Goal: Task Accomplishment & Management: Use online tool/utility

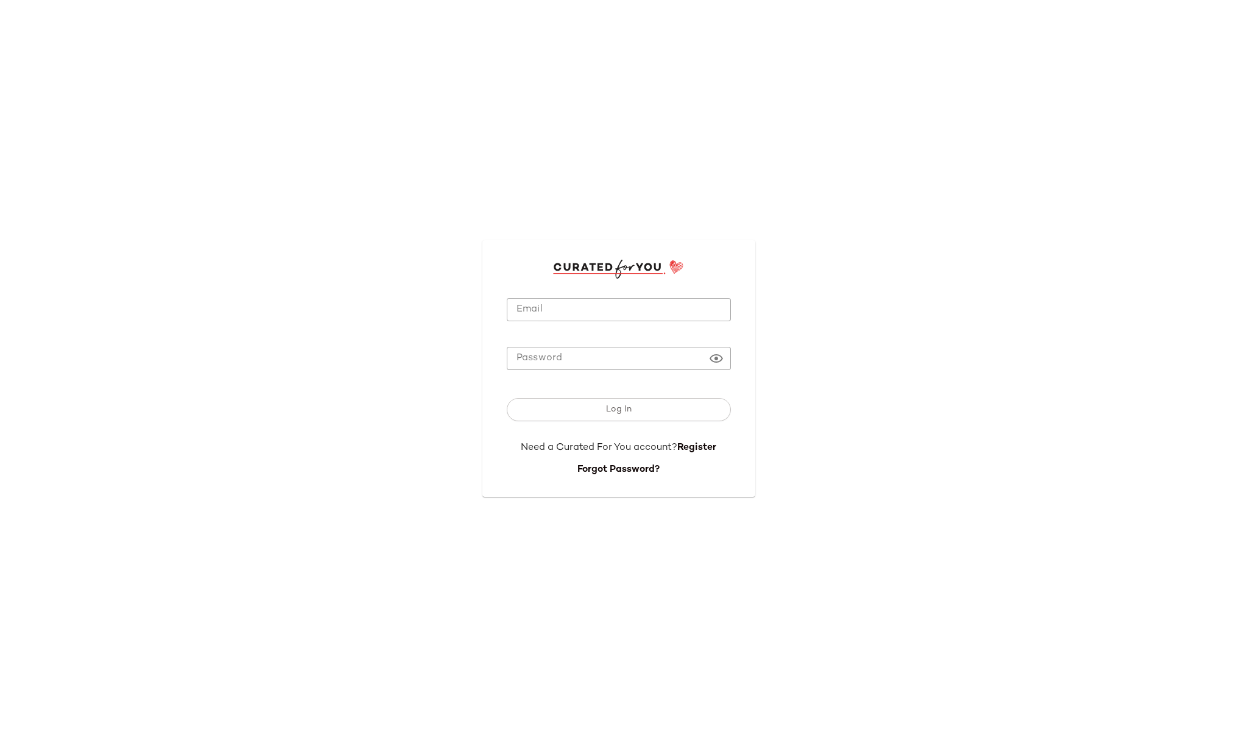
type input "**********"
click at [629, 412] on span "Log In" at bounding box center [619, 410] width 26 height 10
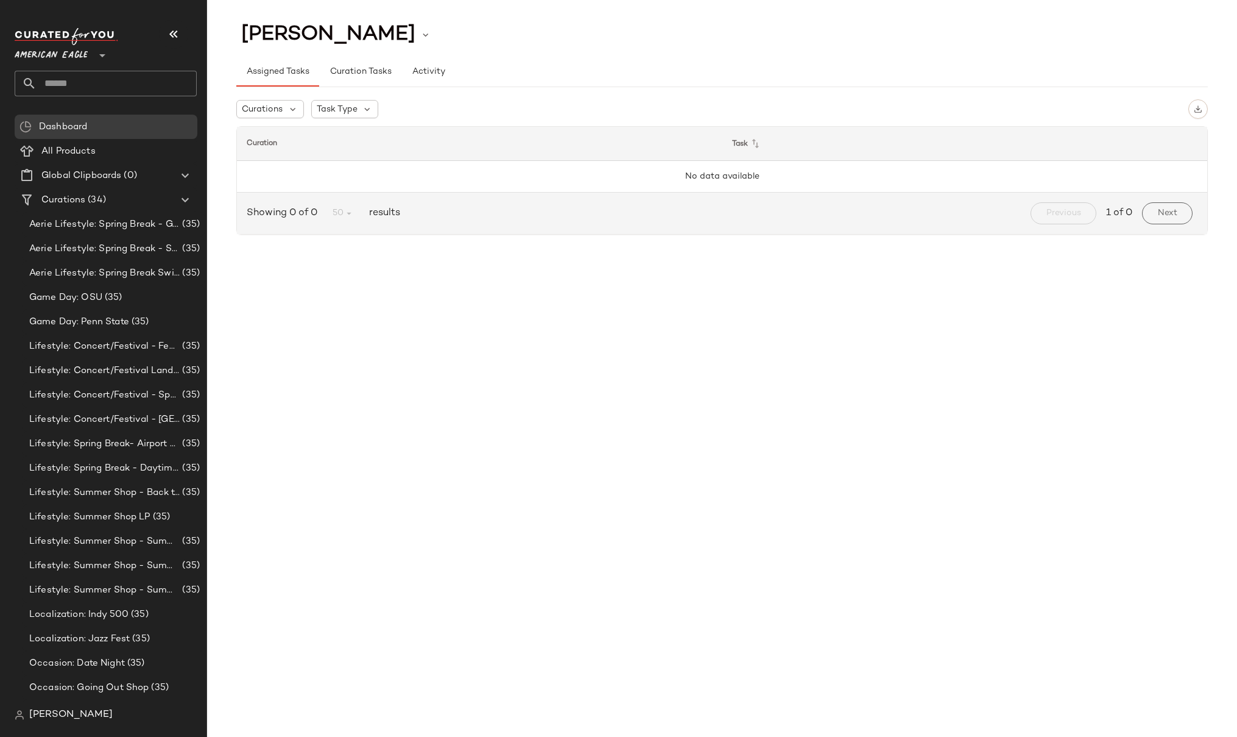
click at [601, 314] on div "CHANELLE LEADLEY Assigned Tasks Curation Tasks Activity Curations Task Type Cur…" at bounding box center [722, 377] width 1030 height 717
click at [79, 57] on span "American Eagle" at bounding box center [51, 52] width 73 height 22
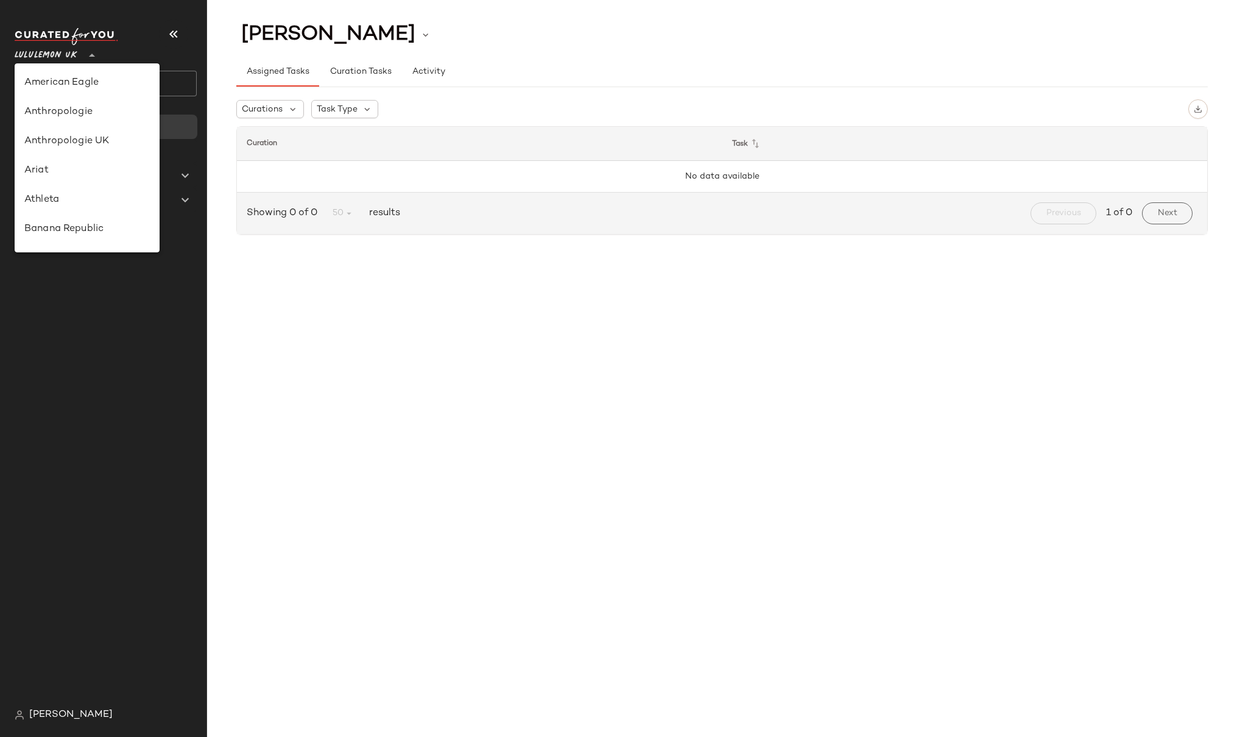
scroll to position [305, 0]
type input "**"
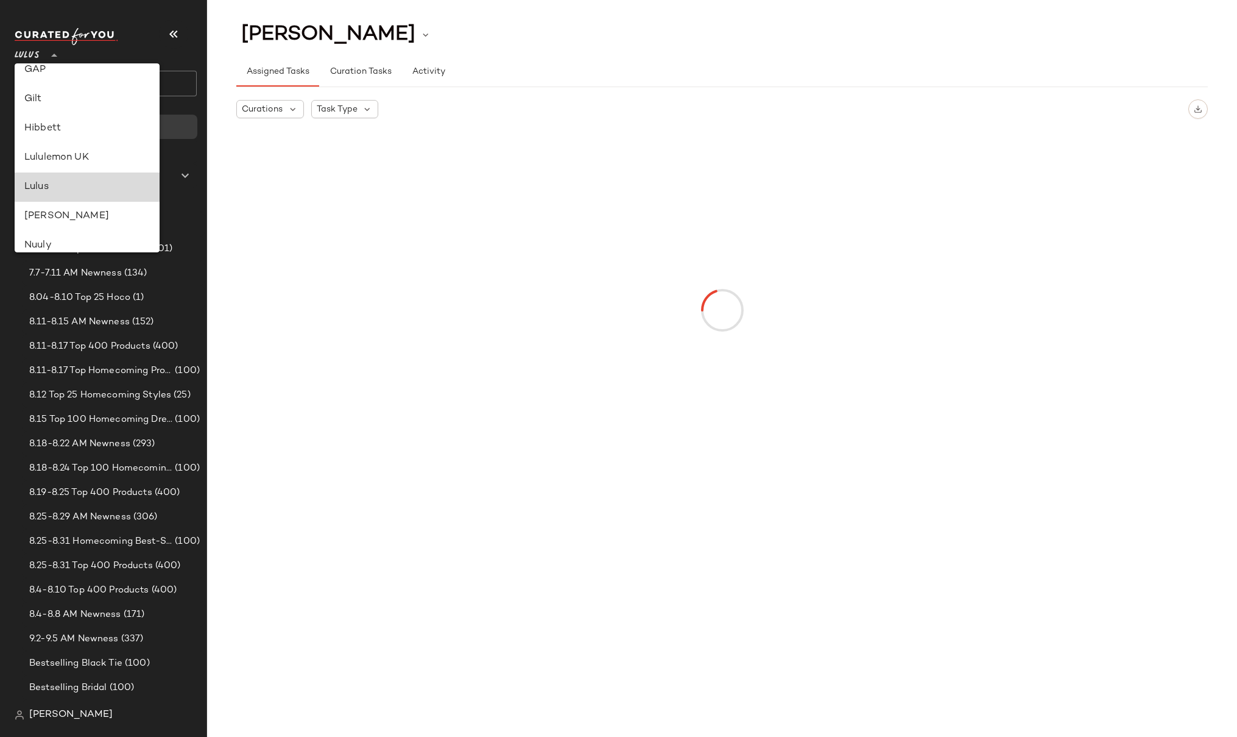
click at [48, 185] on div "Lulus" at bounding box center [87, 187] width 126 height 15
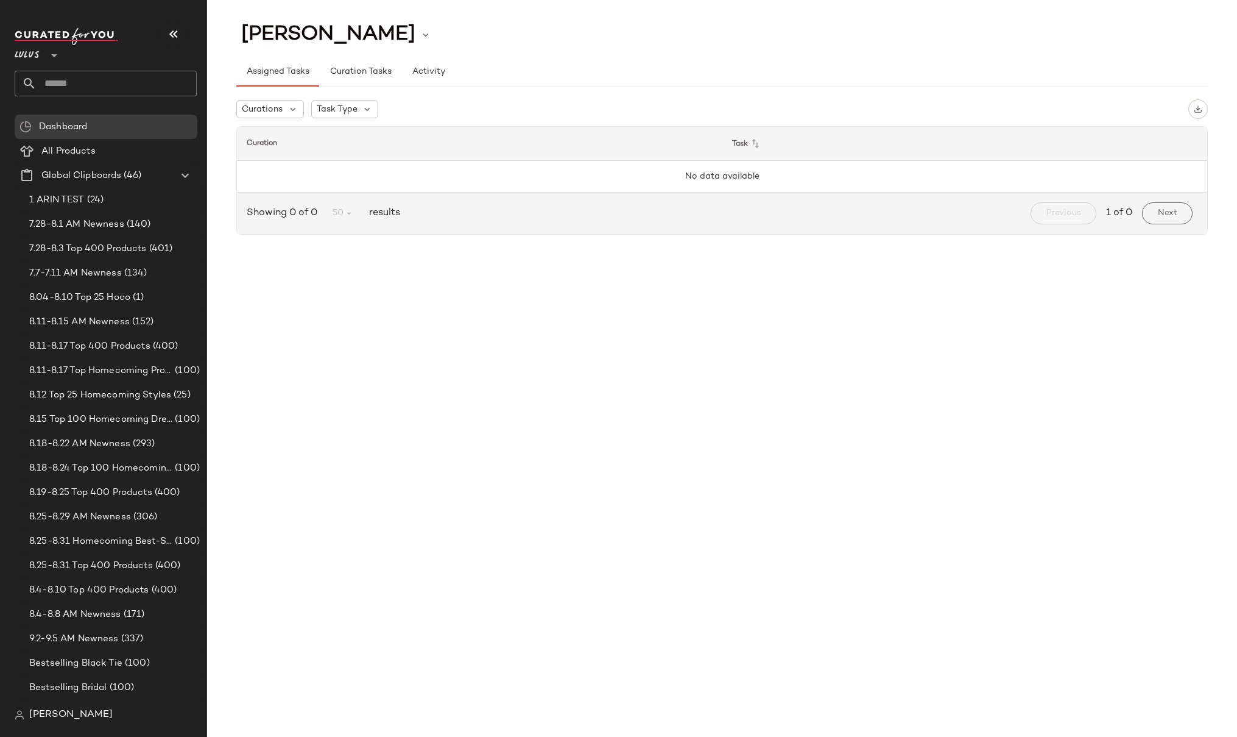
click at [74, 86] on input "text" at bounding box center [117, 84] width 160 height 26
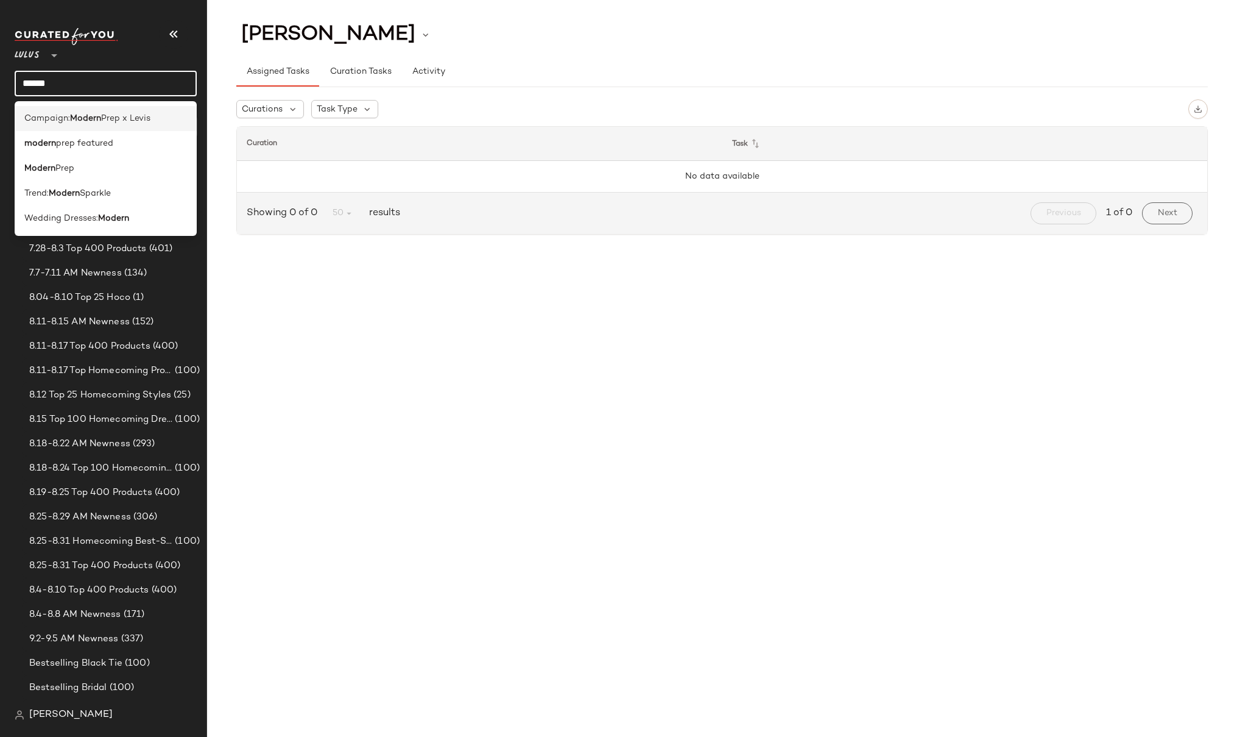
type input "******"
click at [83, 118] on b "Modern" at bounding box center [85, 118] width 31 height 13
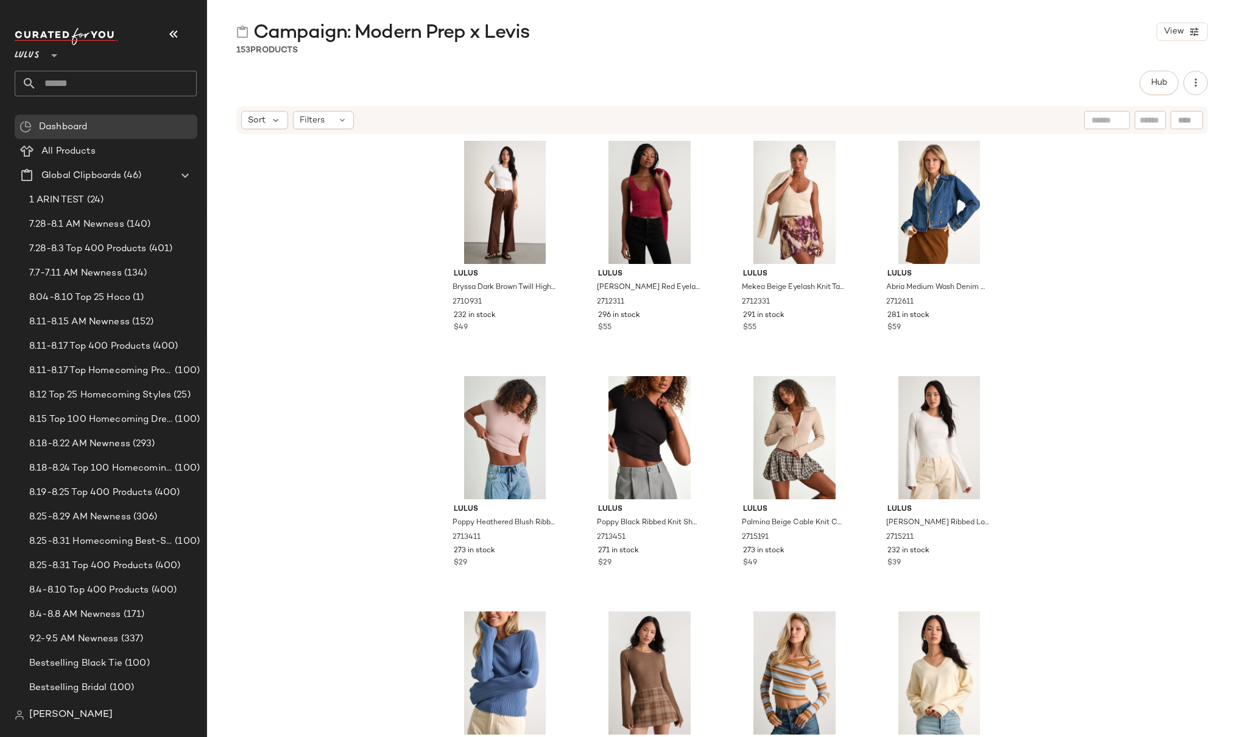
scroll to position [6080, 0]
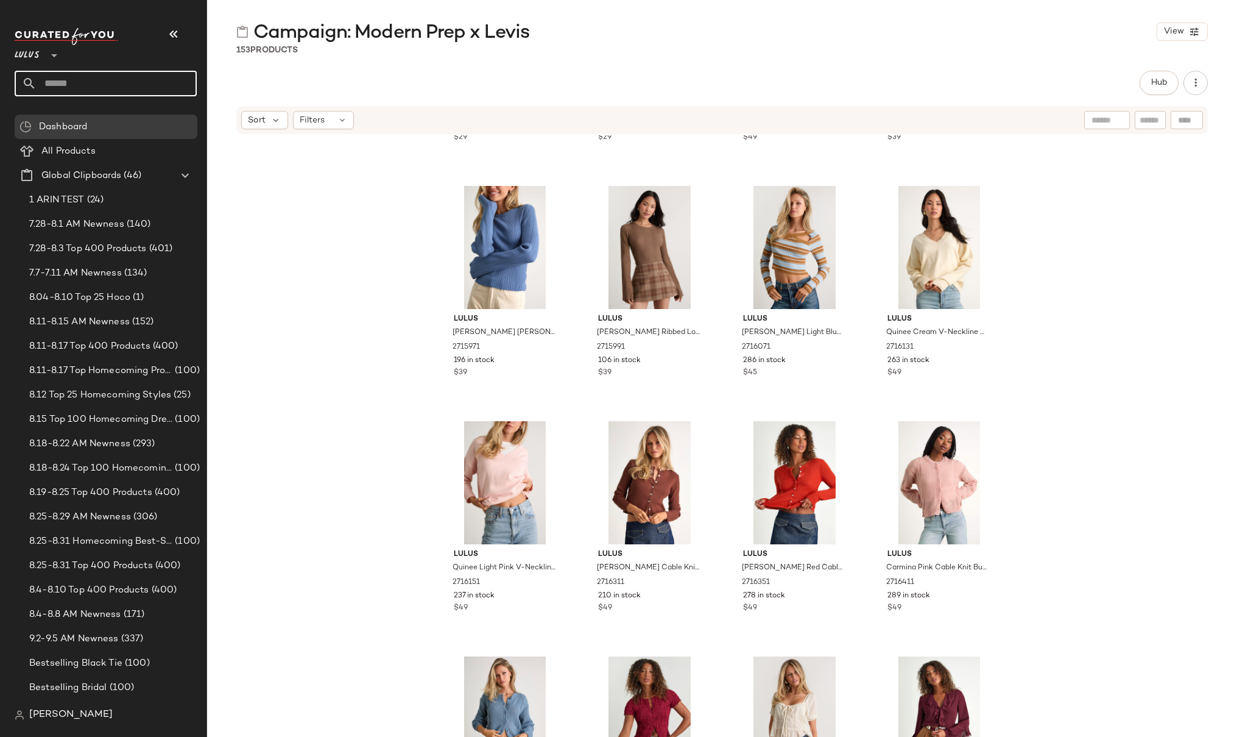
click at [58, 88] on input "text" at bounding box center [117, 84] width 160 height 26
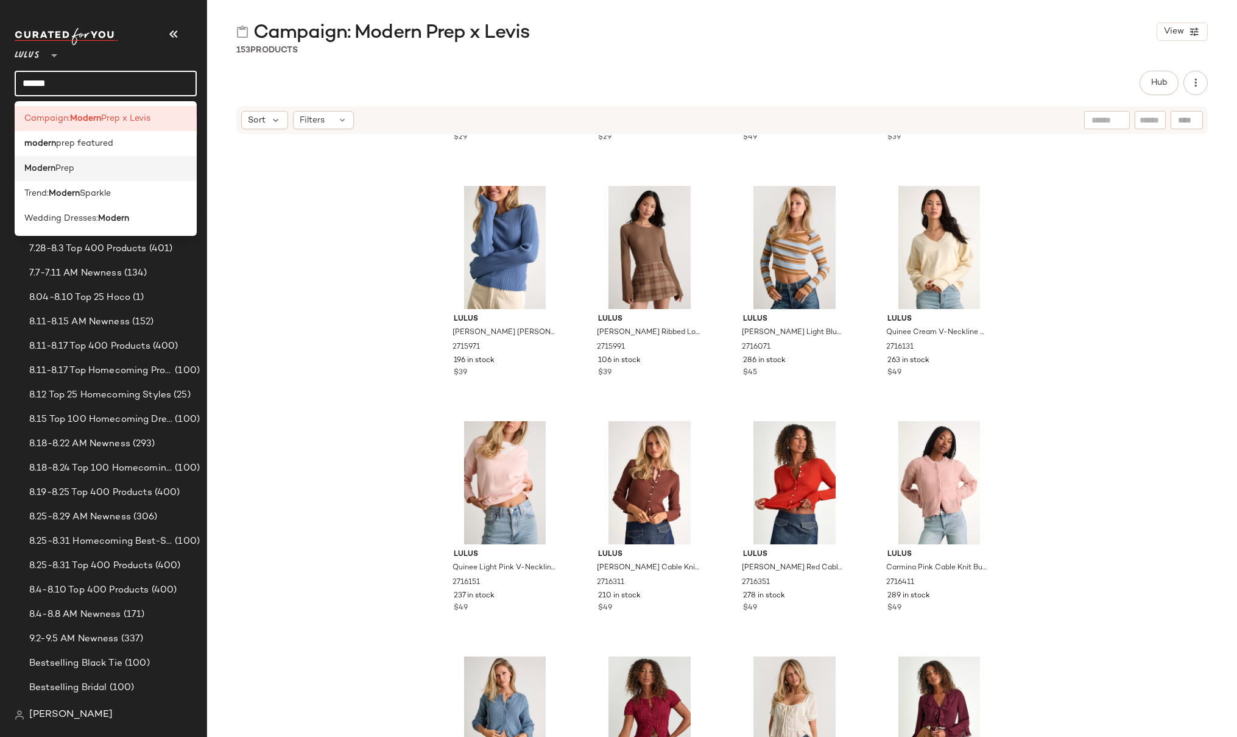
type input "******"
click at [93, 164] on div "Modern Prep" at bounding box center [105, 168] width 163 height 13
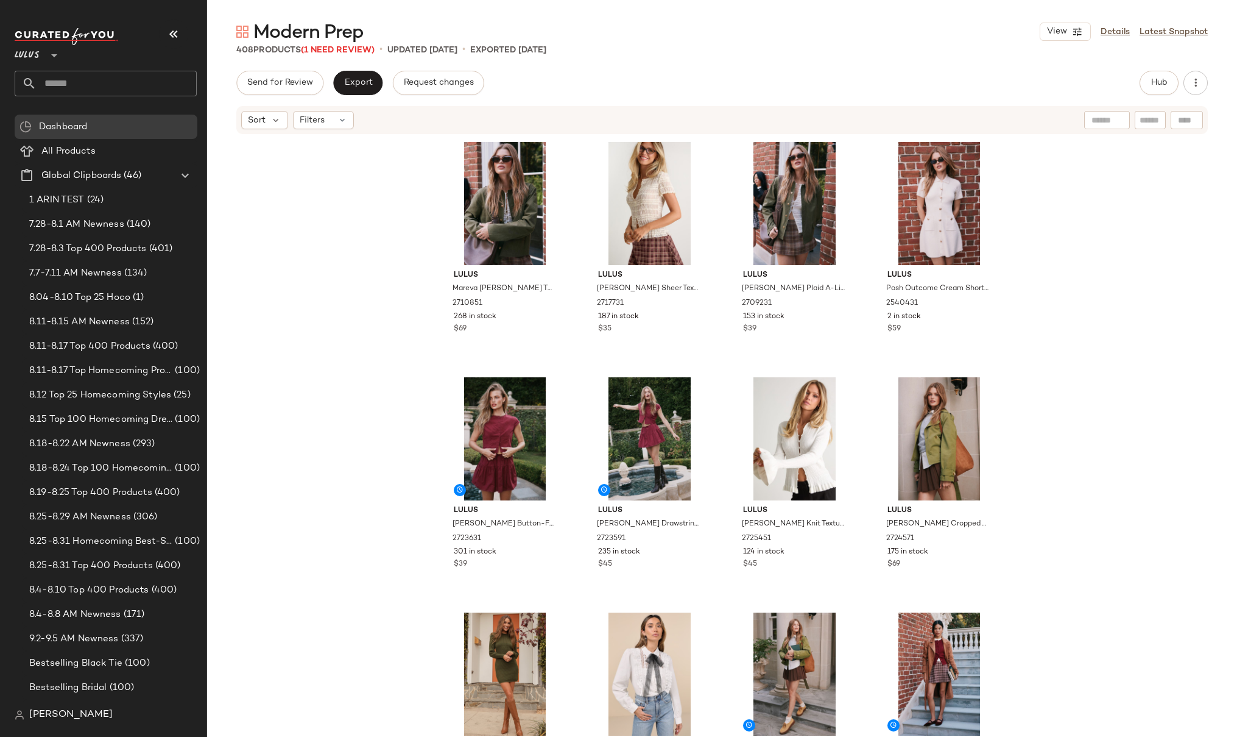
click at [412, 290] on div "Lulus Mareva [PERSON_NAME] Twill Barn Jacket 2710851 268 in stock $69 Lulus [PE…" at bounding box center [722, 454] width 1030 height 638
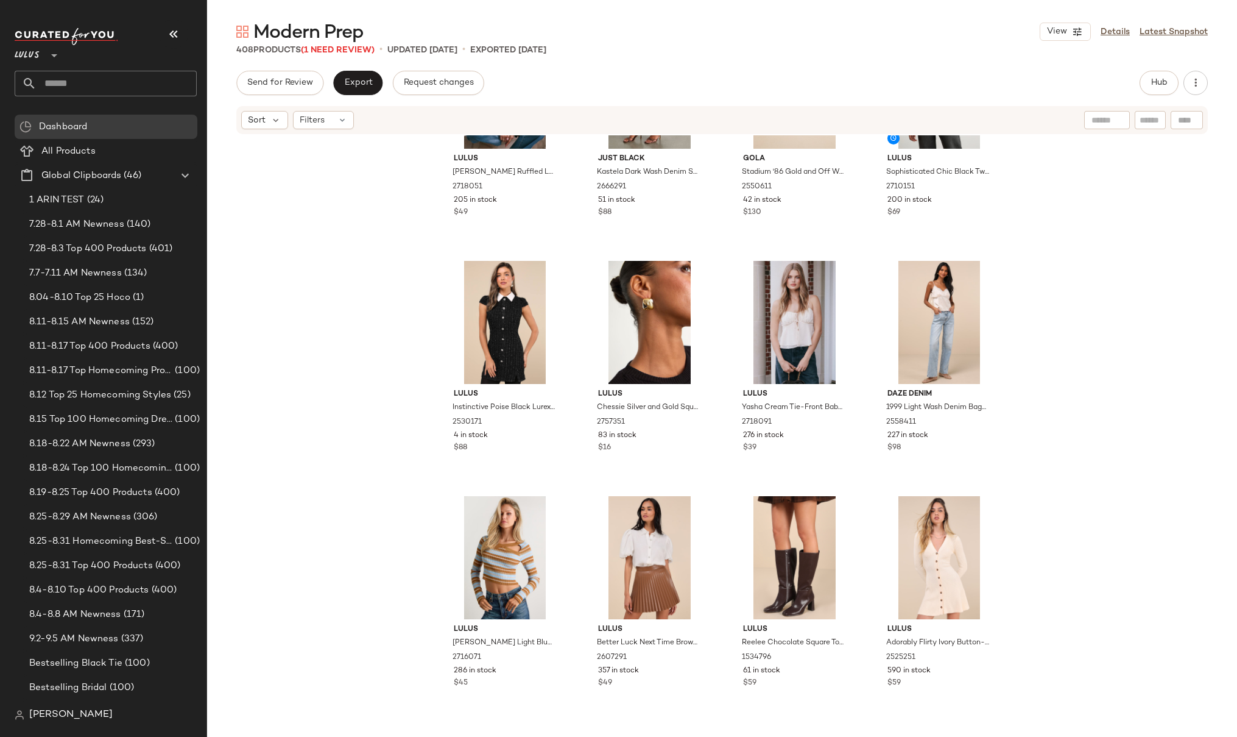
scroll to position [3187, 0]
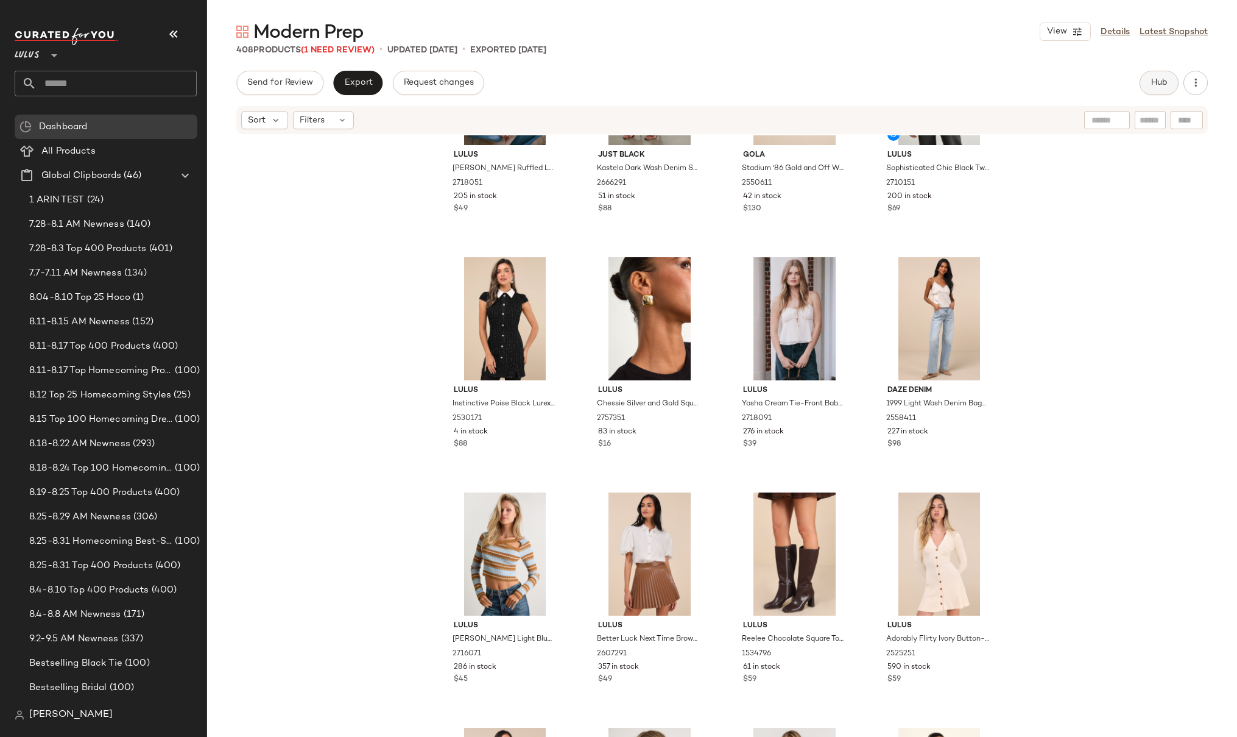
click at [1153, 83] on span "Hub" at bounding box center [1159, 83] width 17 height 10
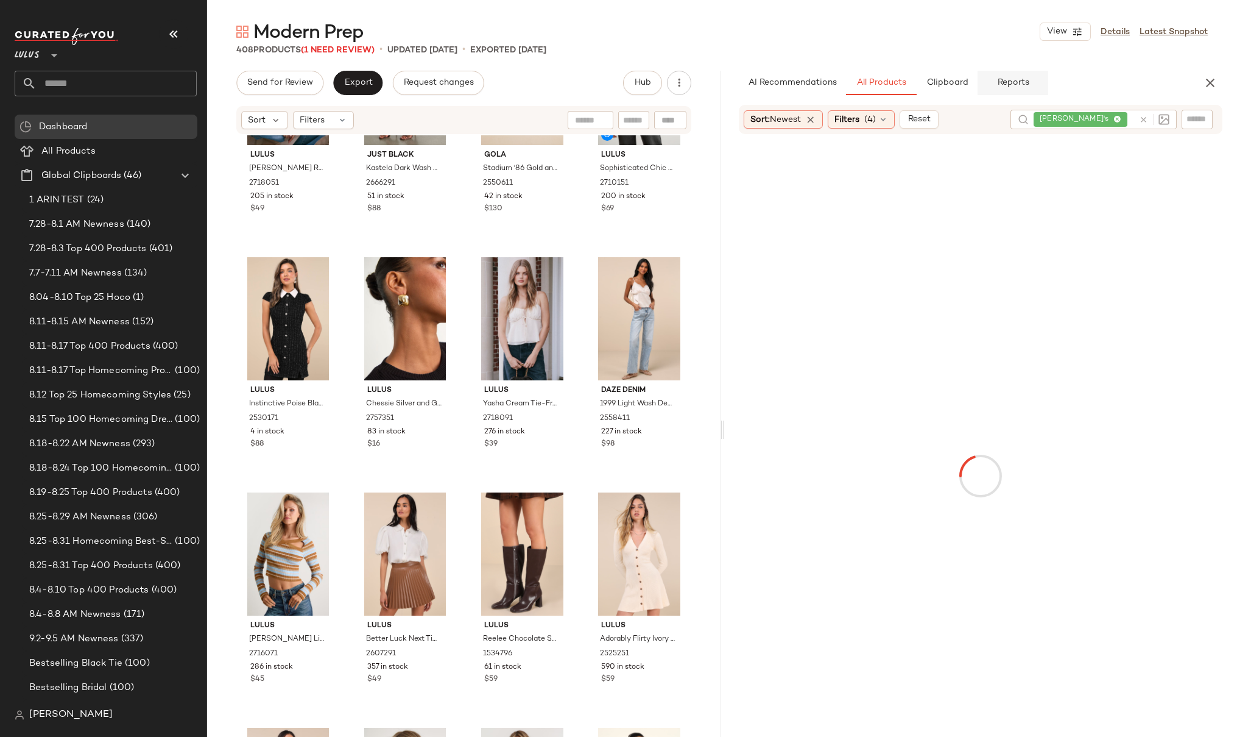
click at [1024, 83] on span "Reports" at bounding box center [1013, 83] width 32 height 10
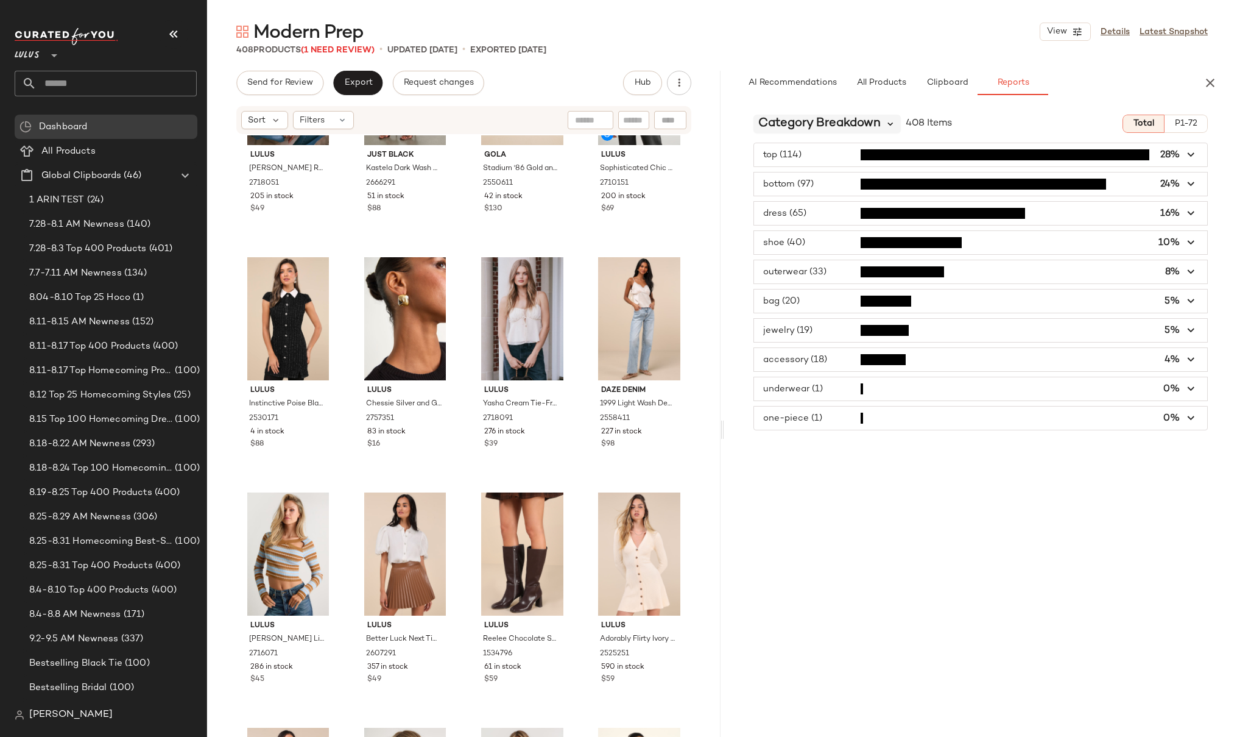
click at [889, 126] on icon at bounding box center [891, 123] width 11 height 11
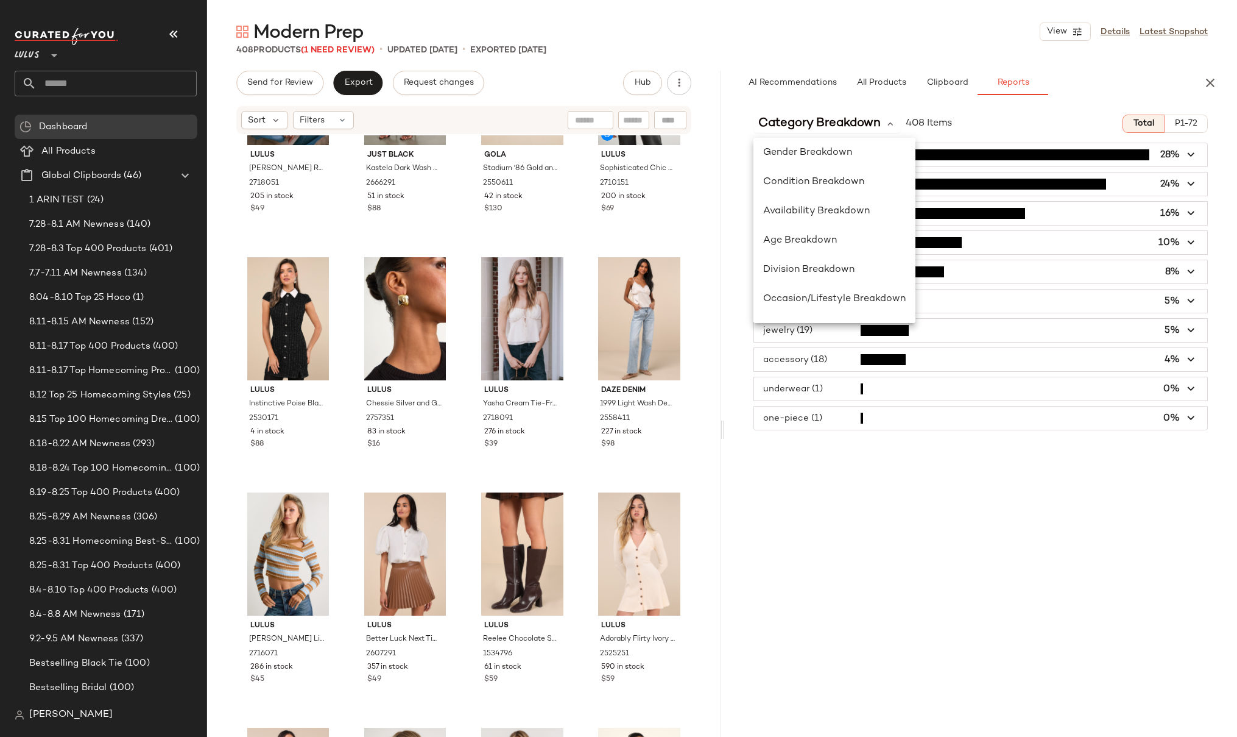
scroll to position [236, 0]
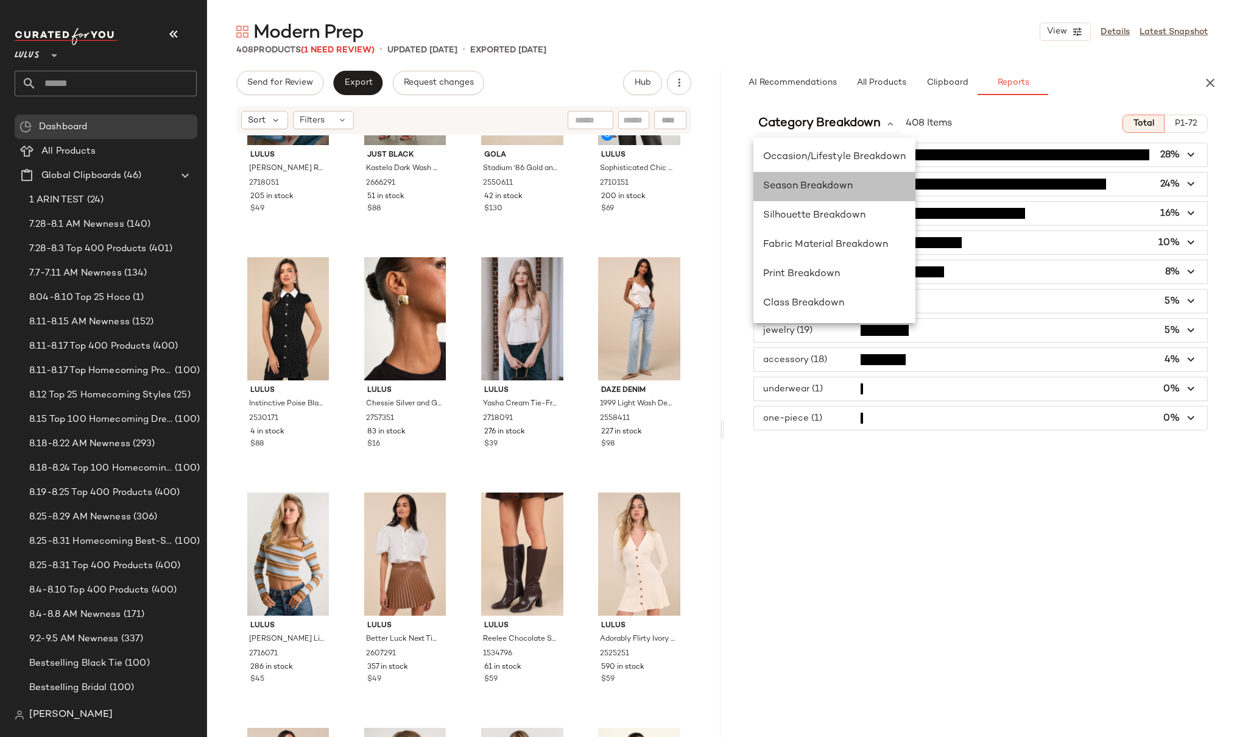
click at [790, 184] on span "Season Breakdown" at bounding box center [808, 186] width 90 height 10
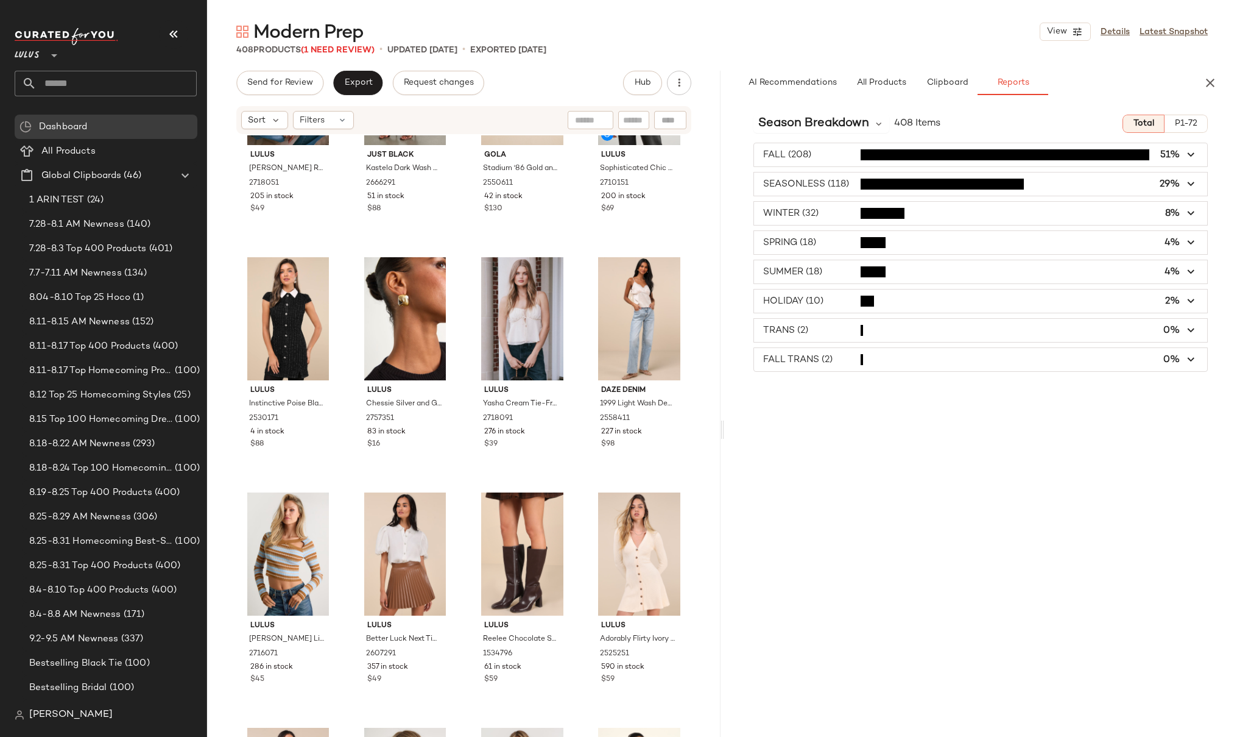
click at [820, 243] on span "button" at bounding box center [981, 242] width 454 height 23
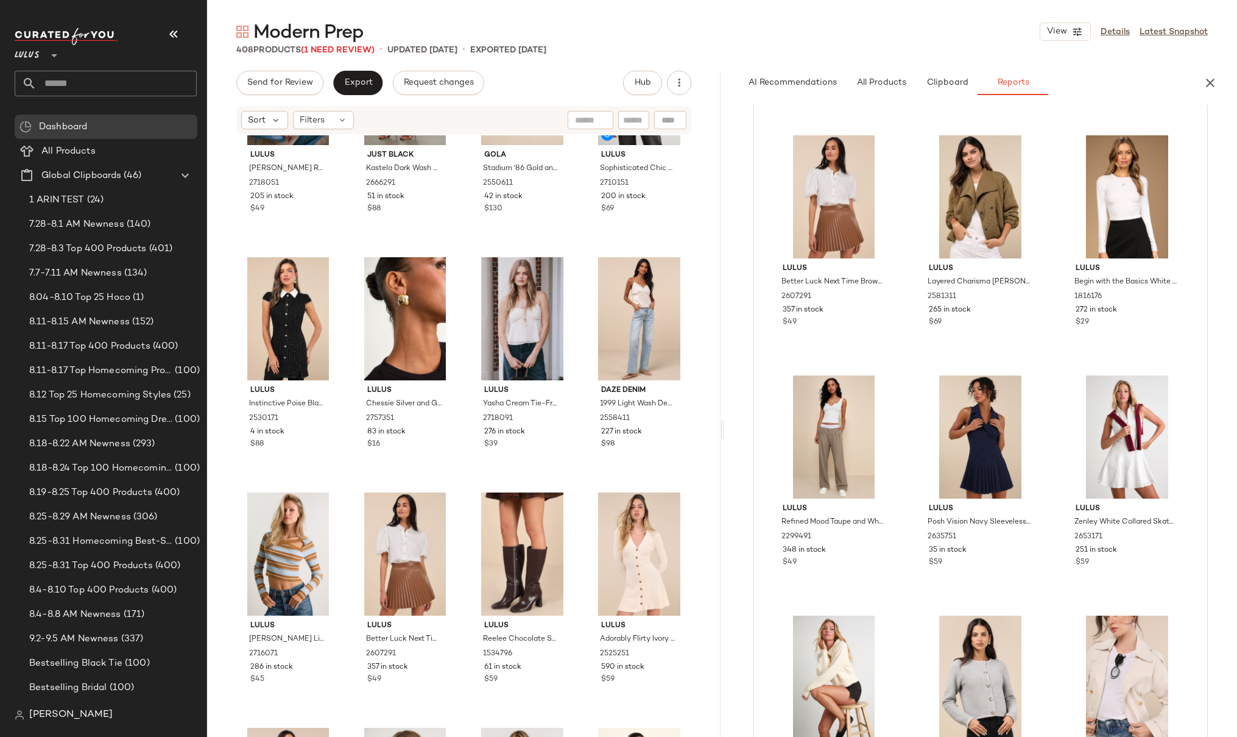
scroll to position [0, 0]
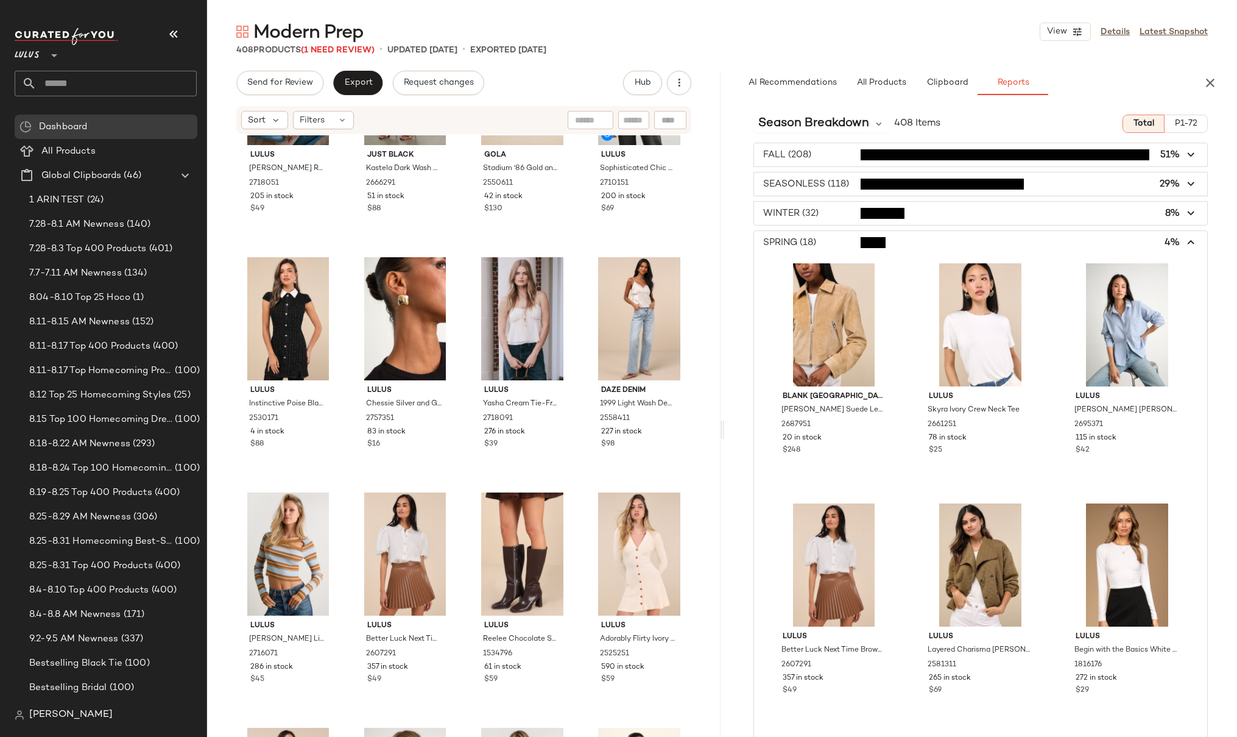
click at [1057, 247] on span "button" at bounding box center [981, 242] width 454 height 23
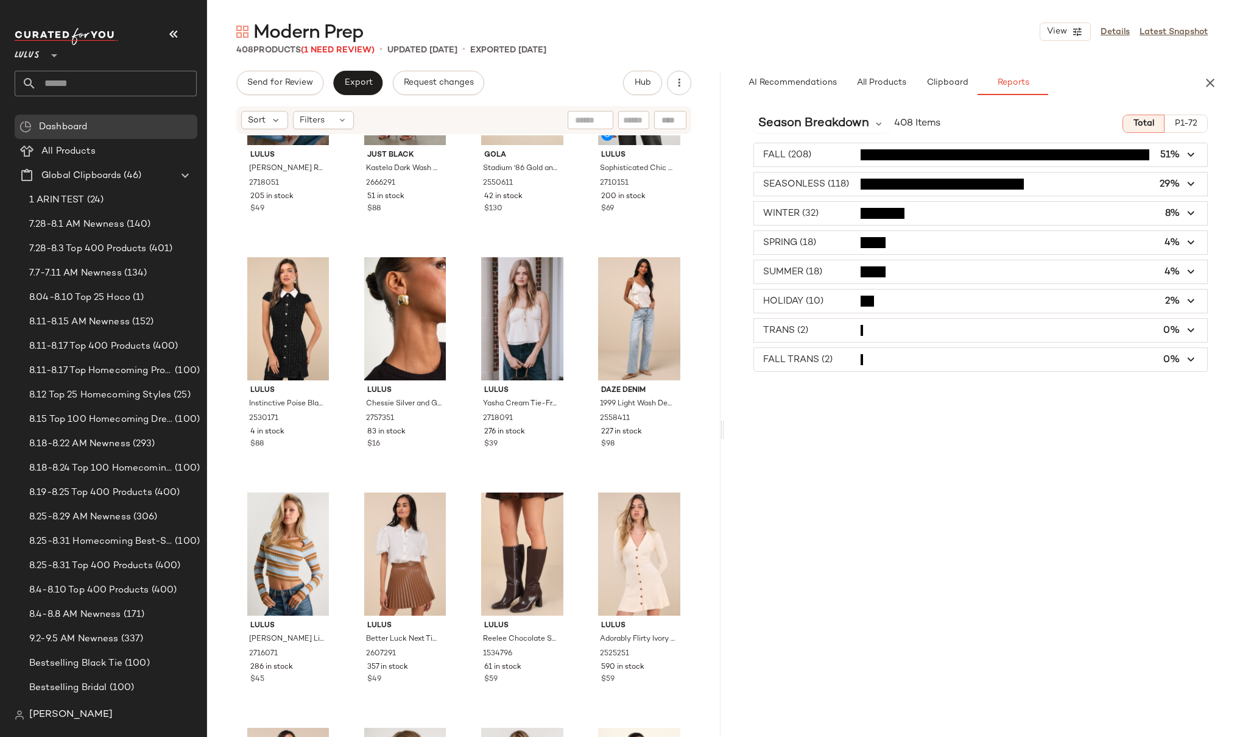
click at [964, 272] on span "button" at bounding box center [981, 271] width 454 height 23
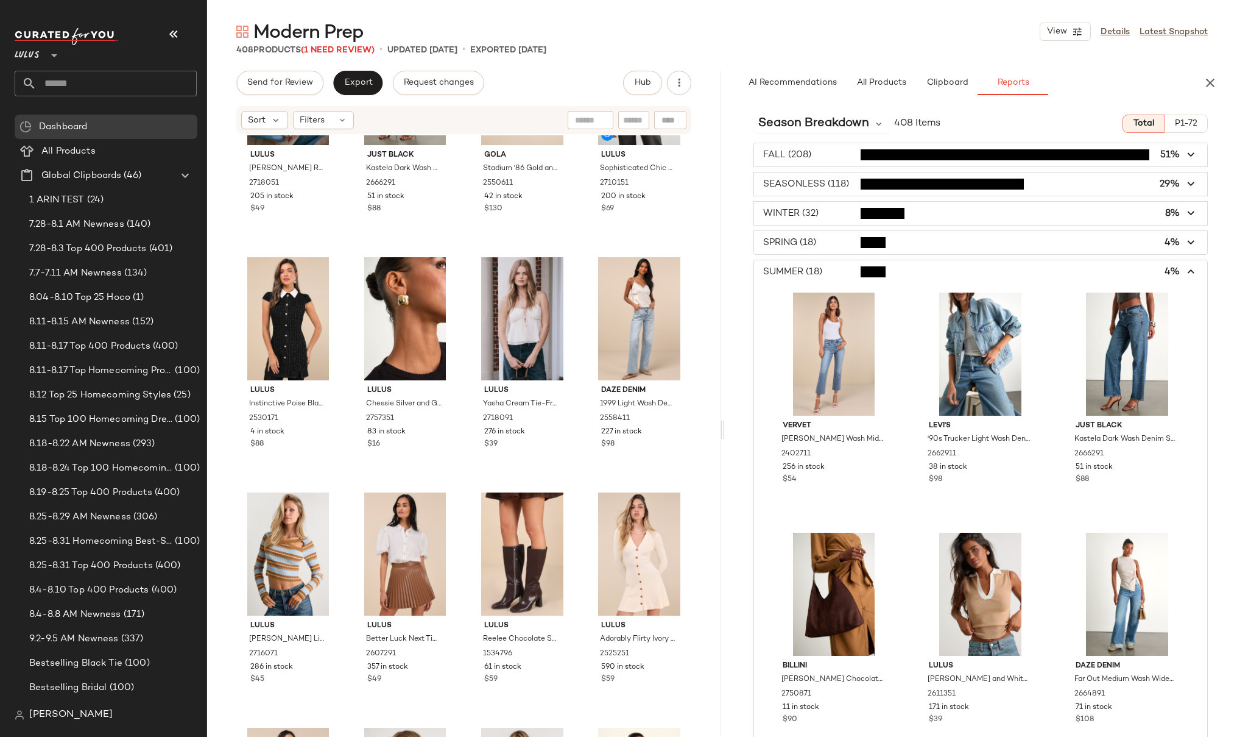
click at [1185, 268] on icon "button" at bounding box center [1192, 272] width 14 height 14
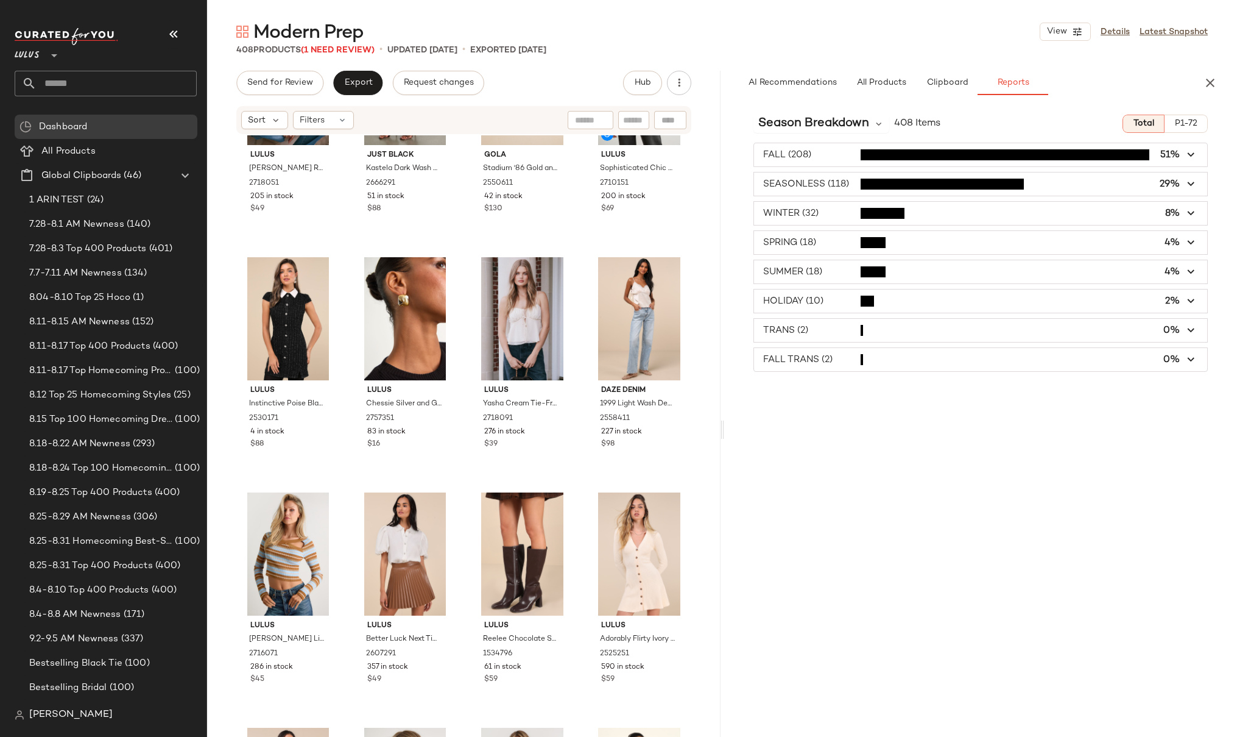
click at [844, 306] on span "button" at bounding box center [981, 300] width 454 height 23
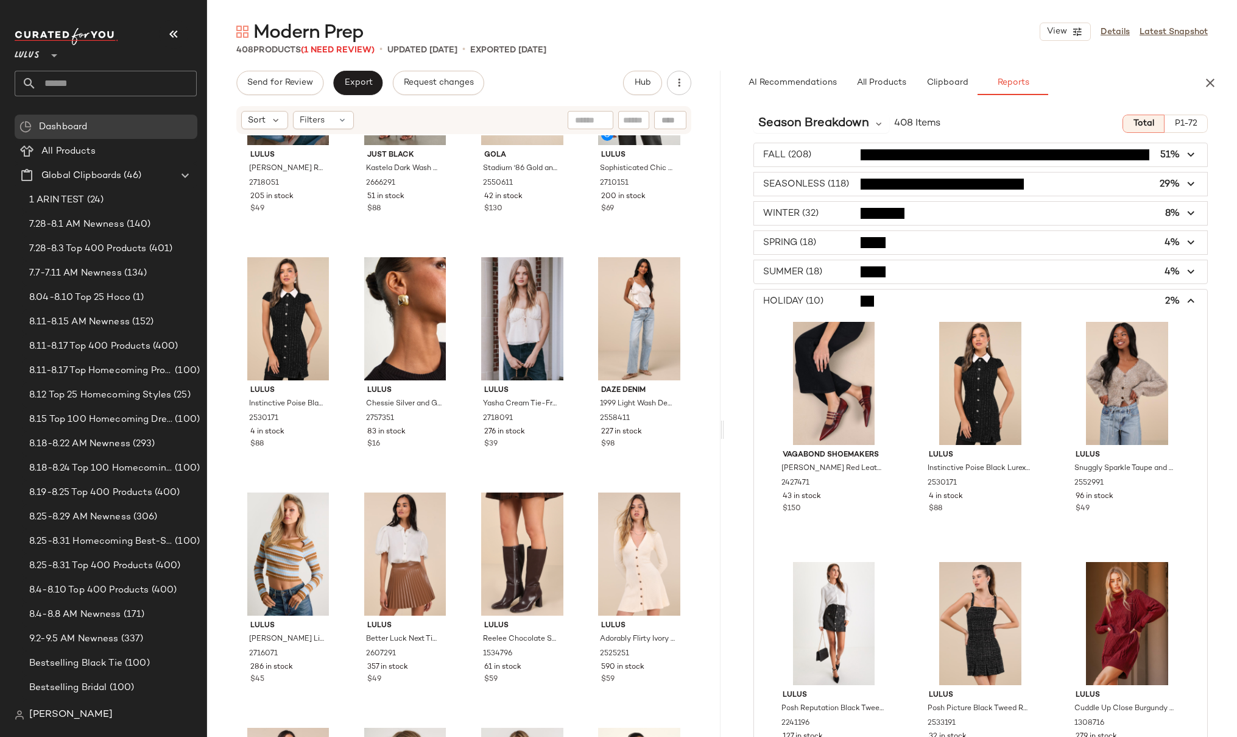
click at [1185, 299] on icon "button" at bounding box center [1192, 301] width 14 height 14
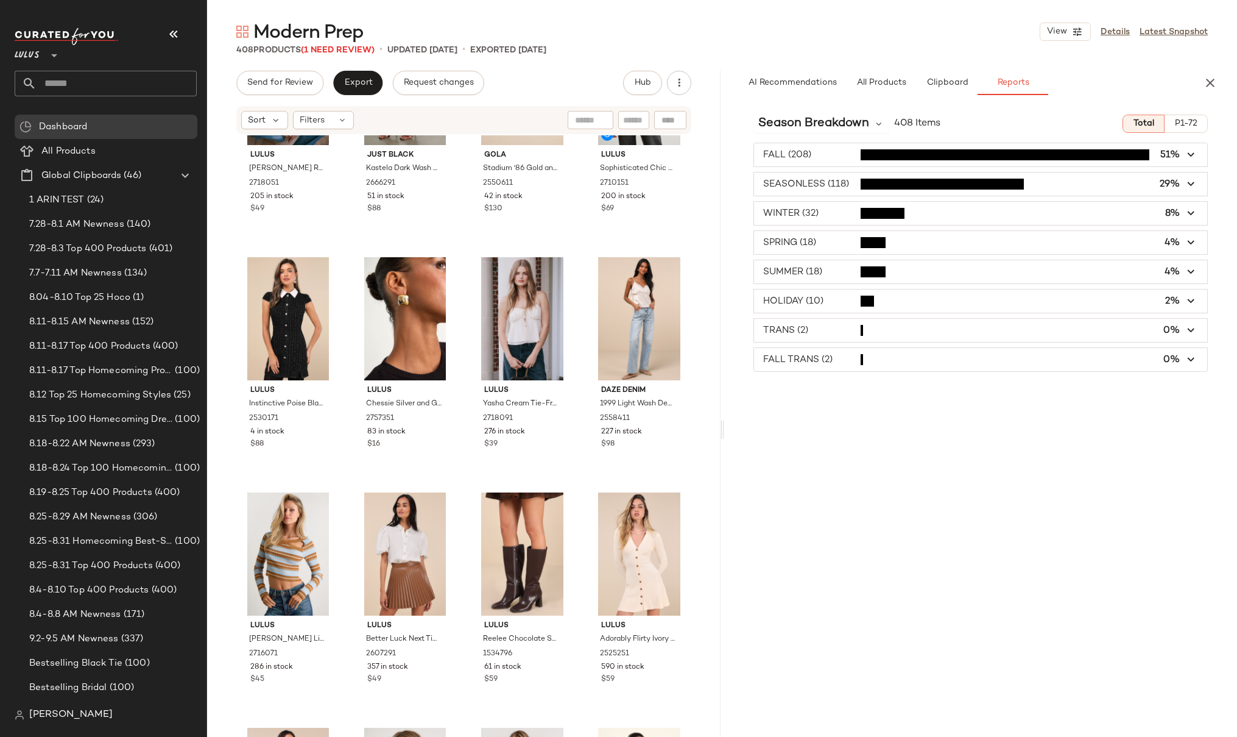
click at [839, 333] on span "button" at bounding box center [981, 330] width 454 height 23
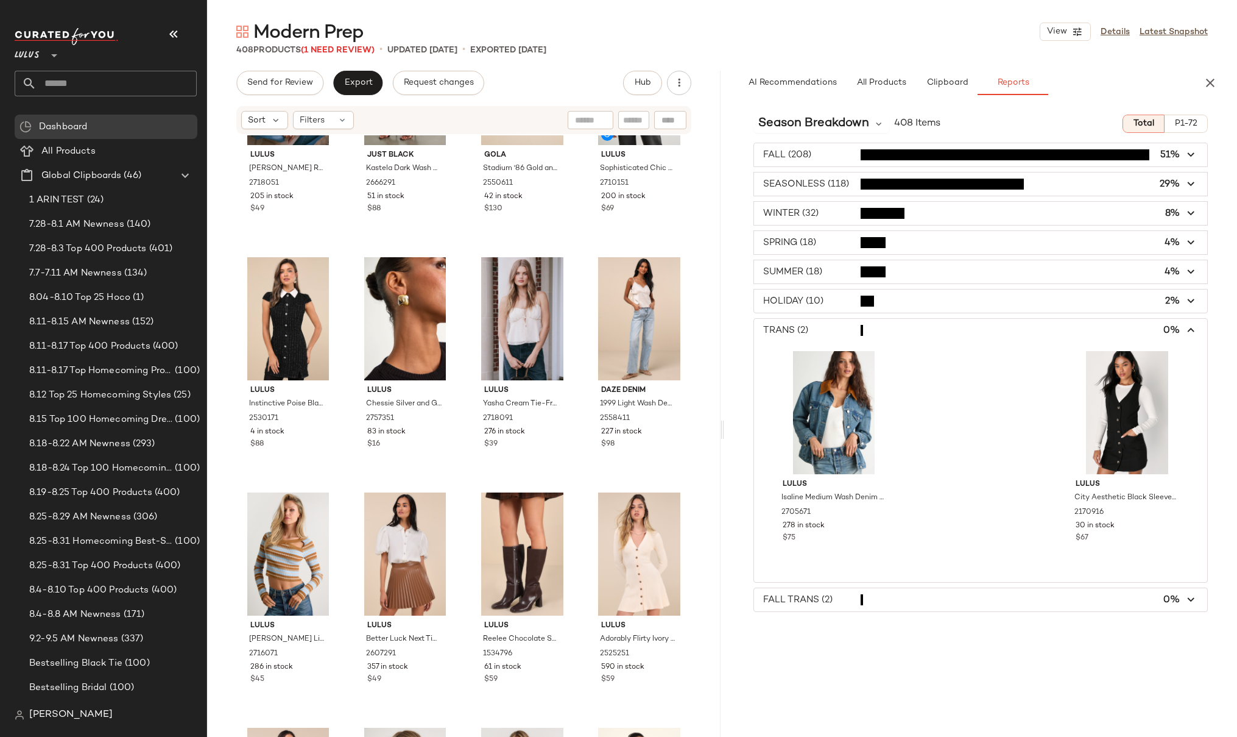
click at [839, 333] on span "button" at bounding box center [981, 330] width 454 height 23
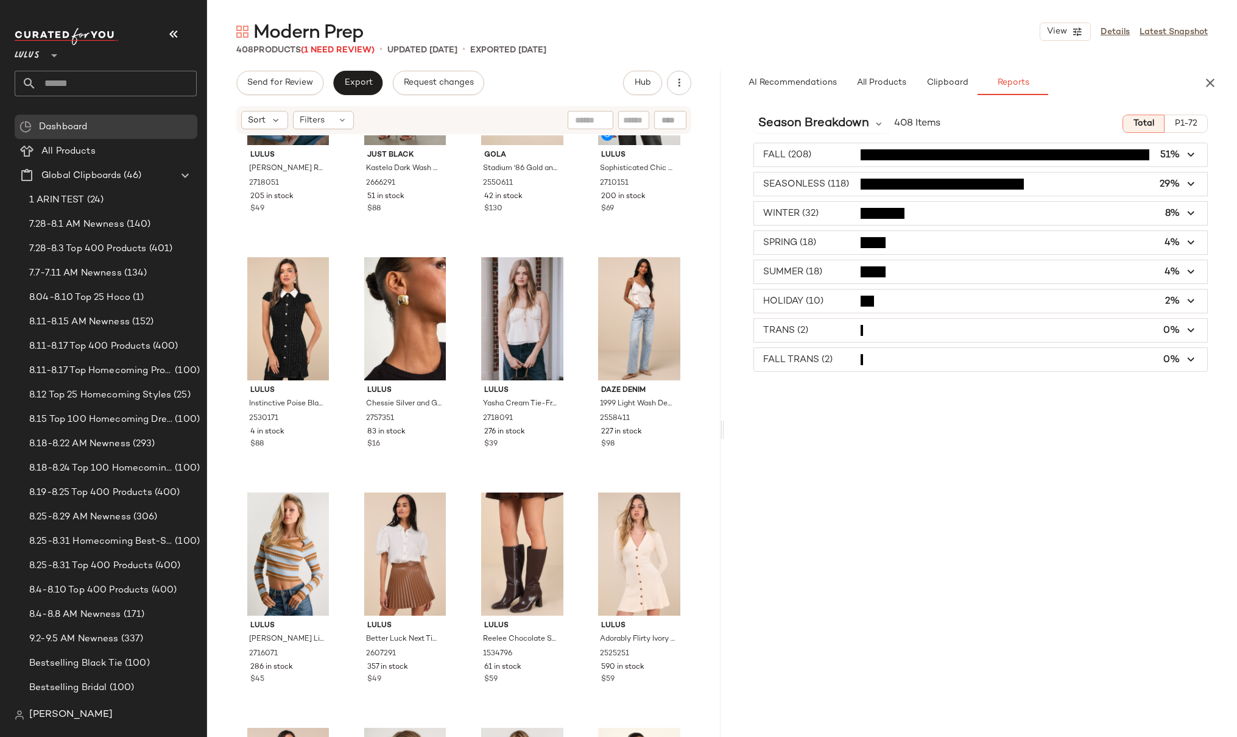
click at [888, 365] on span "button" at bounding box center [981, 359] width 454 height 23
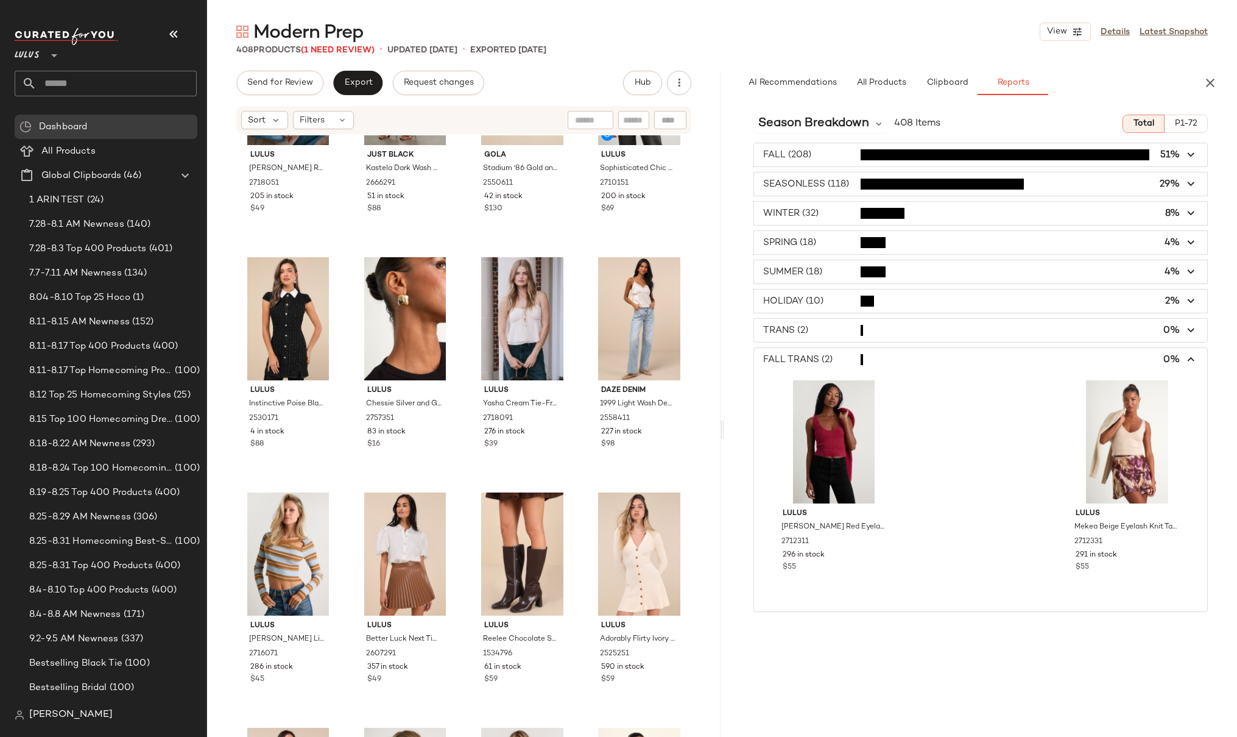
click at [888, 365] on span "button" at bounding box center [981, 359] width 454 height 23
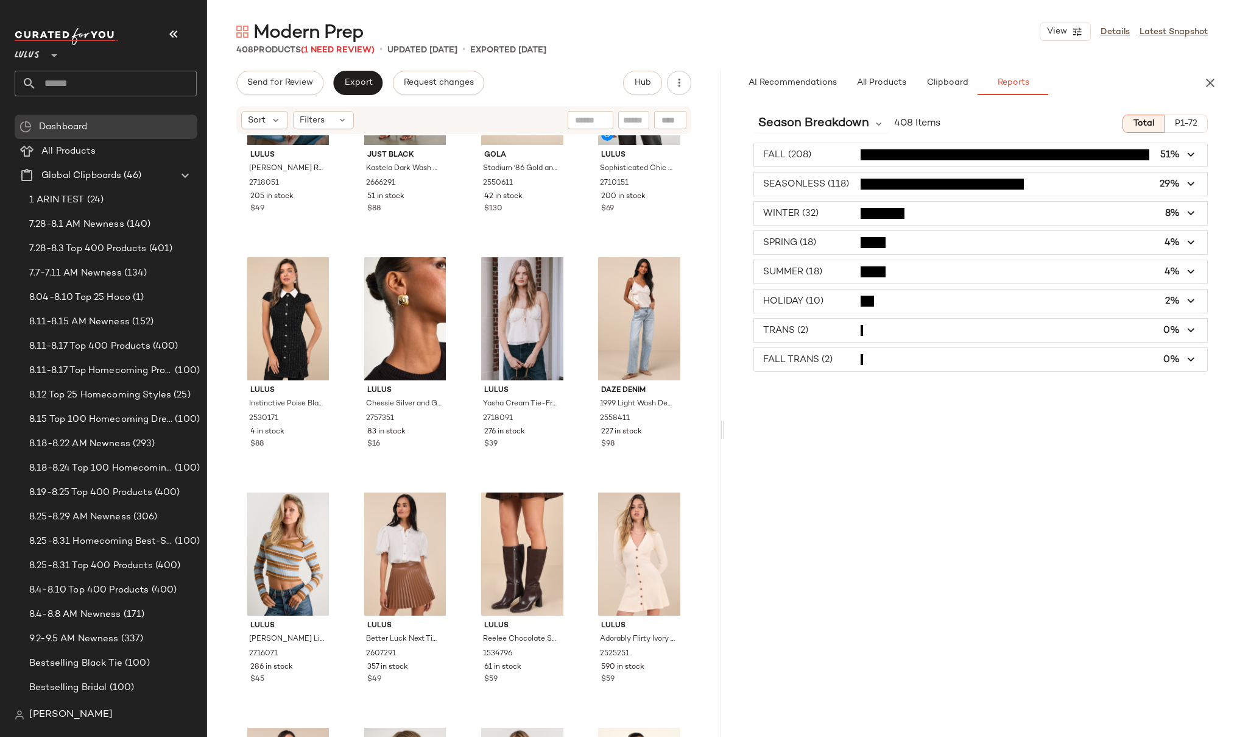
click at [829, 275] on span "button" at bounding box center [981, 271] width 454 height 23
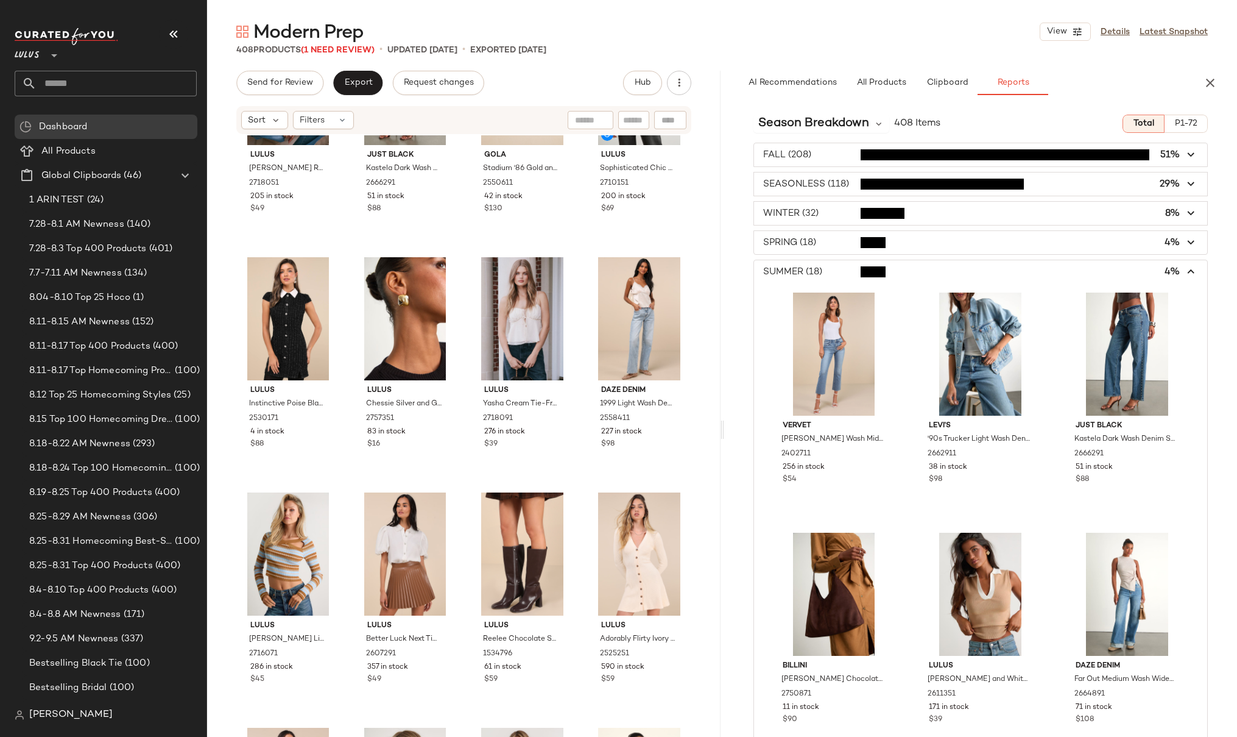
click at [830, 273] on span "button" at bounding box center [981, 271] width 454 height 23
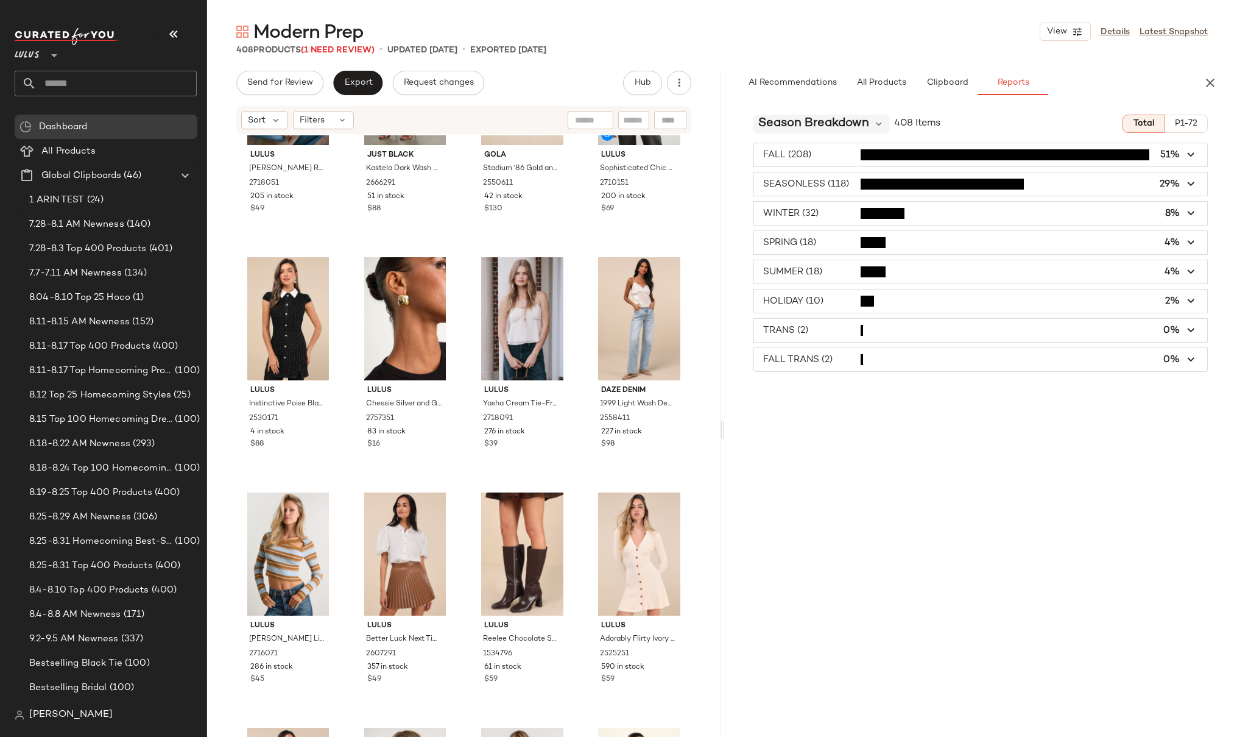
click at [829, 123] on span "Season Breakdown" at bounding box center [814, 124] width 111 height 18
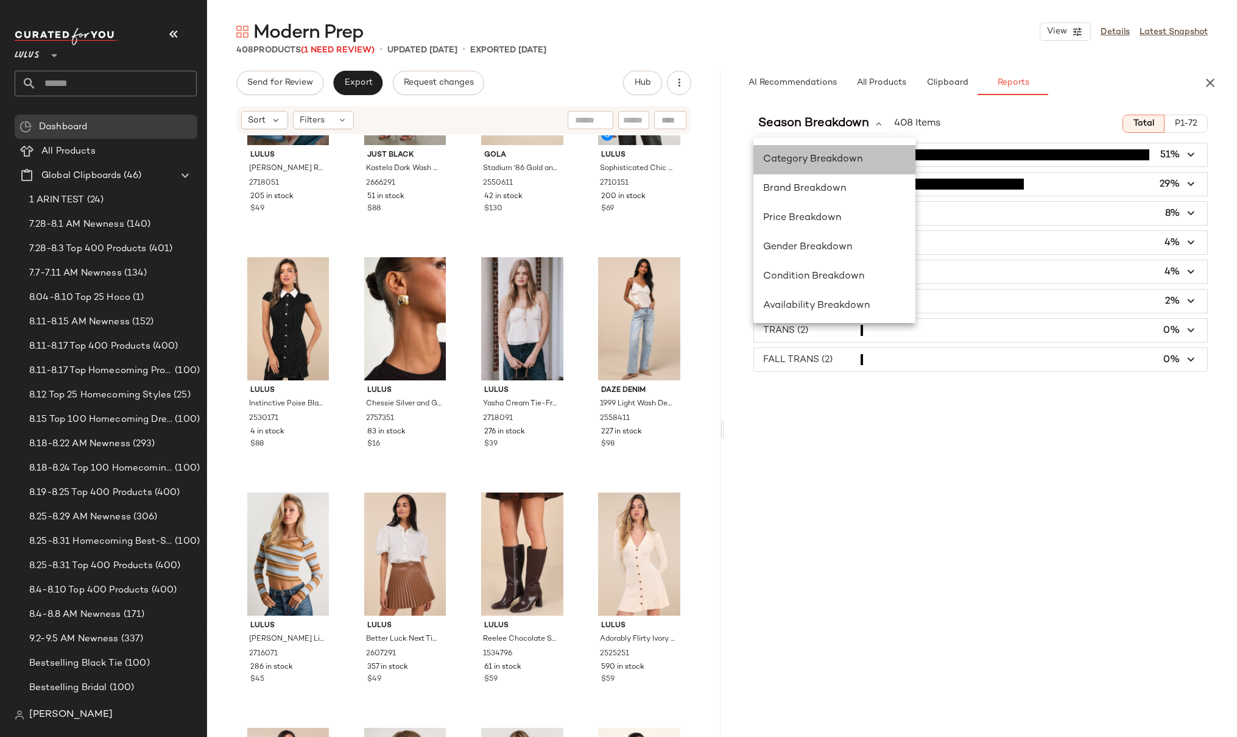
click at [829, 158] on span "Category Breakdown" at bounding box center [812, 159] width 99 height 10
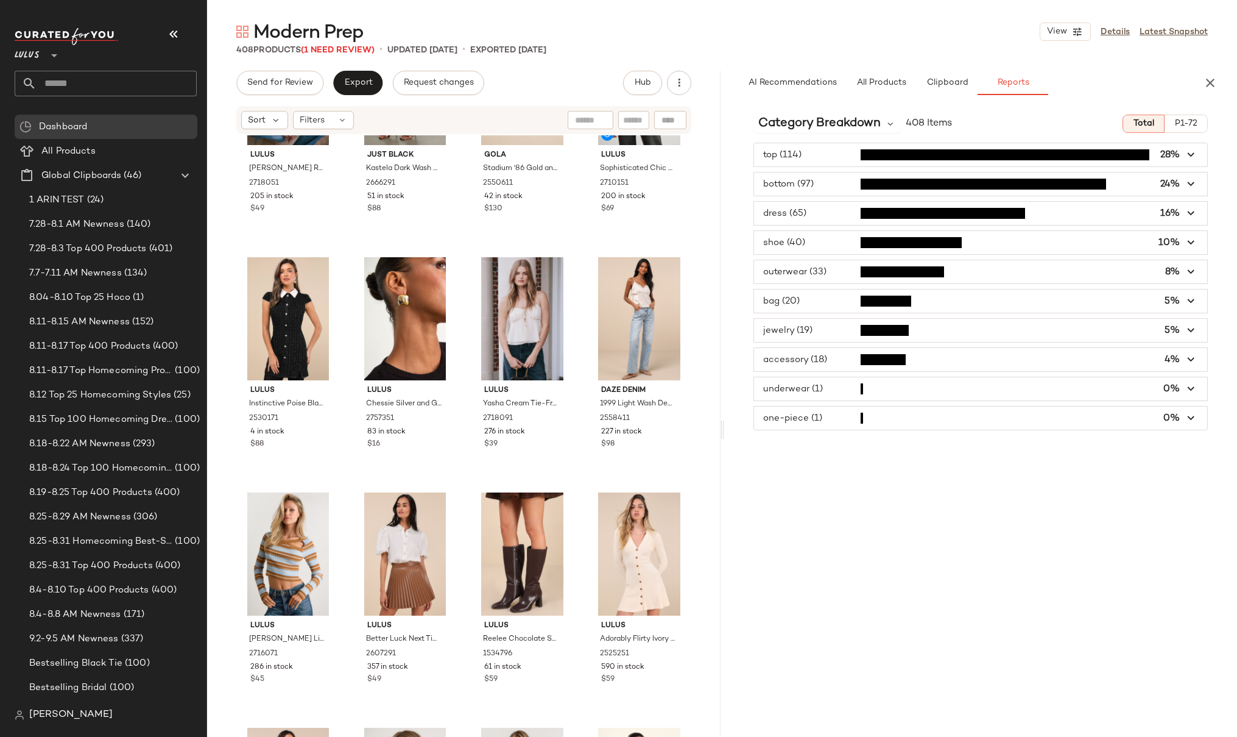
click at [829, 179] on span "button" at bounding box center [981, 183] width 454 height 23
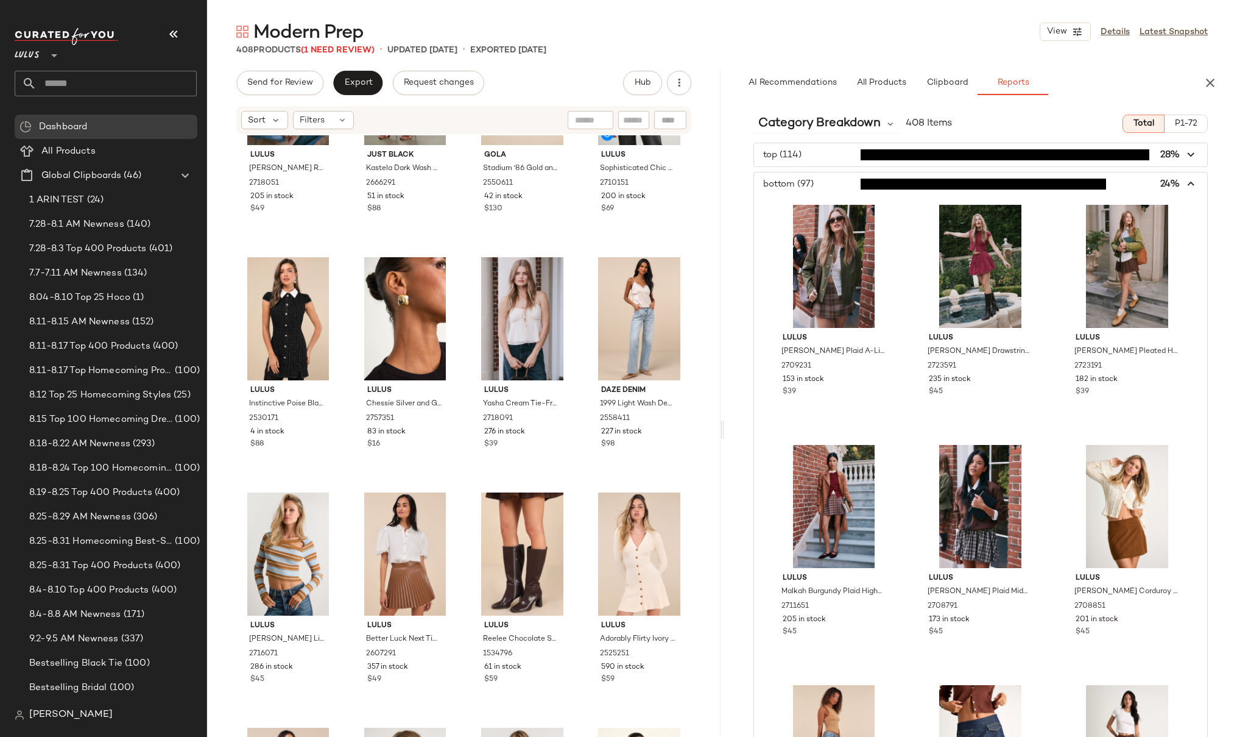
click at [830, 185] on span "button" at bounding box center [981, 183] width 454 height 23
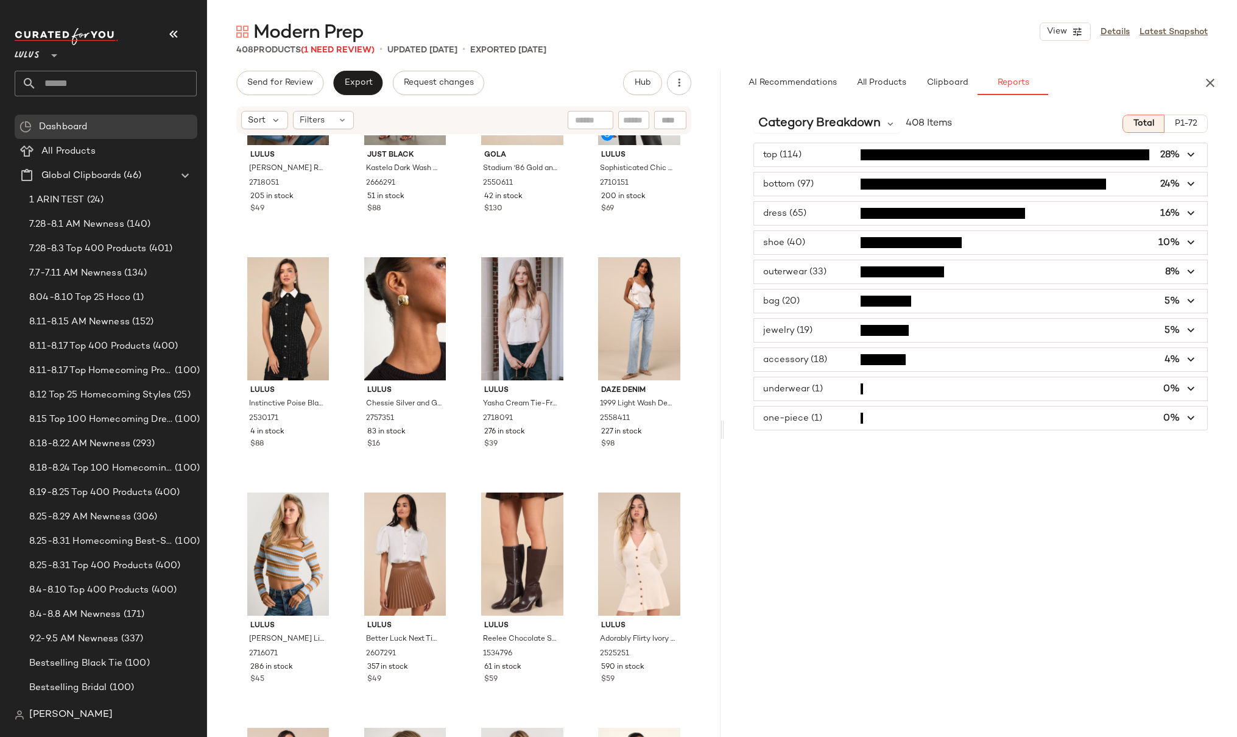
click at [835, 216] on span "button" at bounding box center [981, 213] width 454 height 23
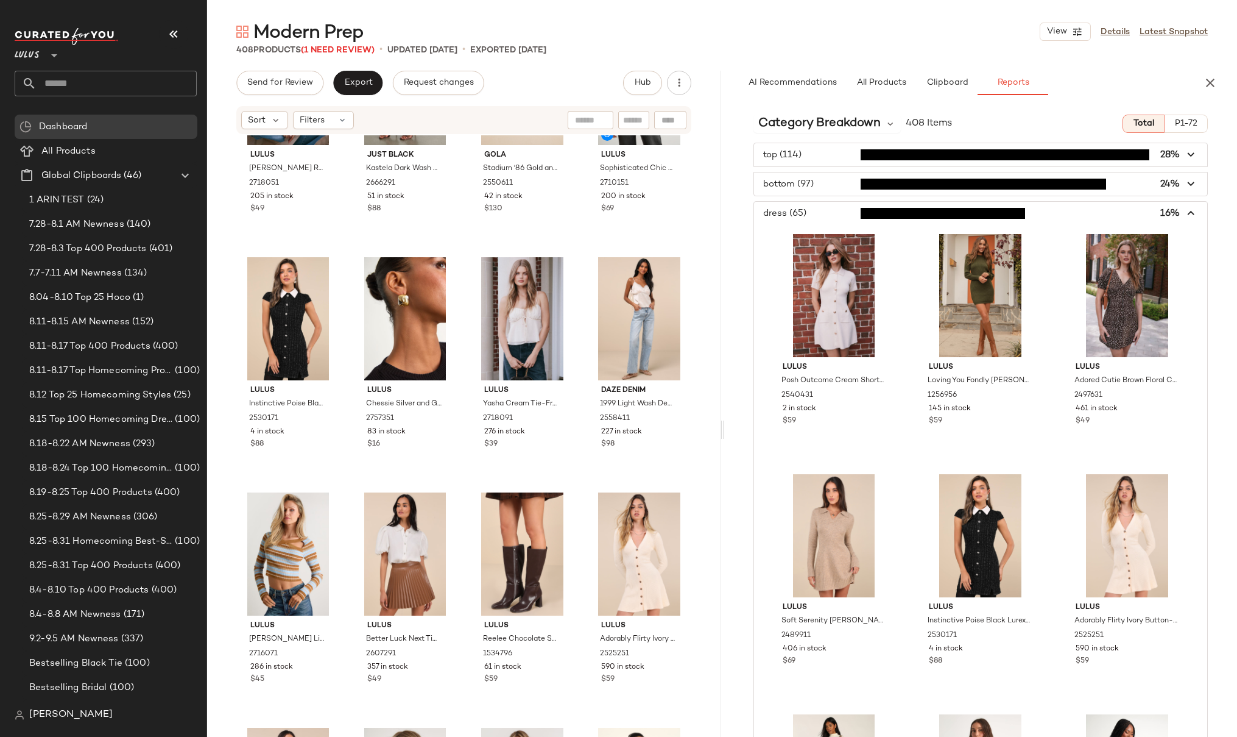
click at [839, 214] on span "button" at bounding box center [981, 213] width 454 height 23
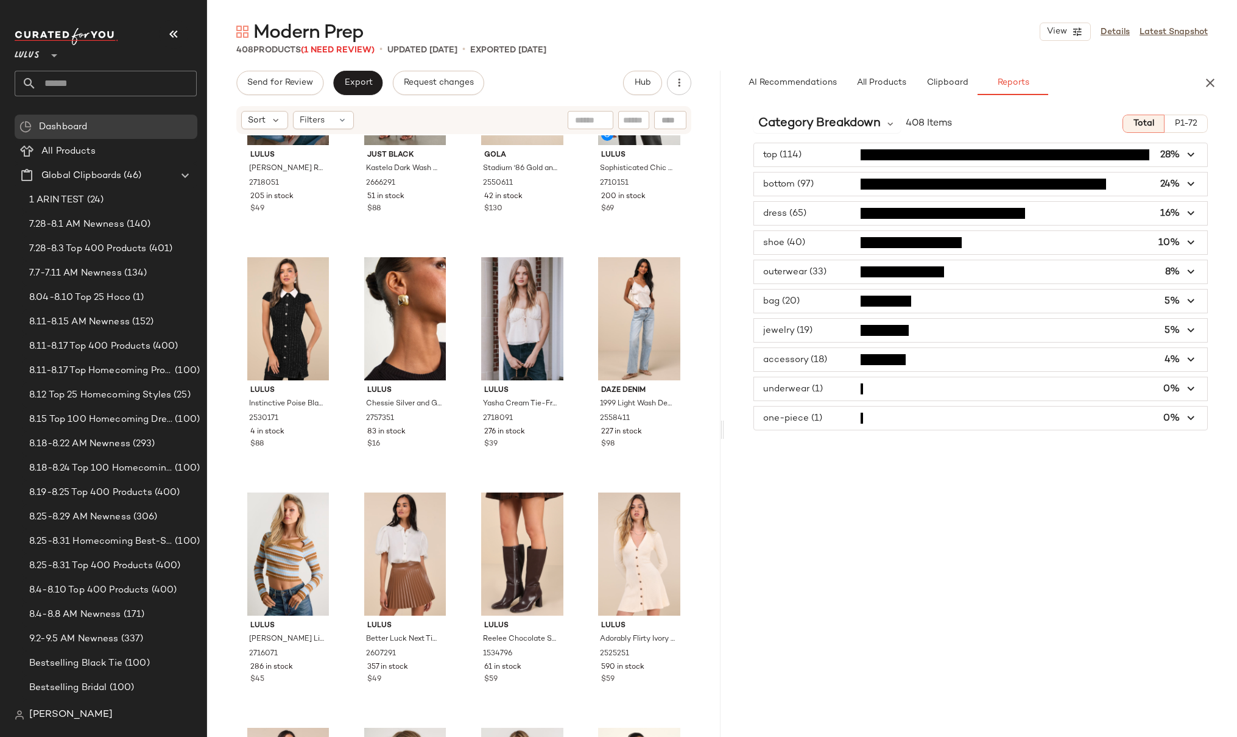
click at [838, 154] on span "button" at bounding box center [981, 154] width 454 height 23
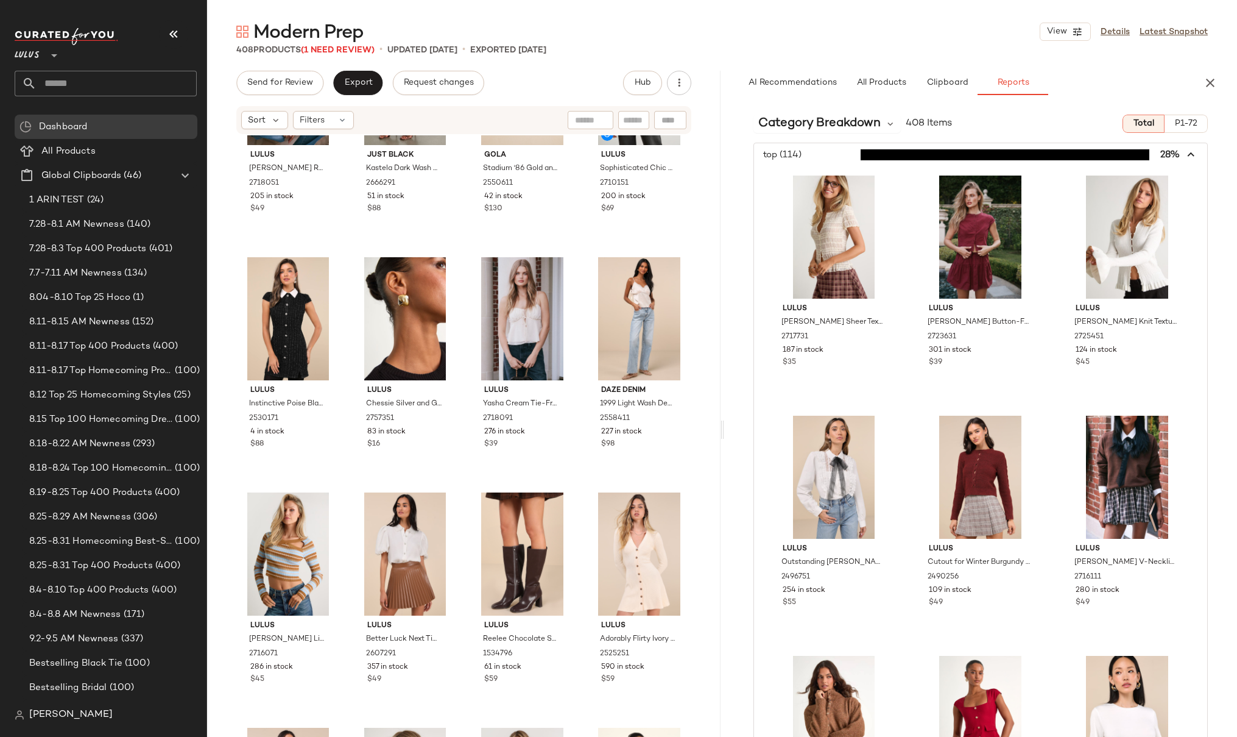
click at [1185, 155] on icon "button" at bounding box center [1192, 155] width 14 height 14
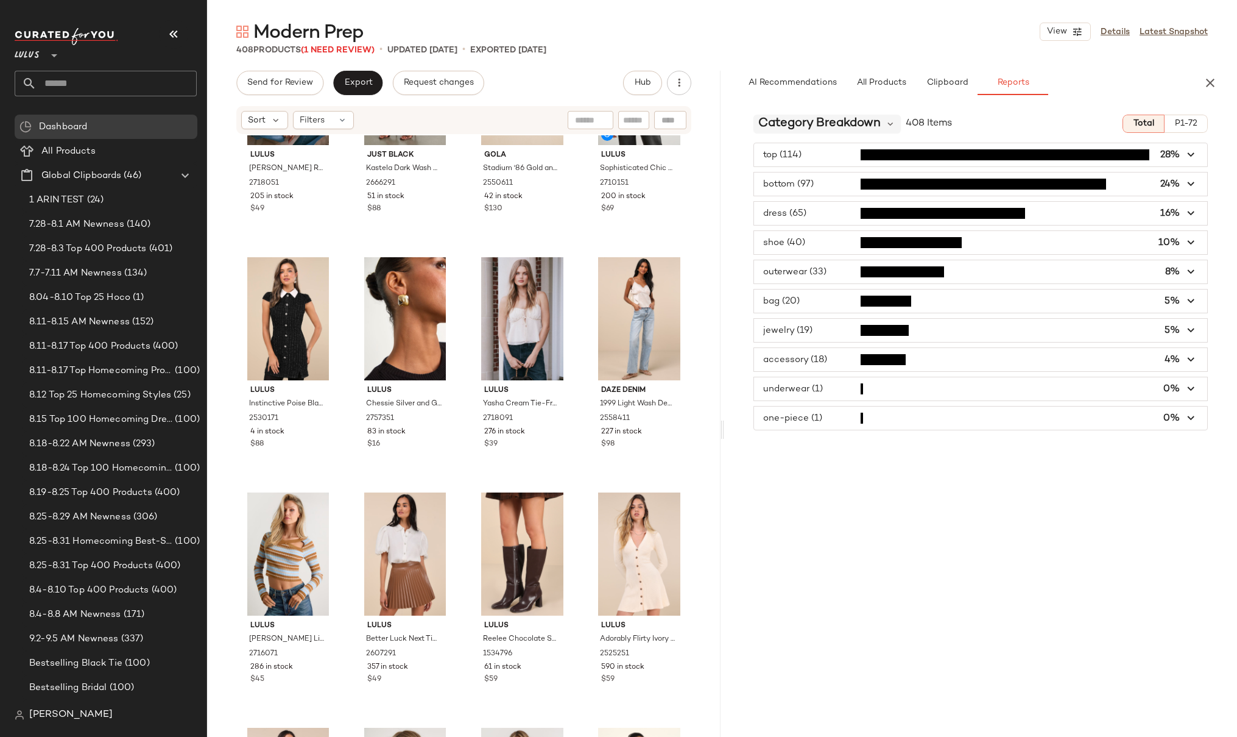
click at [877, 124] on span "Category Breakdown" at bounding box center [820, 124] width 122 height 18
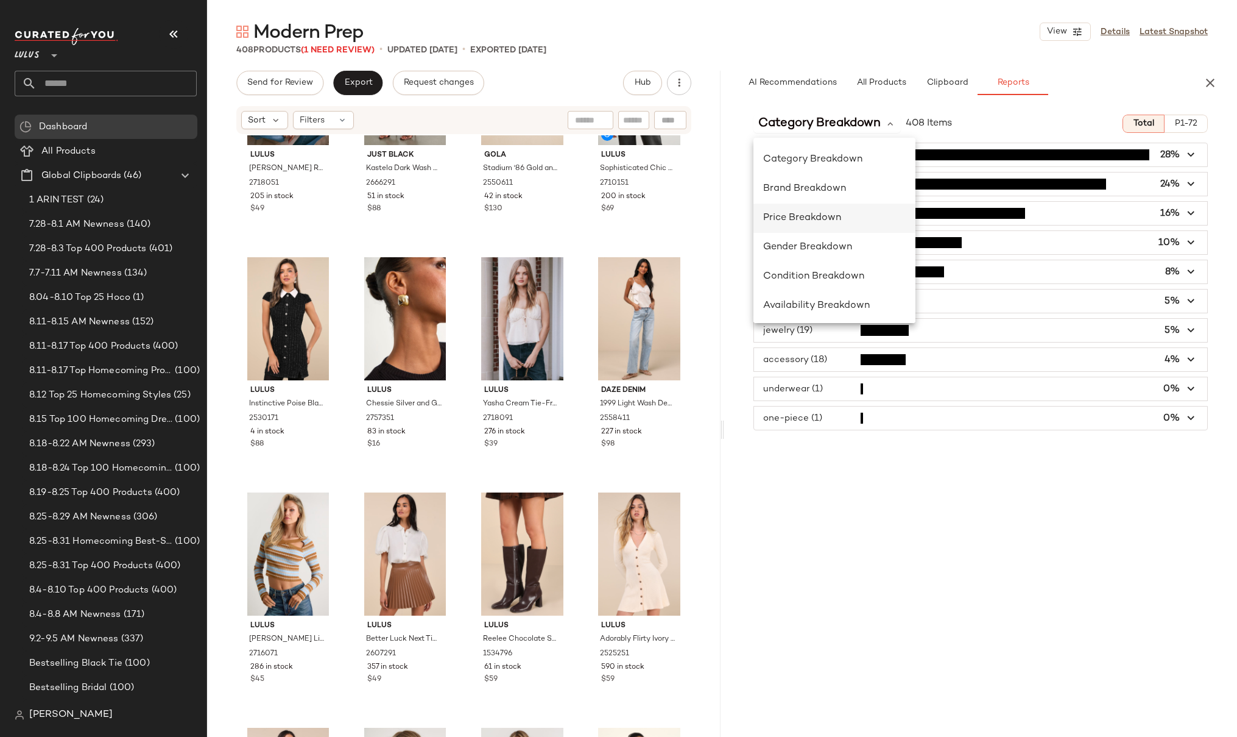
scroll to position [236, 0]
click at [830, 303] on span "Class Breakdown" at bounding box center [803, 303] width 81 height 10
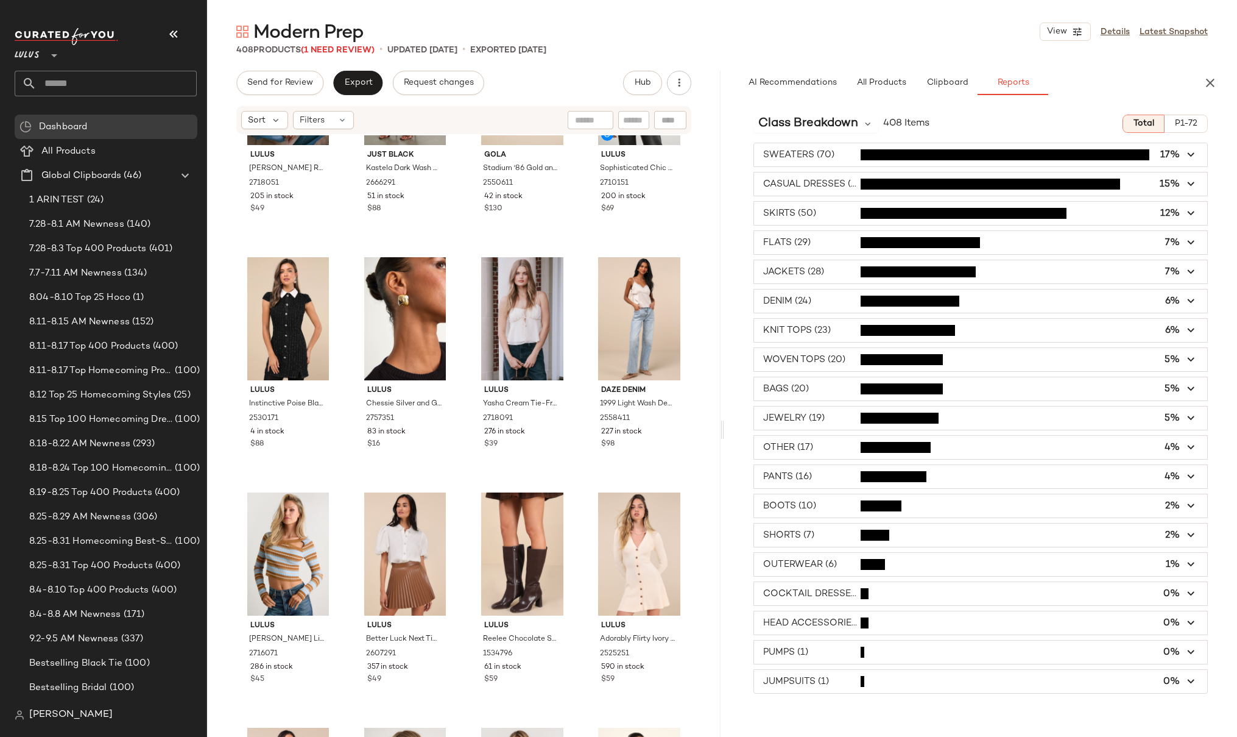
click at [837, 300] on span "button" at bounding box center [981, 300] width 454 height 23
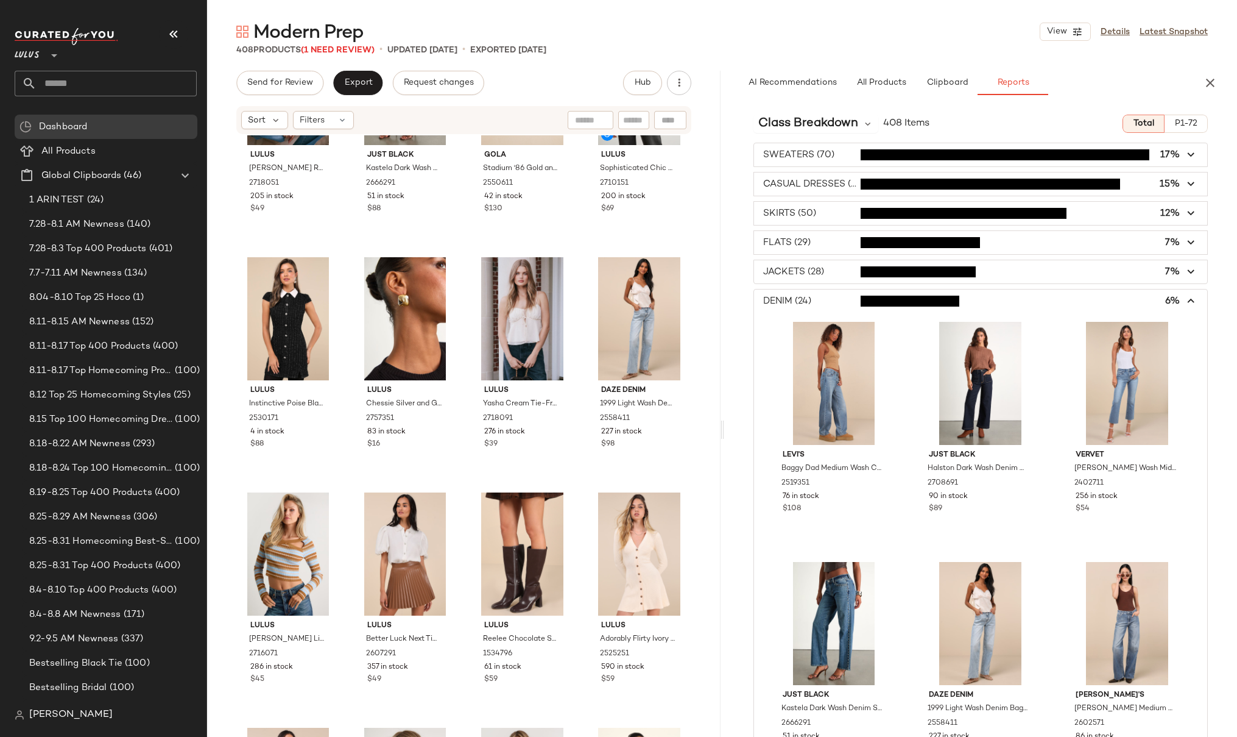
click at [837, 300] on span "button" at bounding box center [981, 300] width 454 height 23
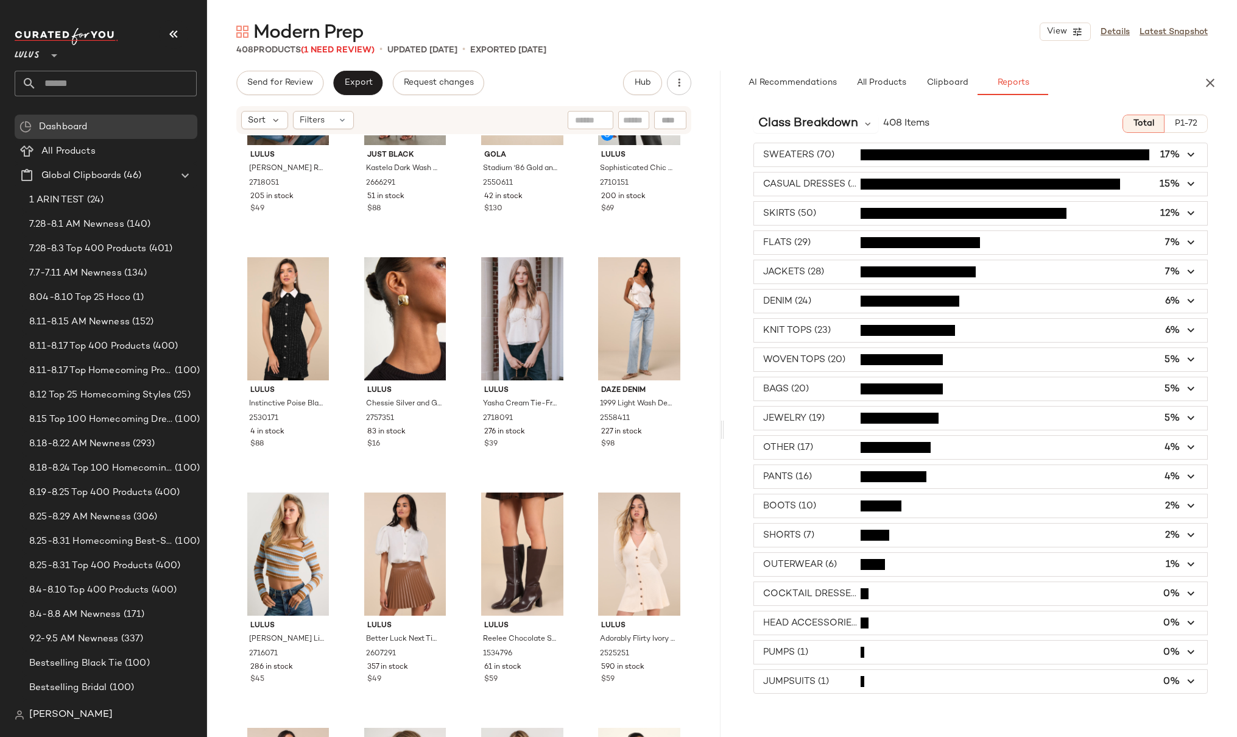
click at [830, 483] on span "button" at bounding box center [981, 476] width 454 height 23
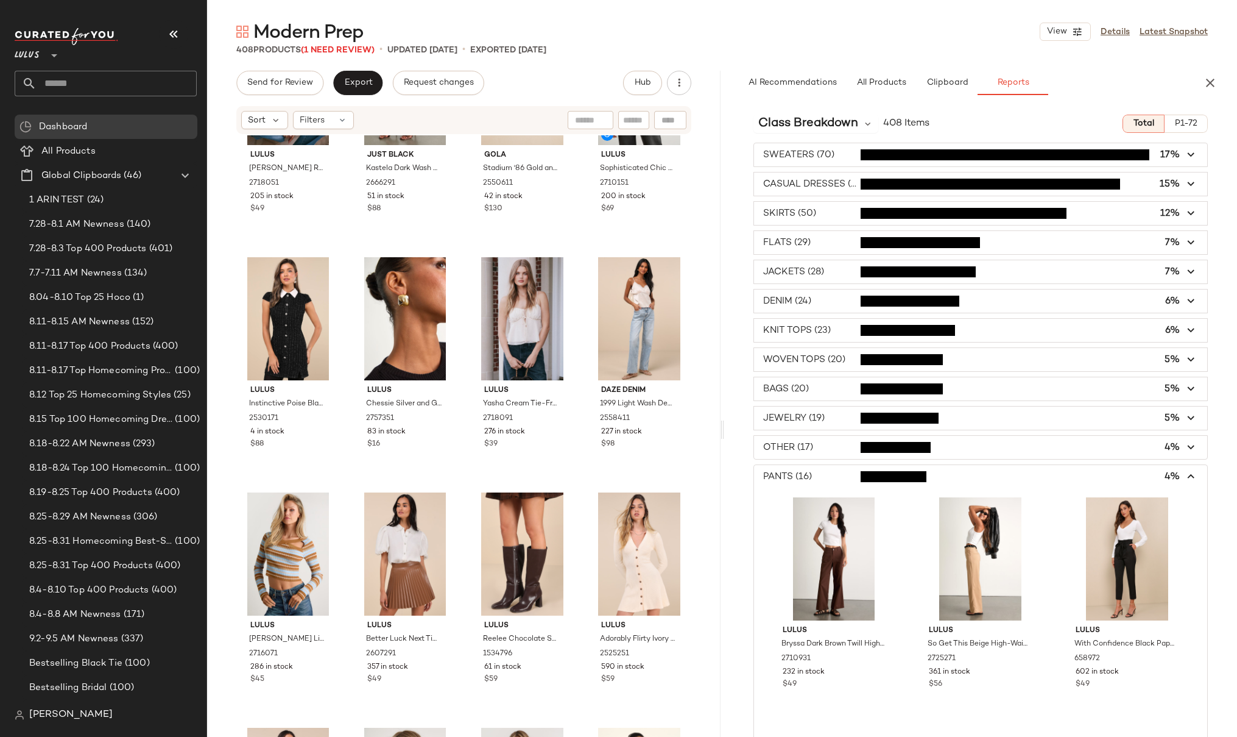
click at [832, 476] on span "button" at bounding box center [981, 476] width 454 height 23
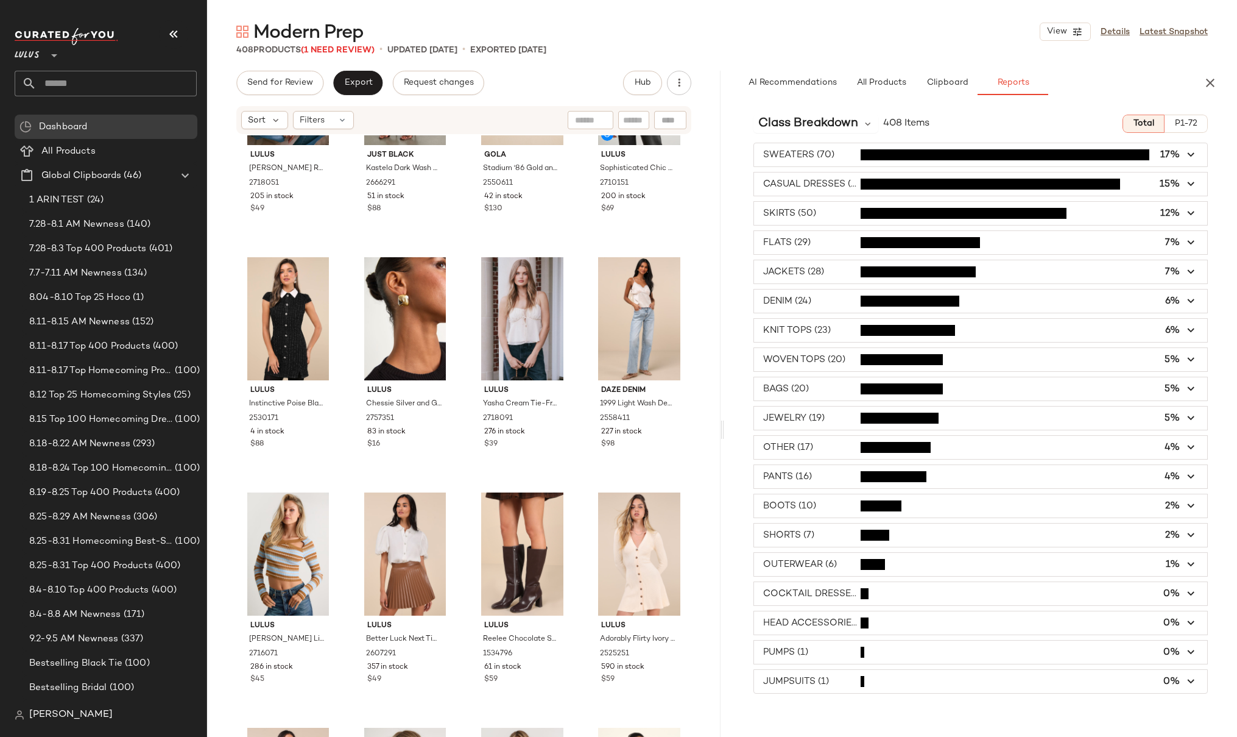
click at [748, 294] on div "SWEATERS (70) 17% CASUAL DRESSES (63) 15% SKIRTS (50) 12% FLATS (29) 7% JACKETS…" at bounding box center [981, 418] width 514 height 551
click at [865, 122] on icon at bounding box center [868, 123] width 11 height 11
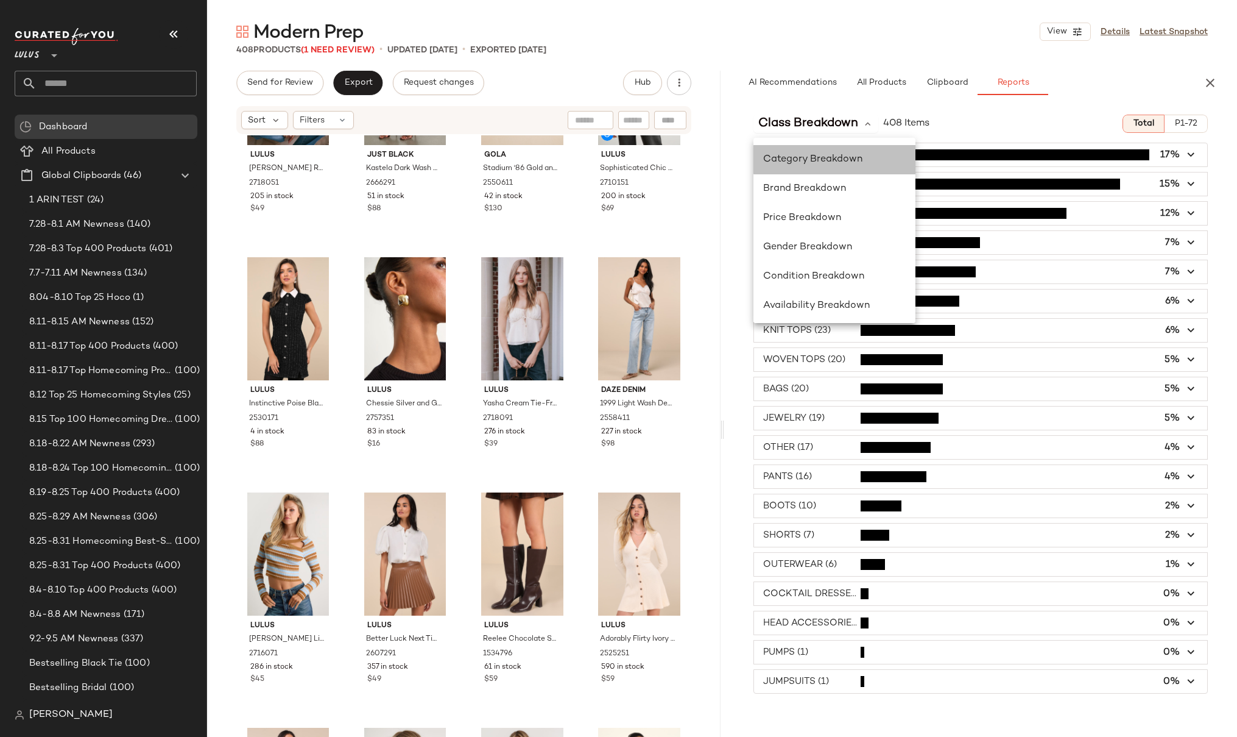
click at [831, 164] on div "Category Breakdown" at bounding box center [834, 159] width 143 height 15
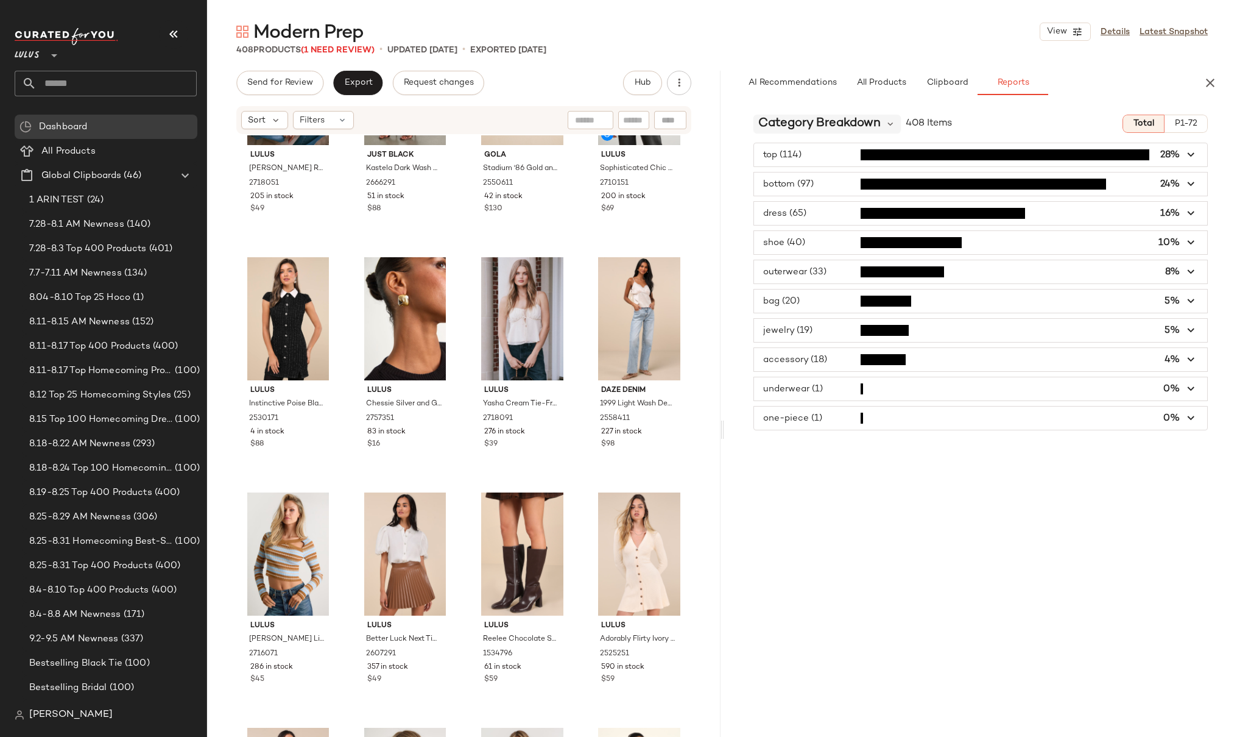
click at [846, 128] on span "Category Breakdown" at bounding box center [820, 124] width 122 height 18
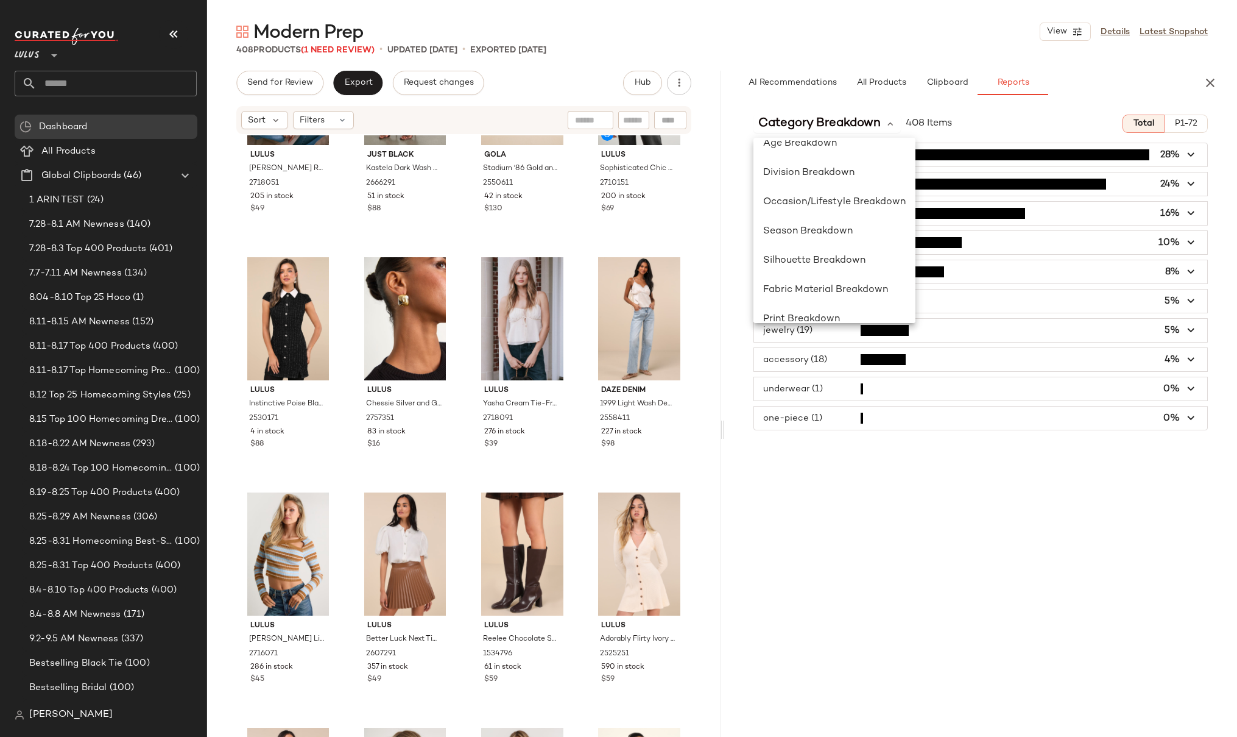
scroll to position [167, 0]
click at [819, 252] on span "Season Breakdown" at bounding box center [808, 255] width 90 height 10
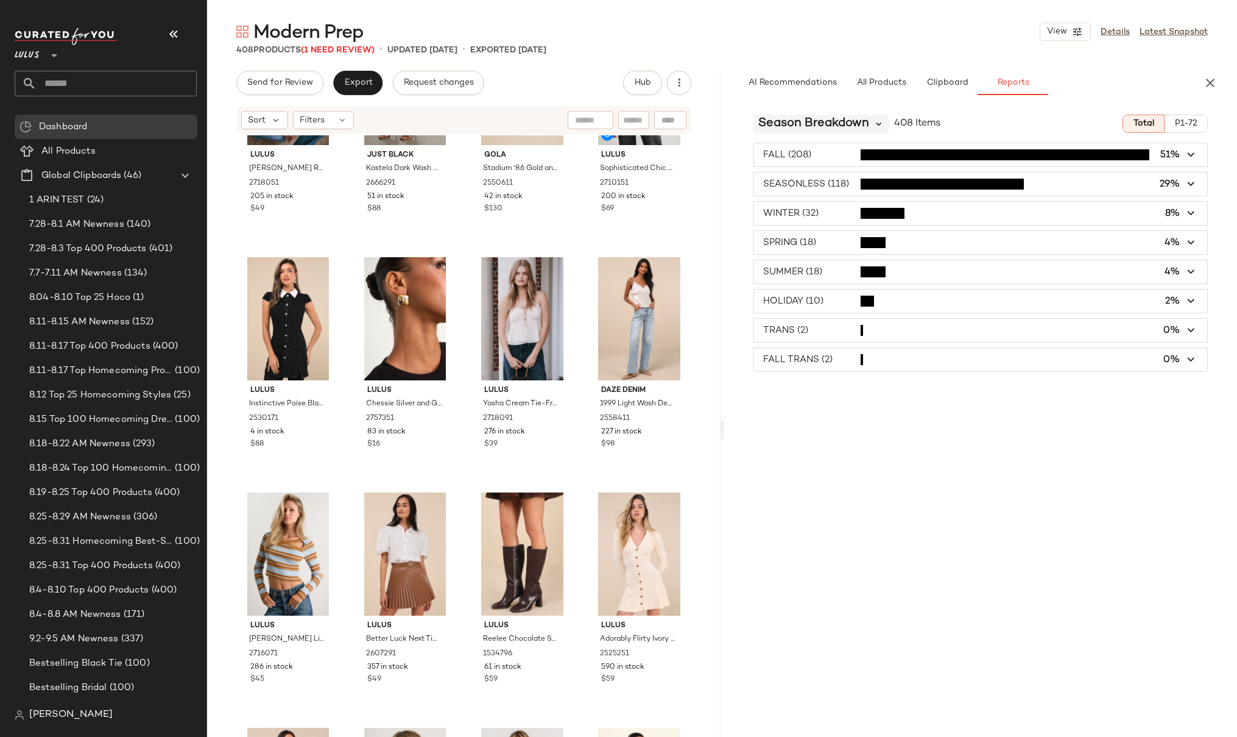
click at [876, 123] on icon at bounding box center [879, 123] width 11 height 11
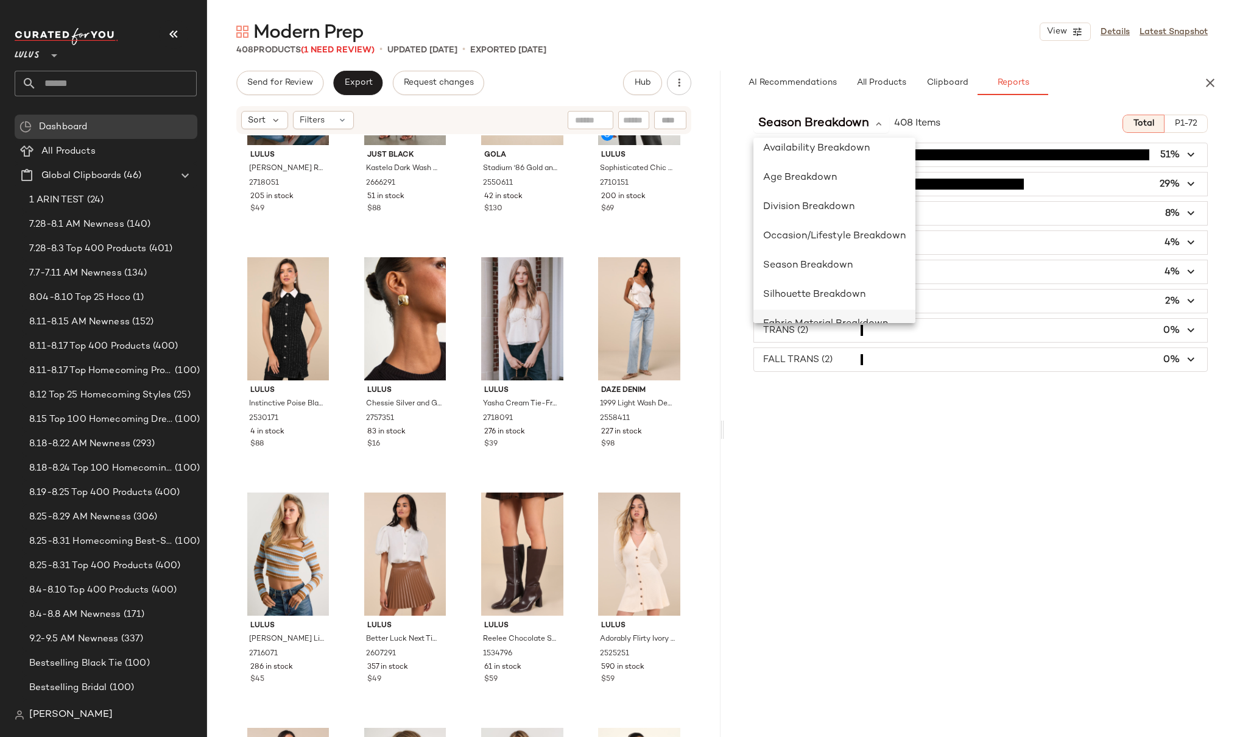
scroll to position [145, 0]
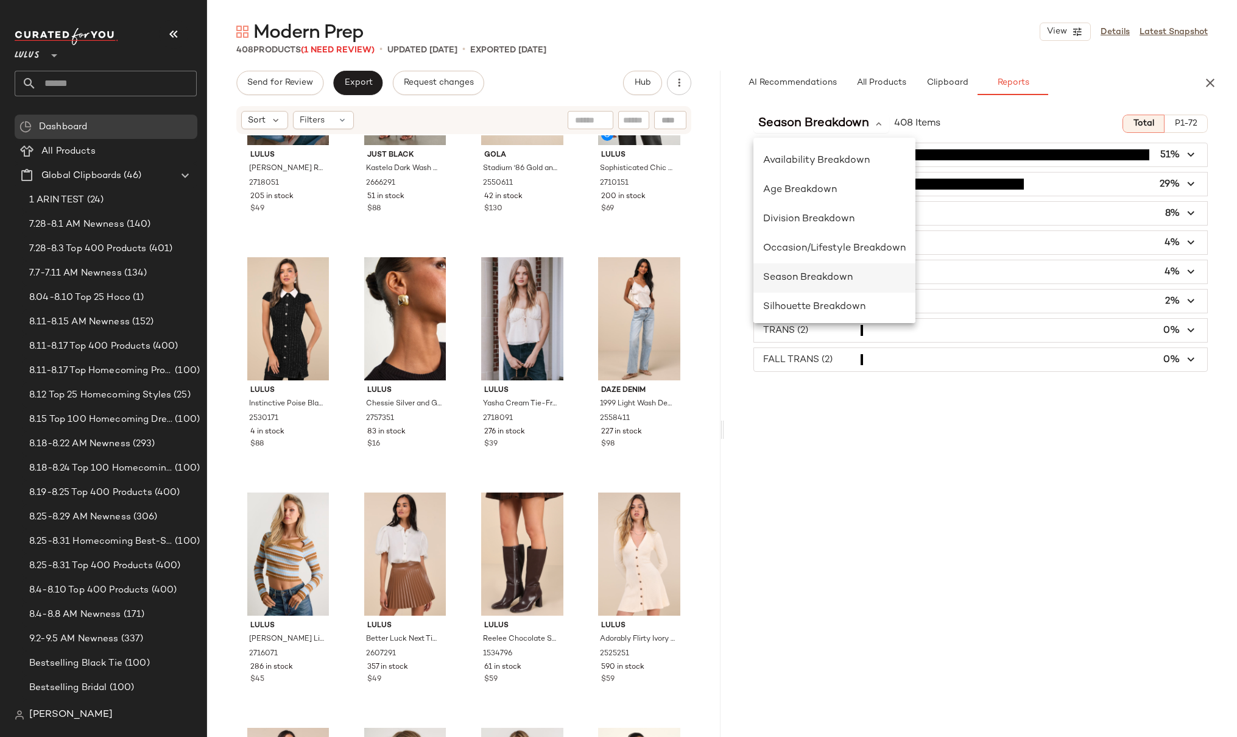
click at [819, 272] on span "Season Breakdown" at bounding box center [808, 277] width 90 height 10
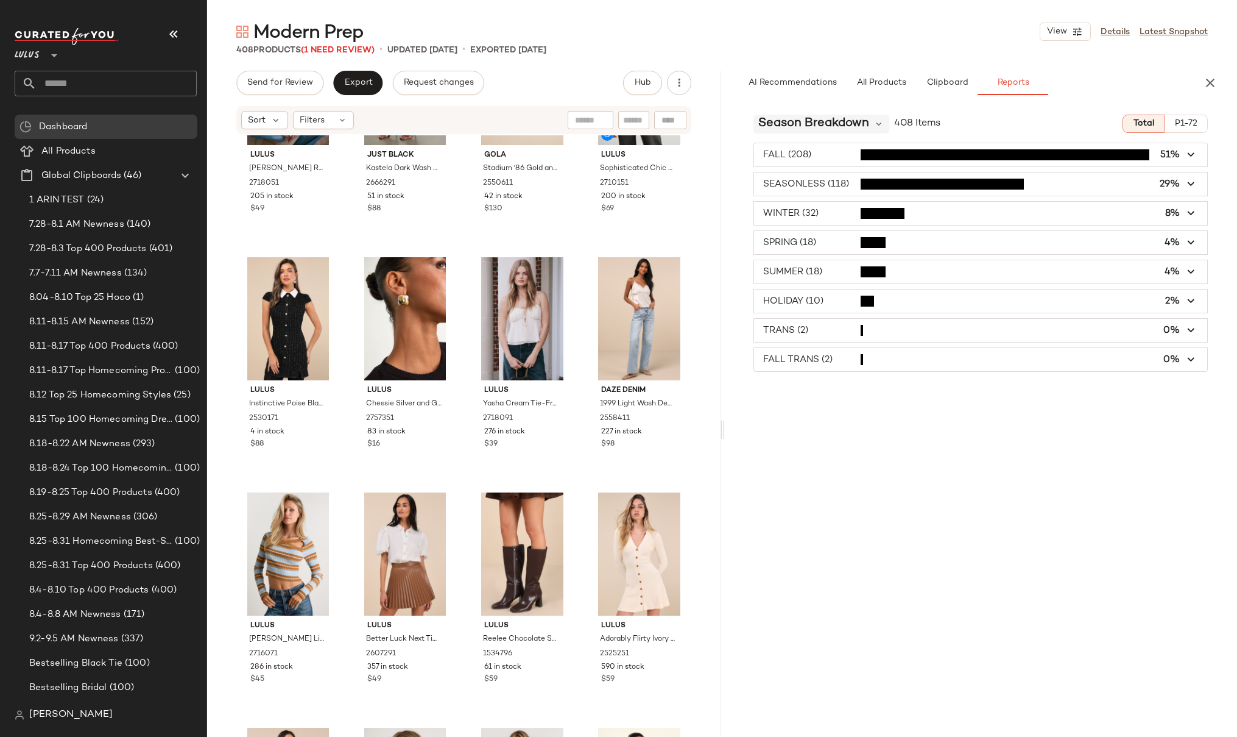
click at [835, 122] on span "Season Breakdown" at bounding box center [814, 124] width 111 height 18
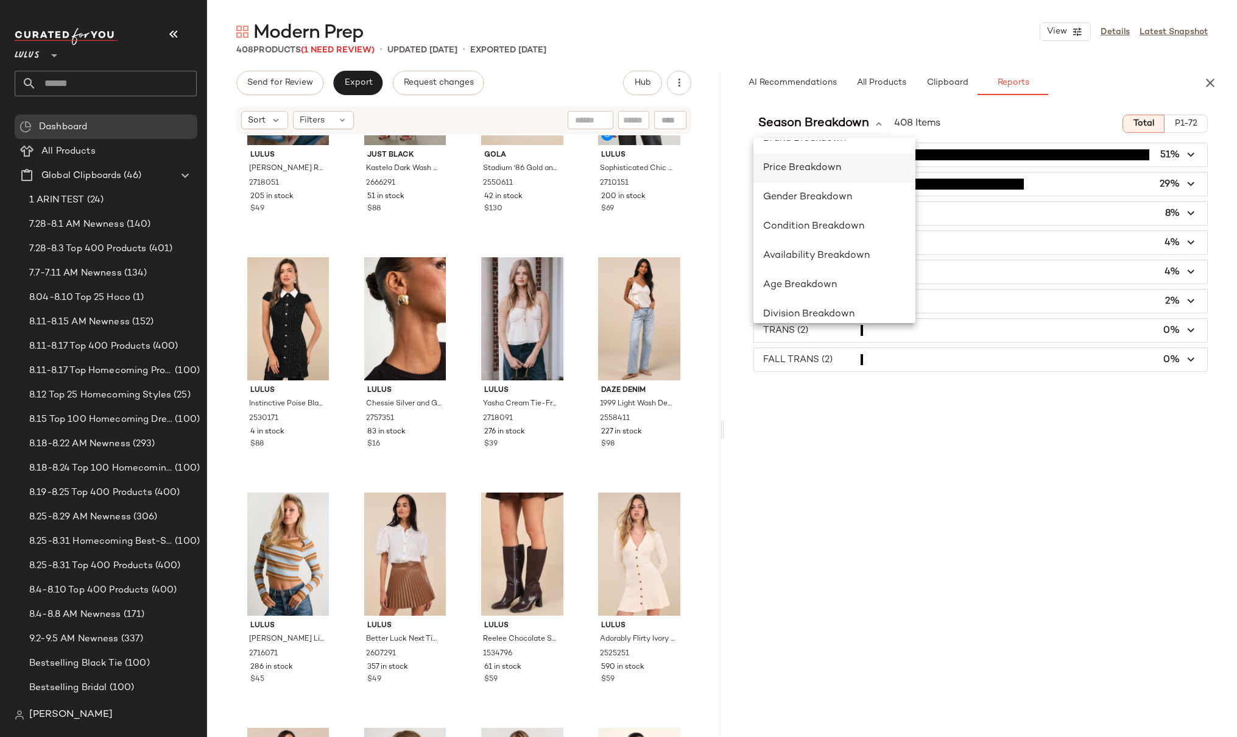
scroll to position [74, 0]
click at [860, 225] on div "Availability Breakdown" at bounding box center [834, 231] width 143 height 15
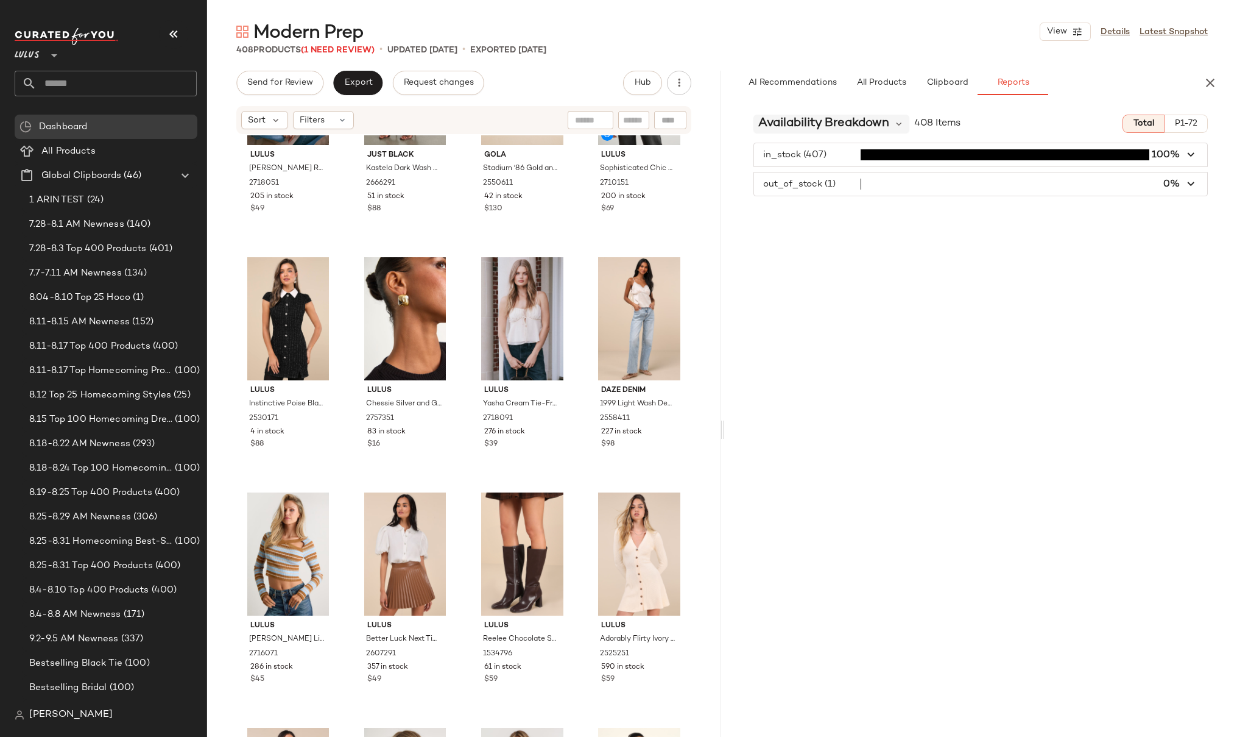
click at [851, 124] on span "Availability Breakdown" at bounding box center [824, 124] width 131 height 18
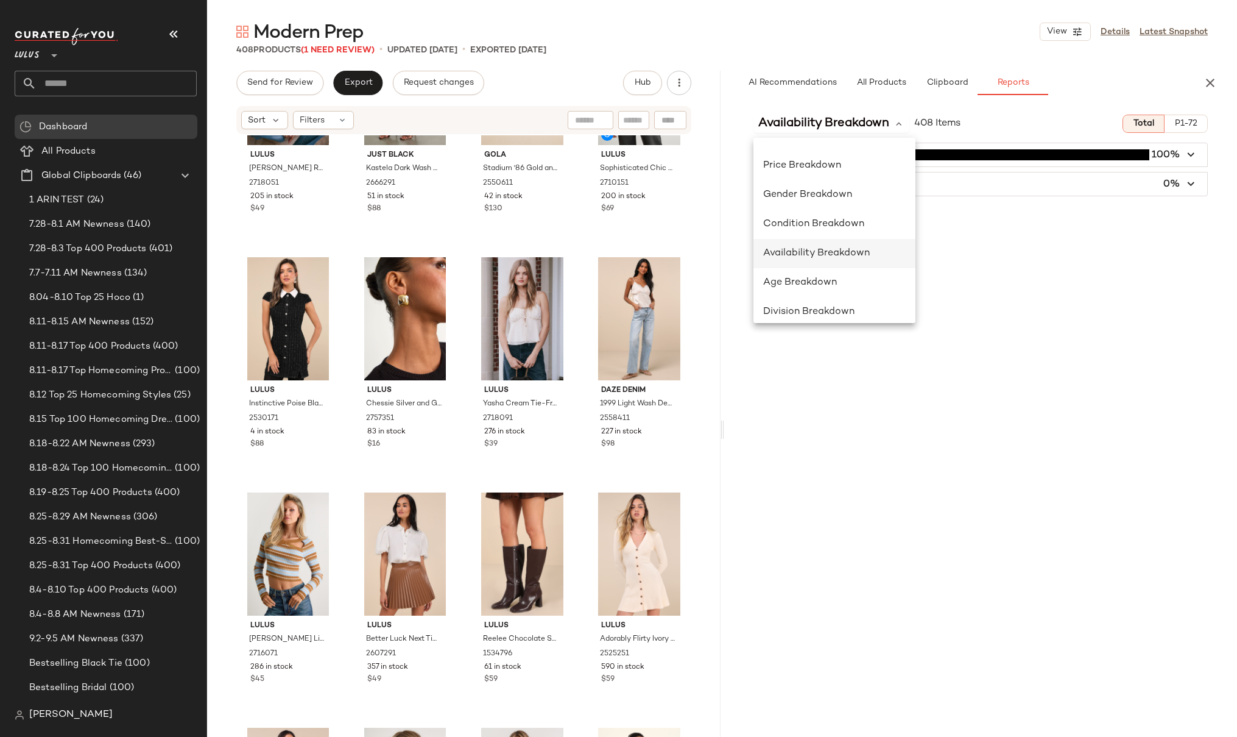
scroll to position [72, 0]
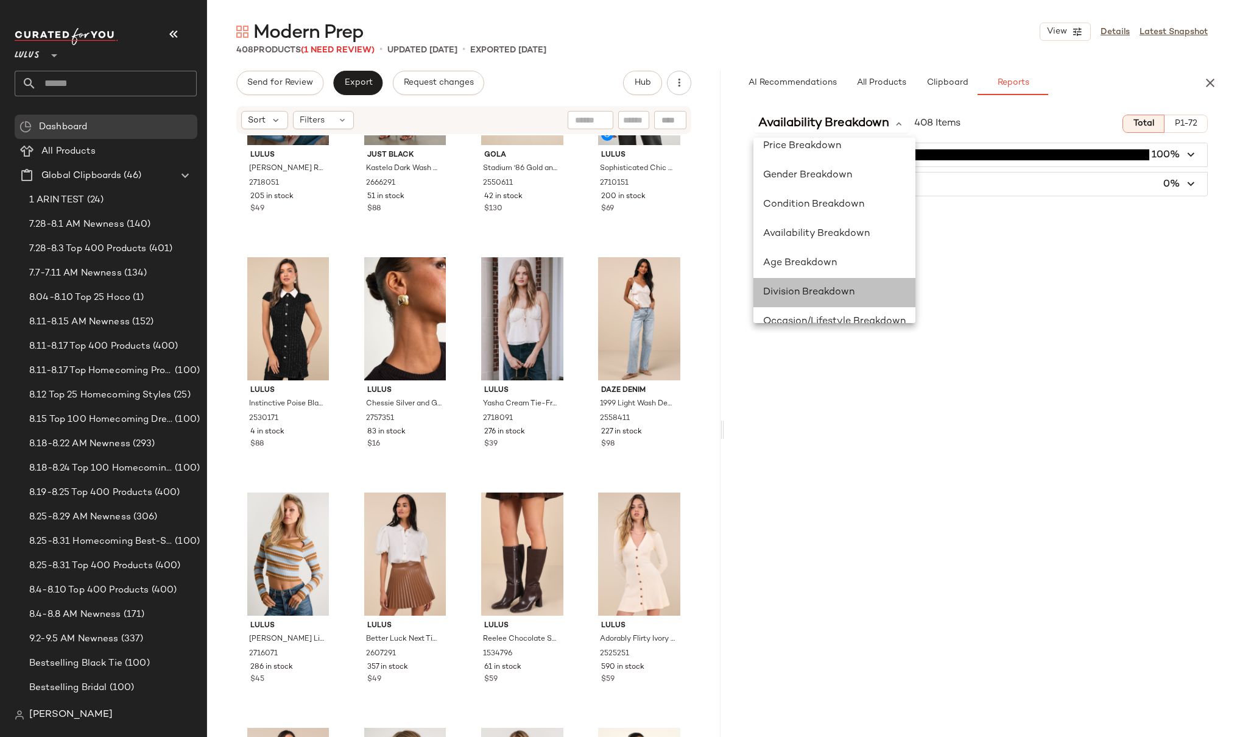
click at [816, 283] on div "Division Breakdown" at bounding box center [835, 292] width 162 height 29
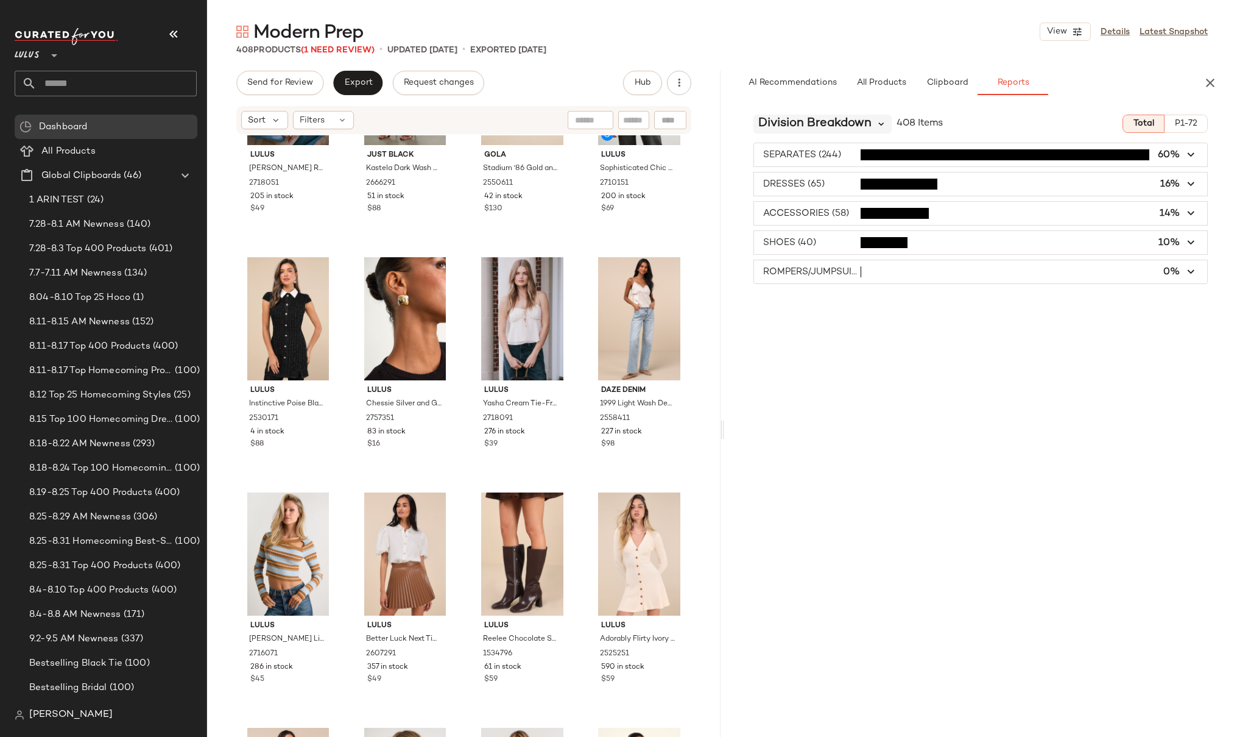
click at [878, 119] on icon at bounding box center [882, 123] width 11 height 11
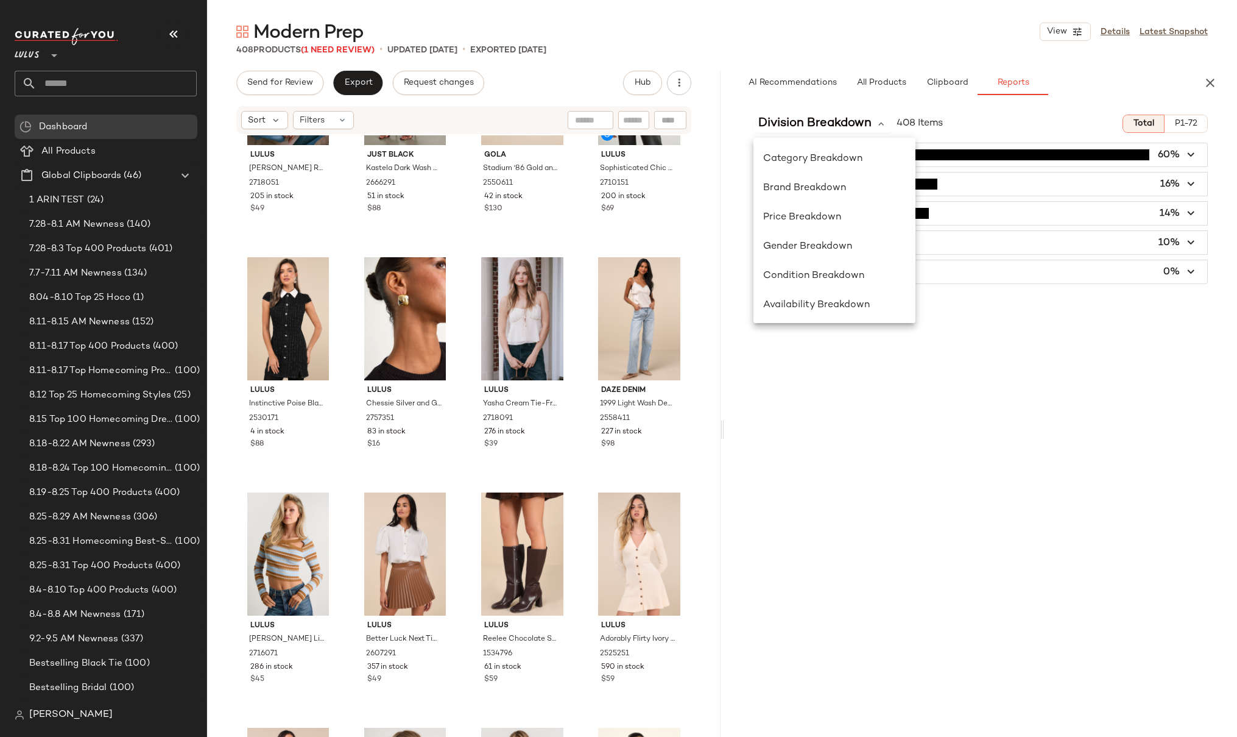
scroll to position [0, 0]
click at [991, 334] on div "Division Breakdown 408 Items Total P1-72 SEPARATES (244) 60% DRESSES (65) 16% A…" at bounding box center [981, 446] width 514 height 683
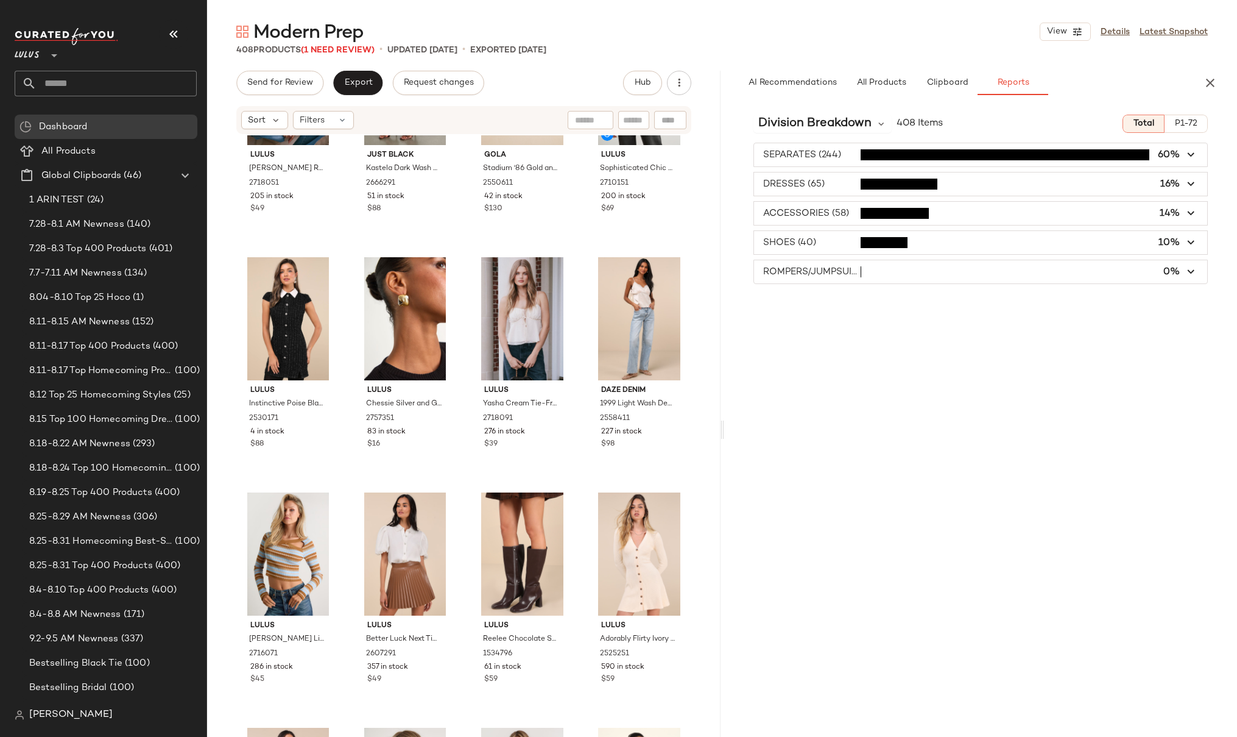
click at [991, 331] on div "Division Breakdown 408 Items Total P1-72 SEPARATES (244) 60% DRESSES (65) 16% A…" at bounding box center [981, 446] width 514 height 683
click at [858, 126] on span "Division Breakdown" at bounding box center [815, 124] width 113 height 18
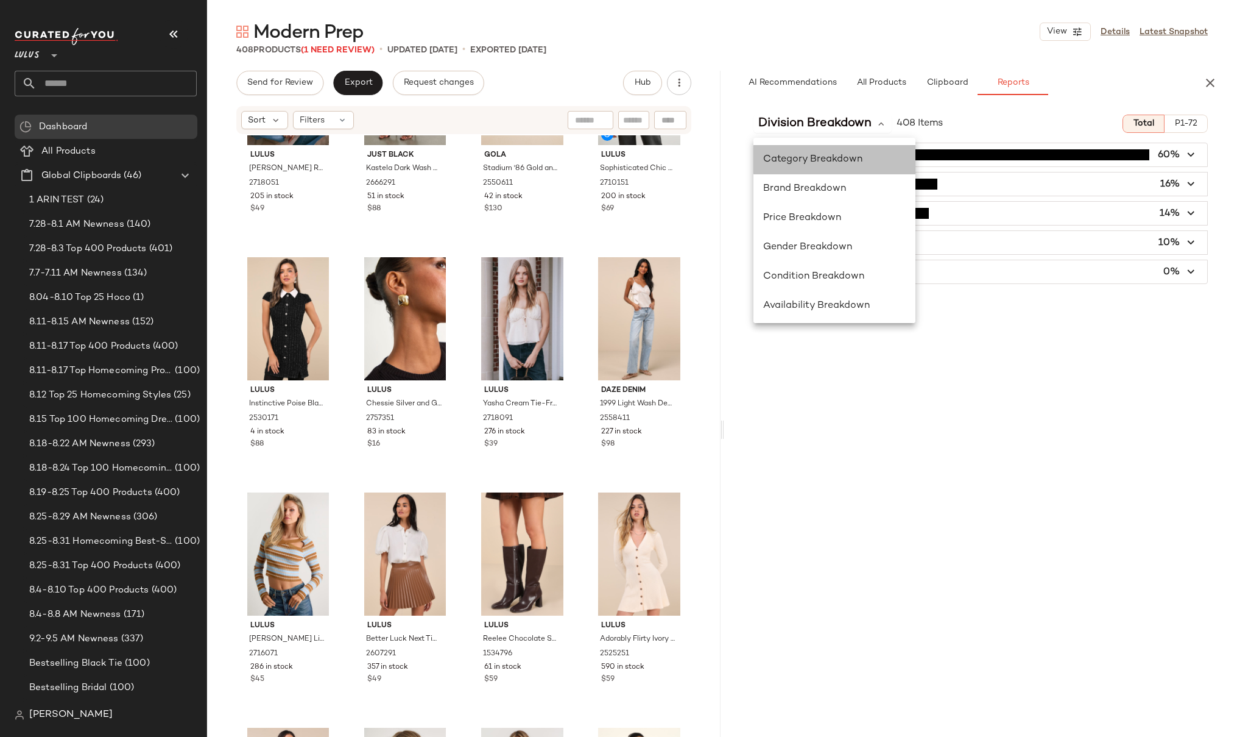
click at [834, 156] on span "Category Breakdown" at bounding box center [812, 159] width 99 height 10
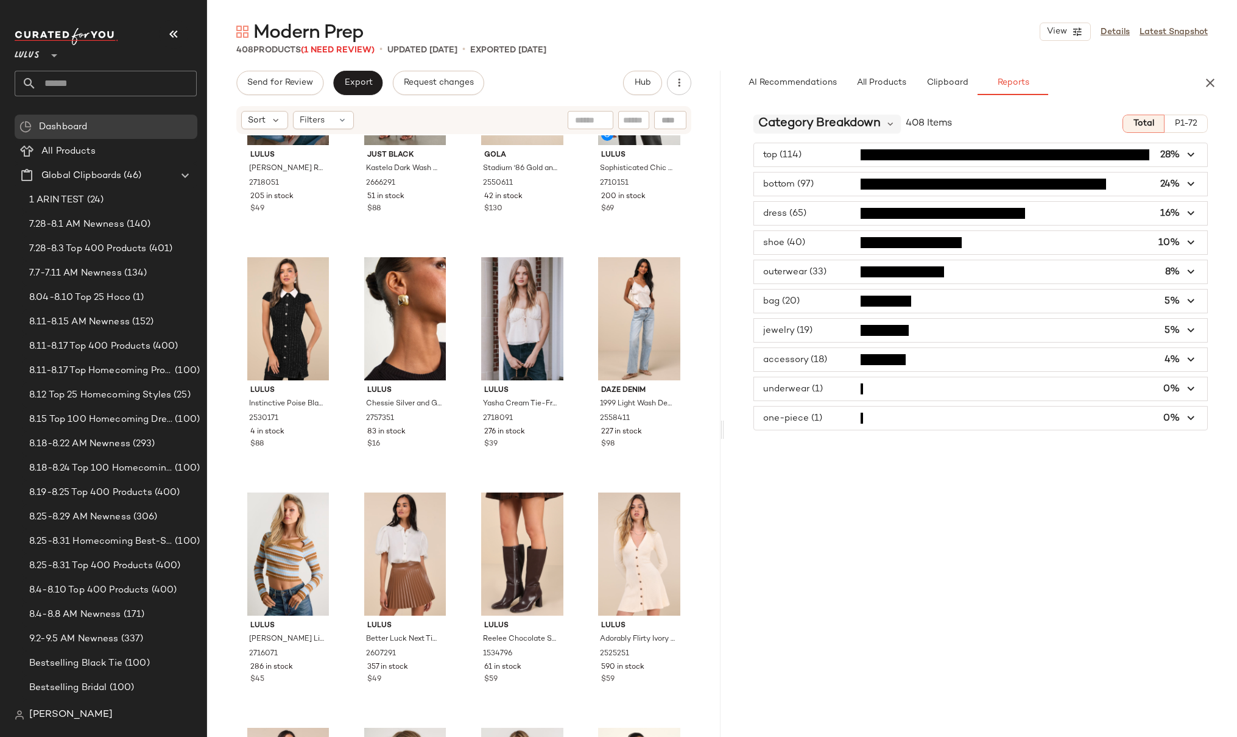
click at [836, 127] on span "Category Breakdown" at bounding box center [820, 124] width 122 height 18
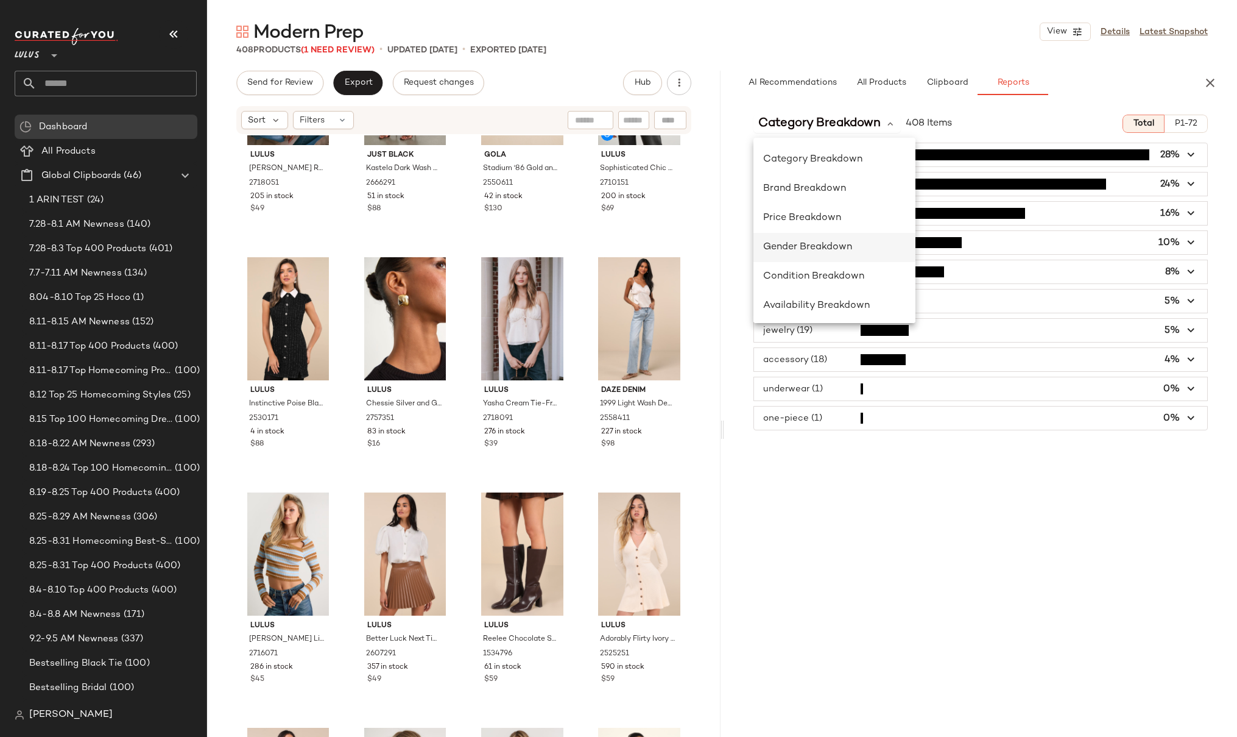
scroll to position [236, 0]
click at [827, 300] on span "Class Breakdown" at bounding box center [803, 303] width 81 height 10
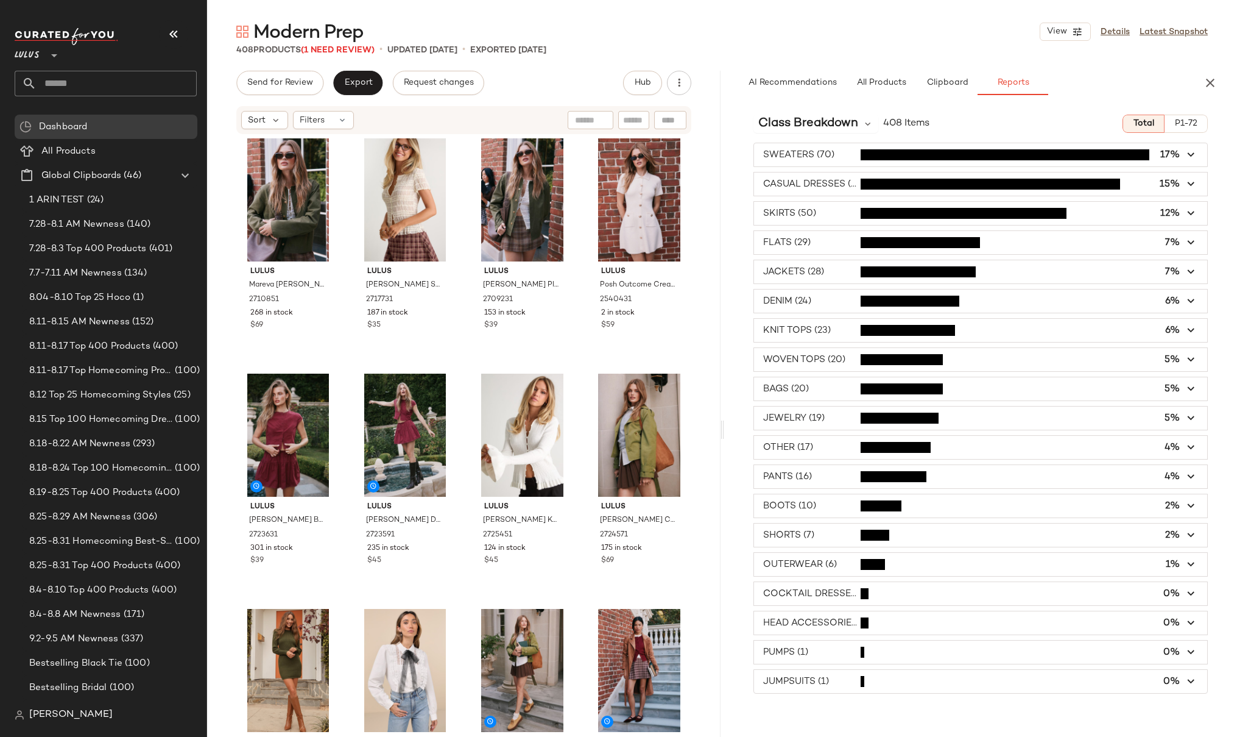
scroll to position [0, 0]
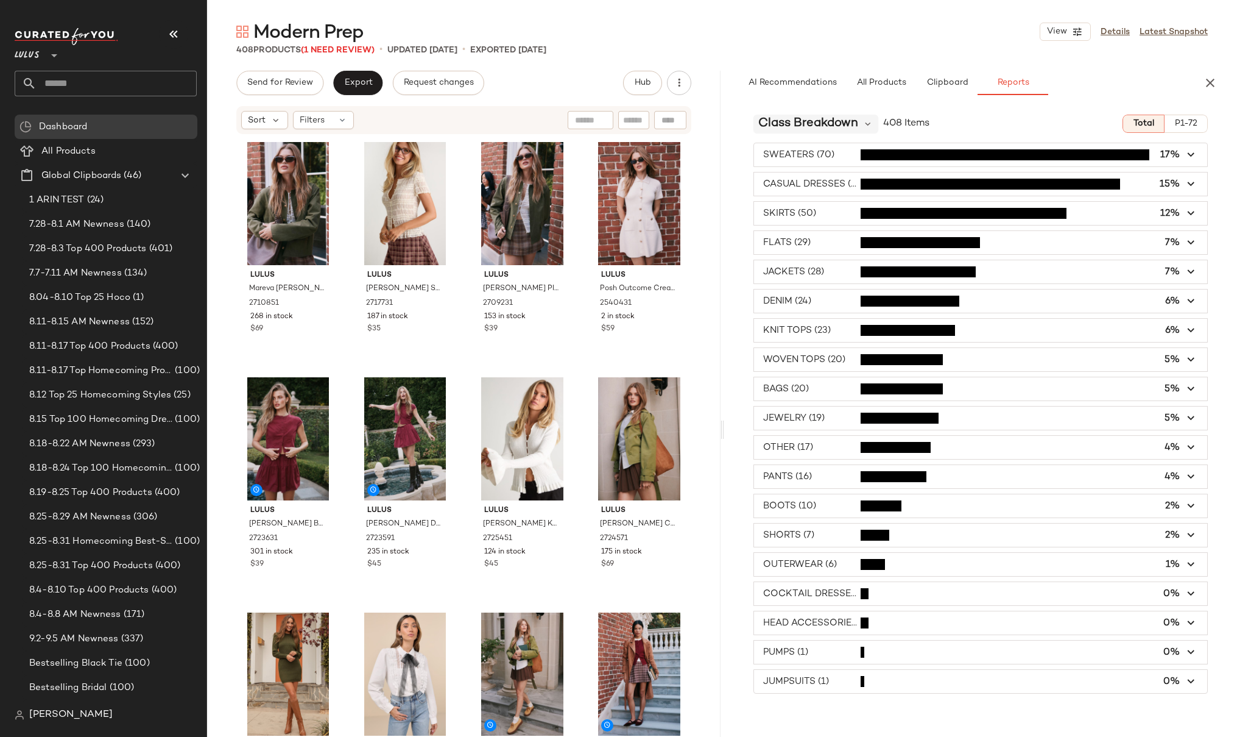
click at [827, 119] on span "Class Breakdown" at bounding box center [809, 124] width 100 height 18
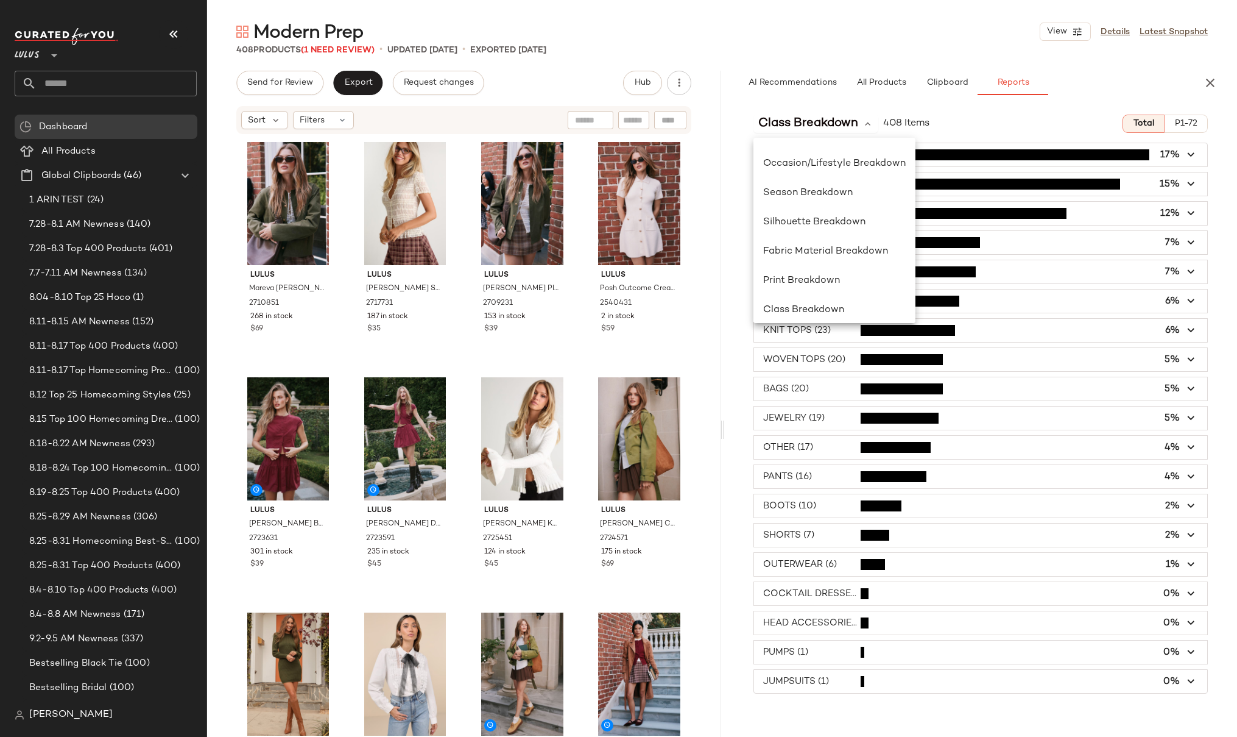
scroll to position [236, 0]
click at [816, 186] on span "Season Breakdown" at bounding box center [808, 186] width 90 height 10
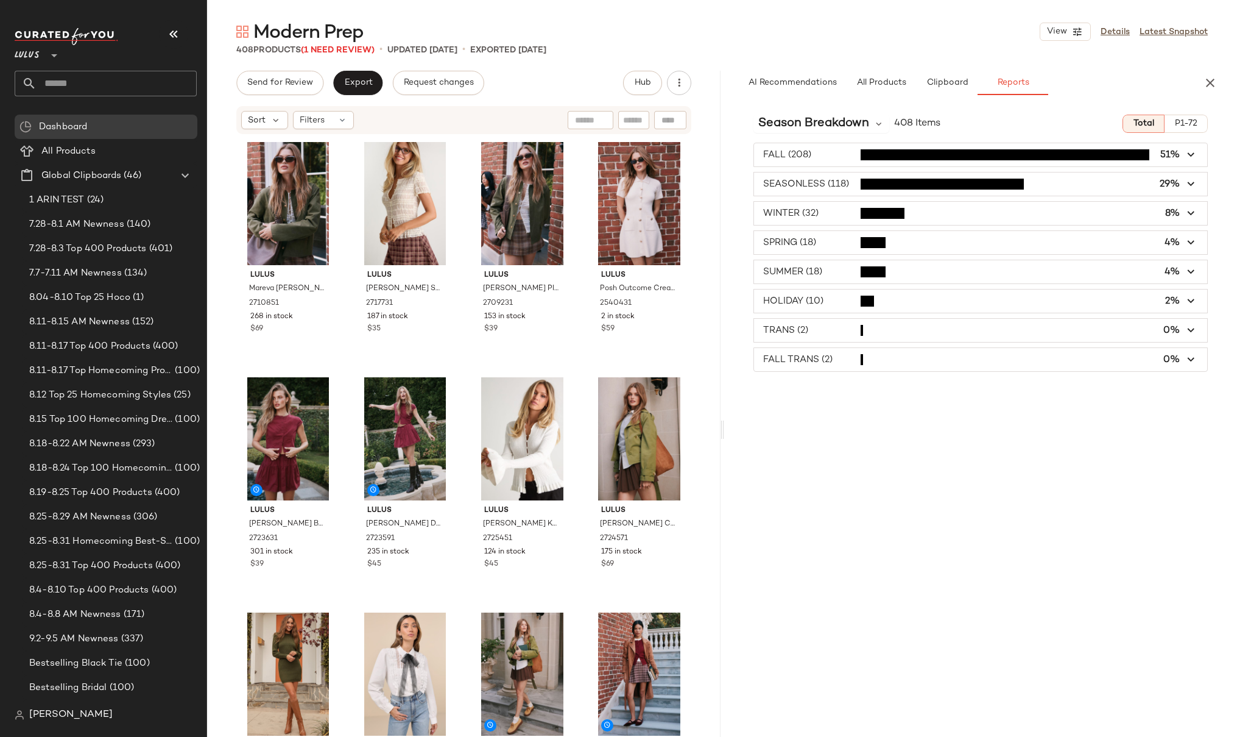
click at [845, 267] on span "button" at bounding box center [981, 271] width 454 height 23
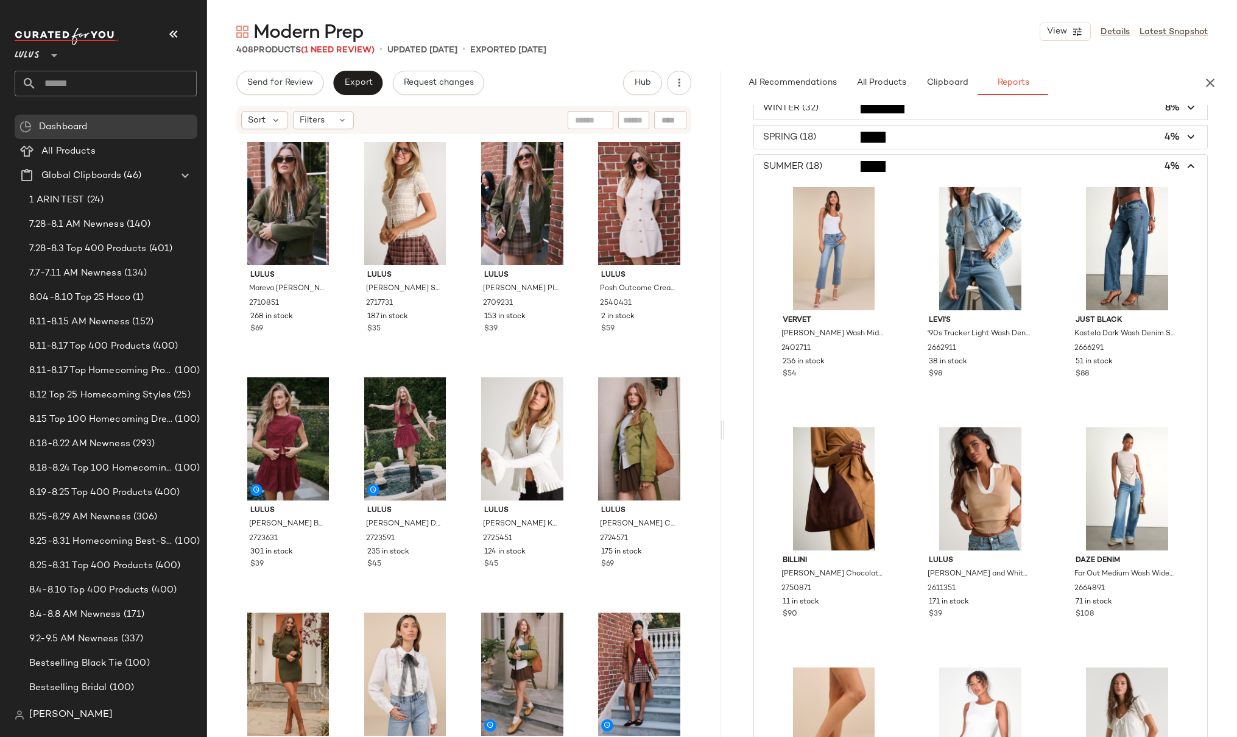
scroll to position [0, 0]
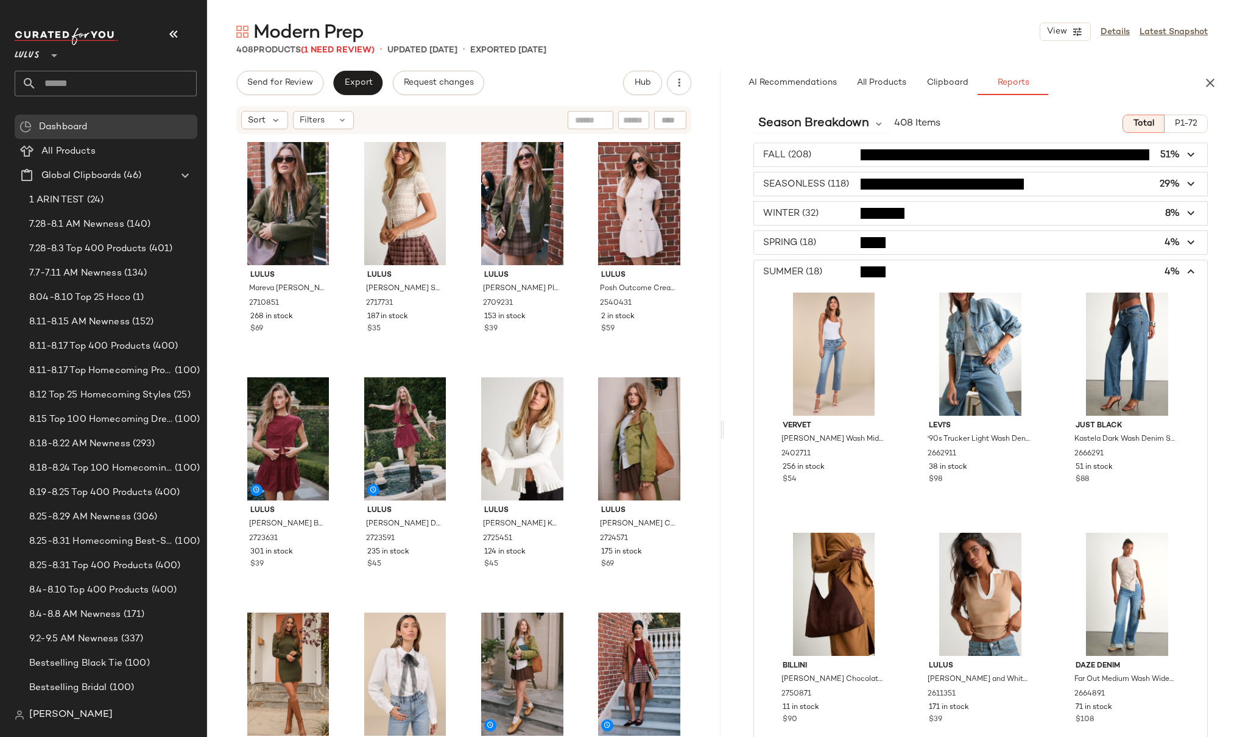
click at [844, 267] on span "button" at bounding box center [981, 271] width 454 height 23
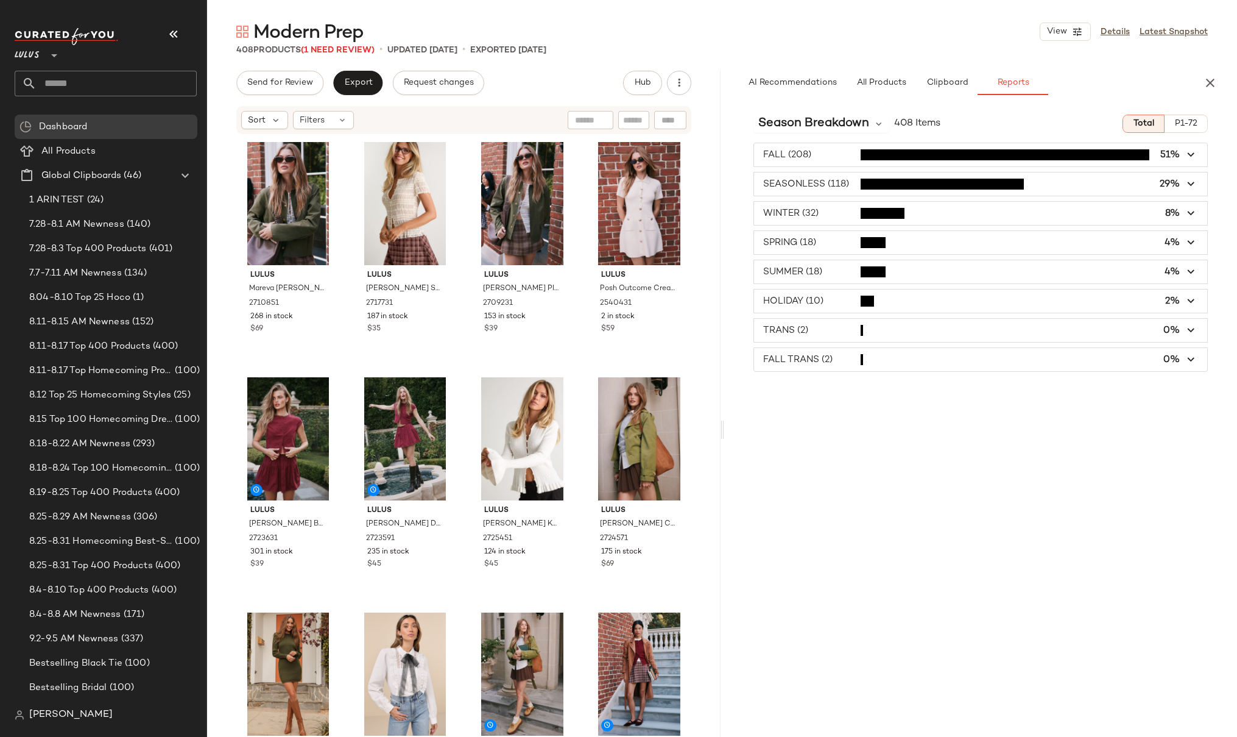
click at [824, 242] on span "button" at bounding box center [981, 242] width 454 height 23
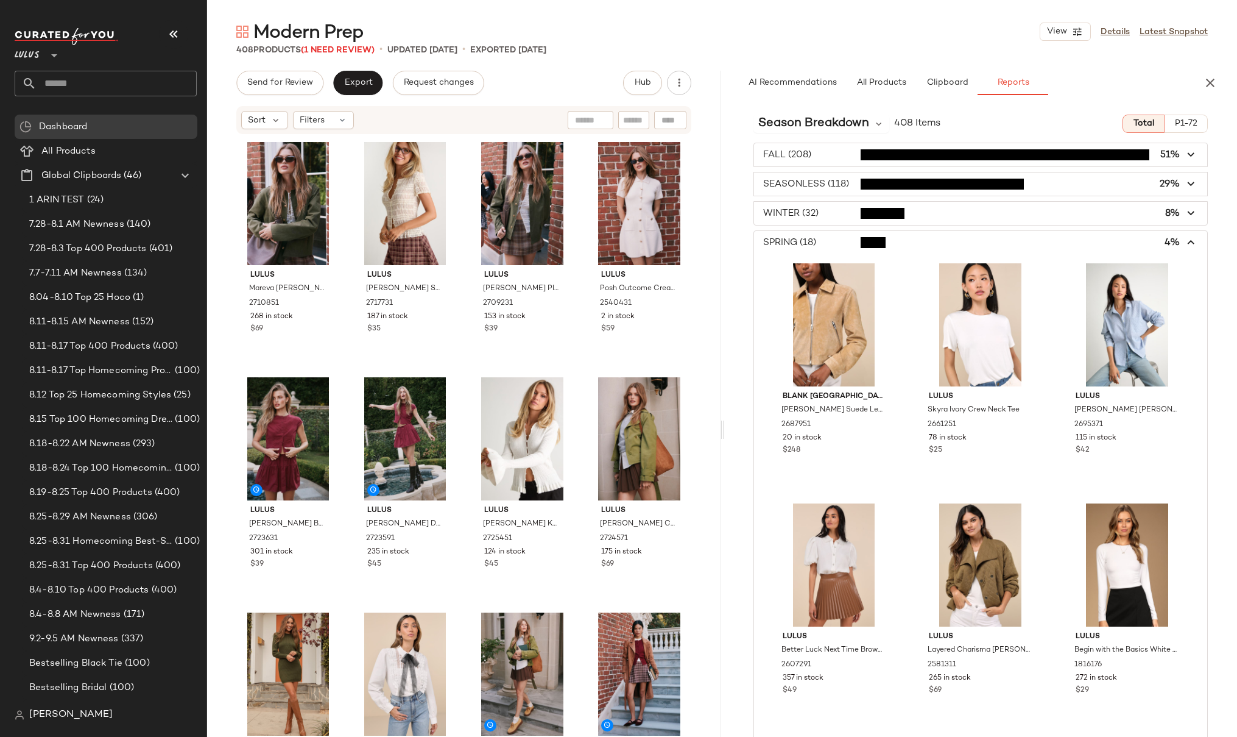
click at [906, 240] on span "button" at bounding box center [981, 242] width 454 height 23
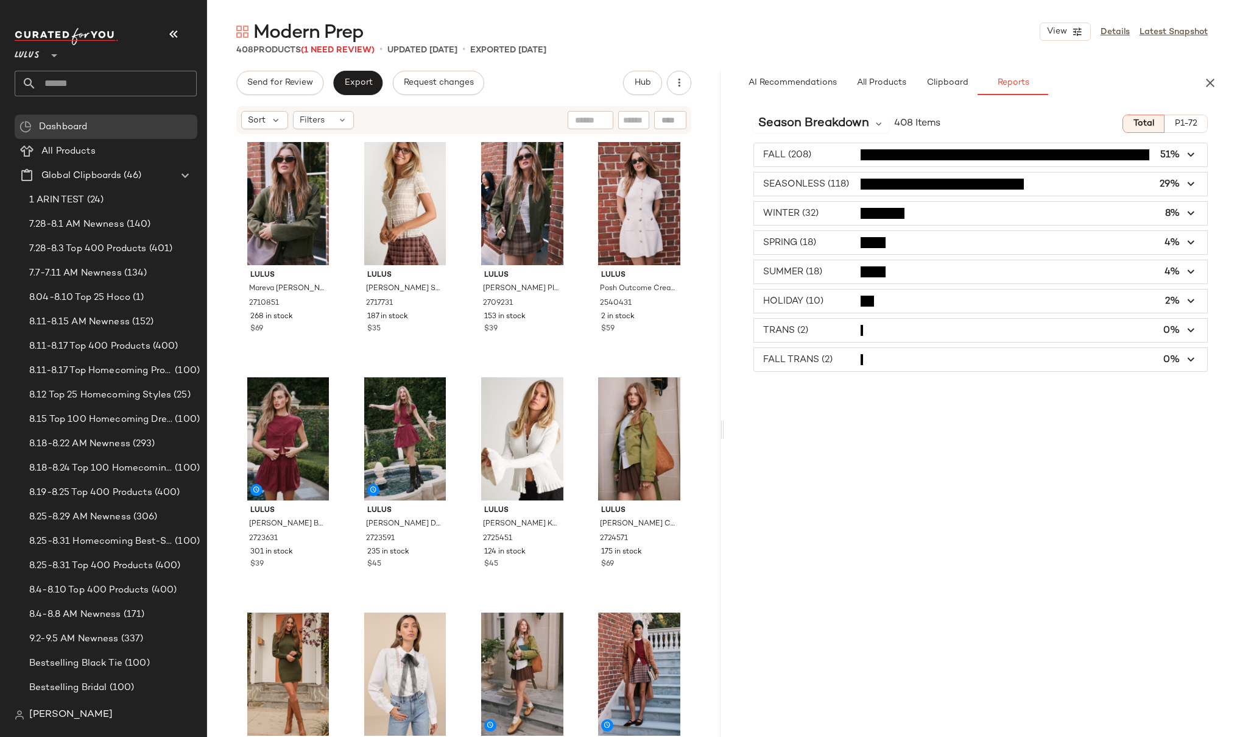
click at [917, 400] on div "Season Breakdown 408 Items Total P1-72 FALL (208) 51% SEASONLESS (118) 29% WINT…" at bounding box center [981, 446] width 514 height 683
click at [843, 122] on span "Season Breakdown" at bounding box center [814, 124] width 111 height 18
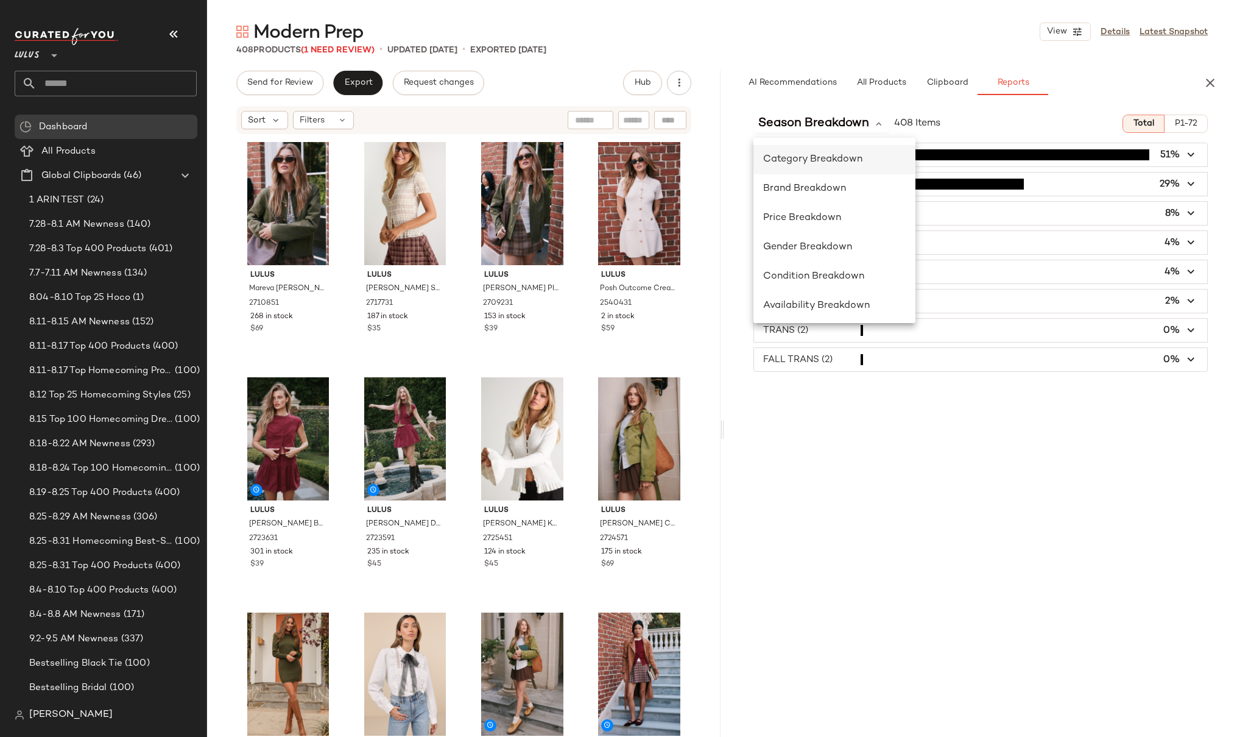
click at [829, 158] on span "Category Breakdown" at bounding box center [812, 159] width 99 height 10
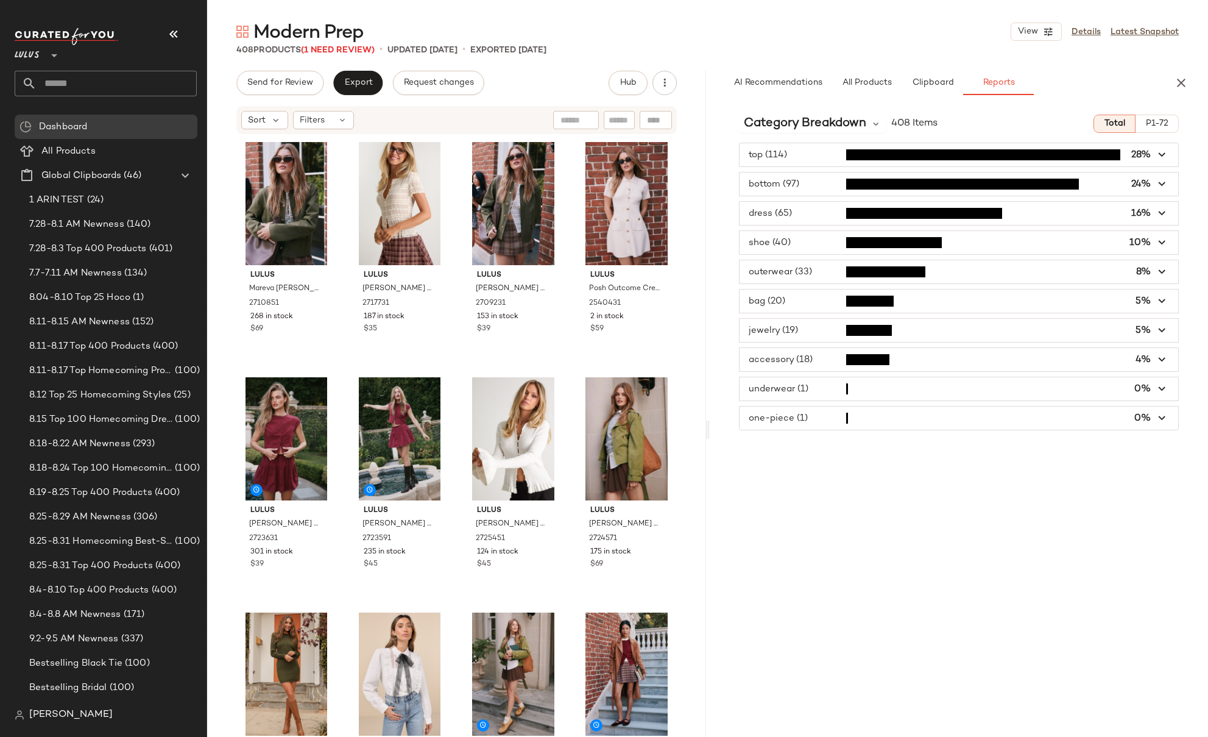
click at [68, 83] on input "text" at bounding box center [117, 84] width 160 height 26
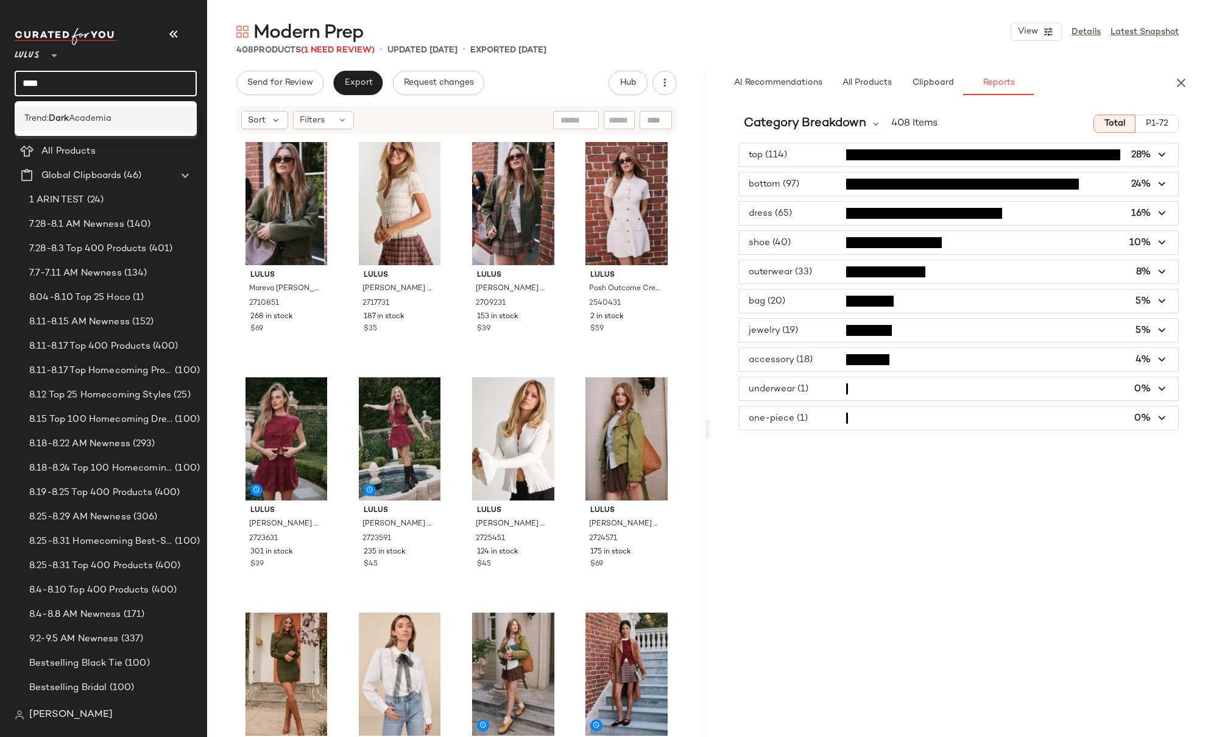
type input "****"
click at [87, 120] on span "Academia" at bounding box center [90, 118] width 43 height 13
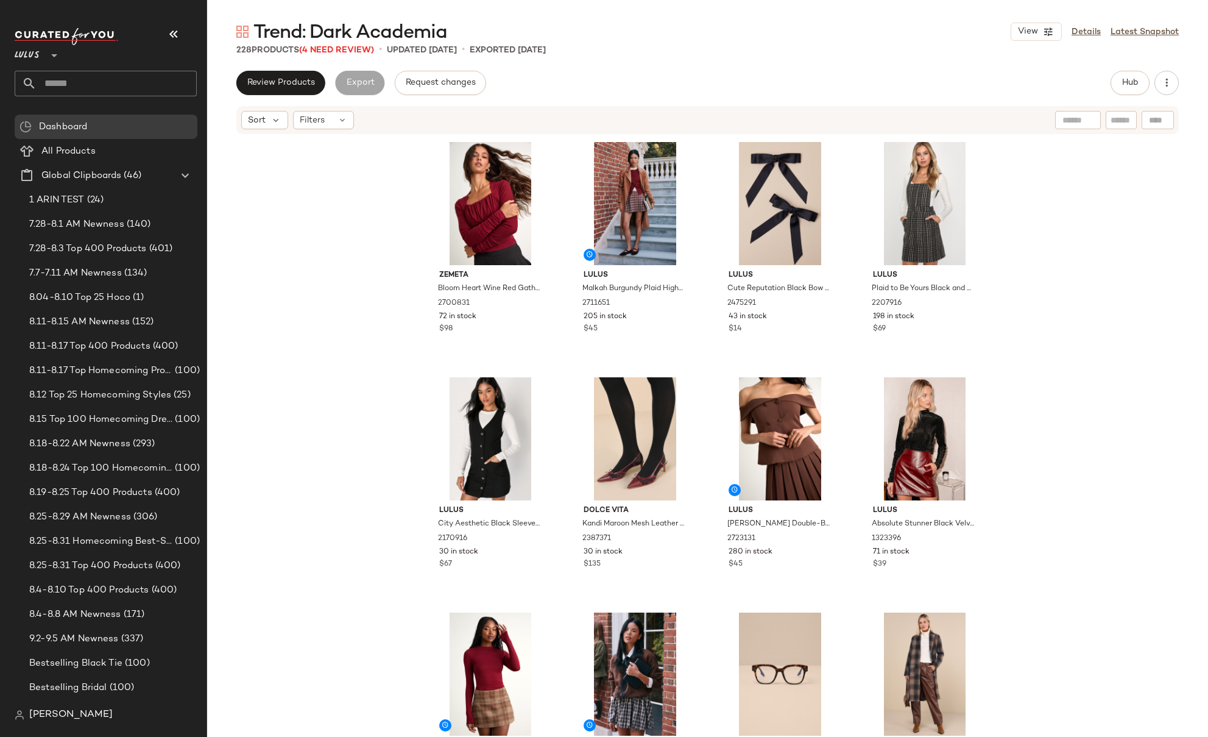
click at [331, 179] on div "[PERSON_NAME] Heart Wine Red Gathered Long Sleeve Top 2700831 72 in stock $98 L…" at bounding box center [707, 454] width 1001 height 638
click at [63, 87] on input "text" at bounding box center [117, 84] width 160 height 26
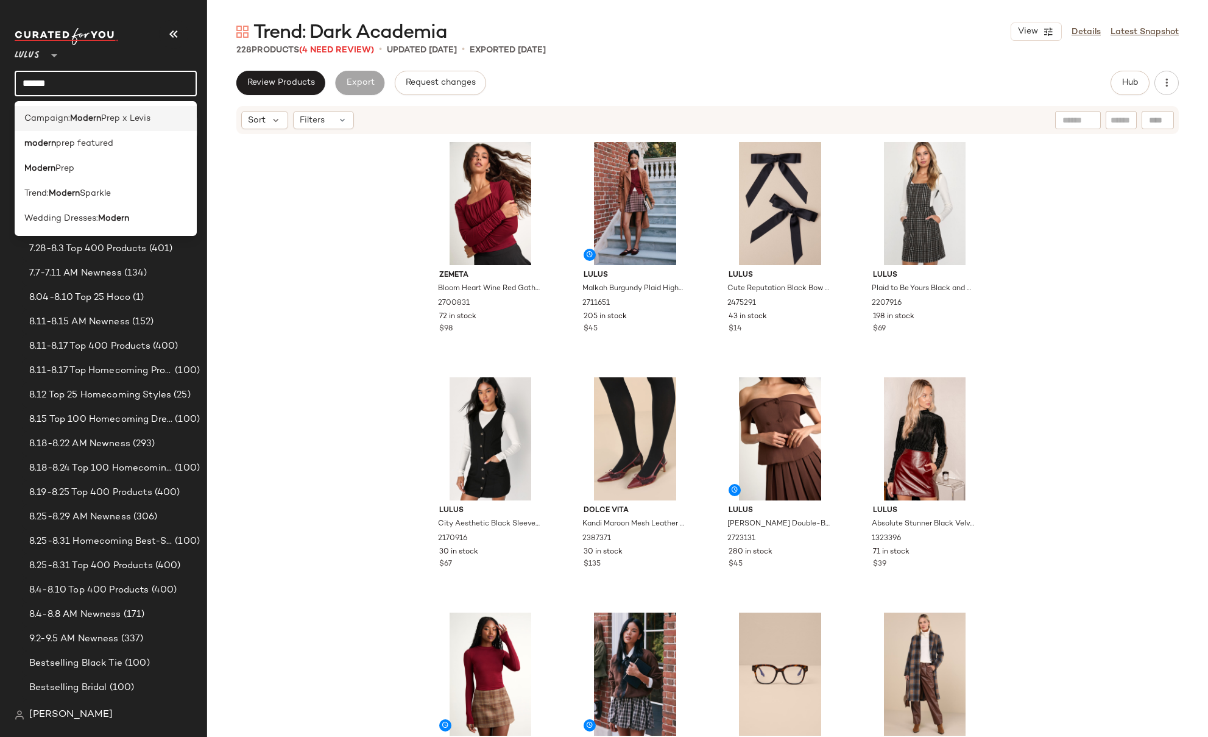
type input "******"
click at [99, 118] on b "Modern" at bounding box center [85, 118] width 31 height 13
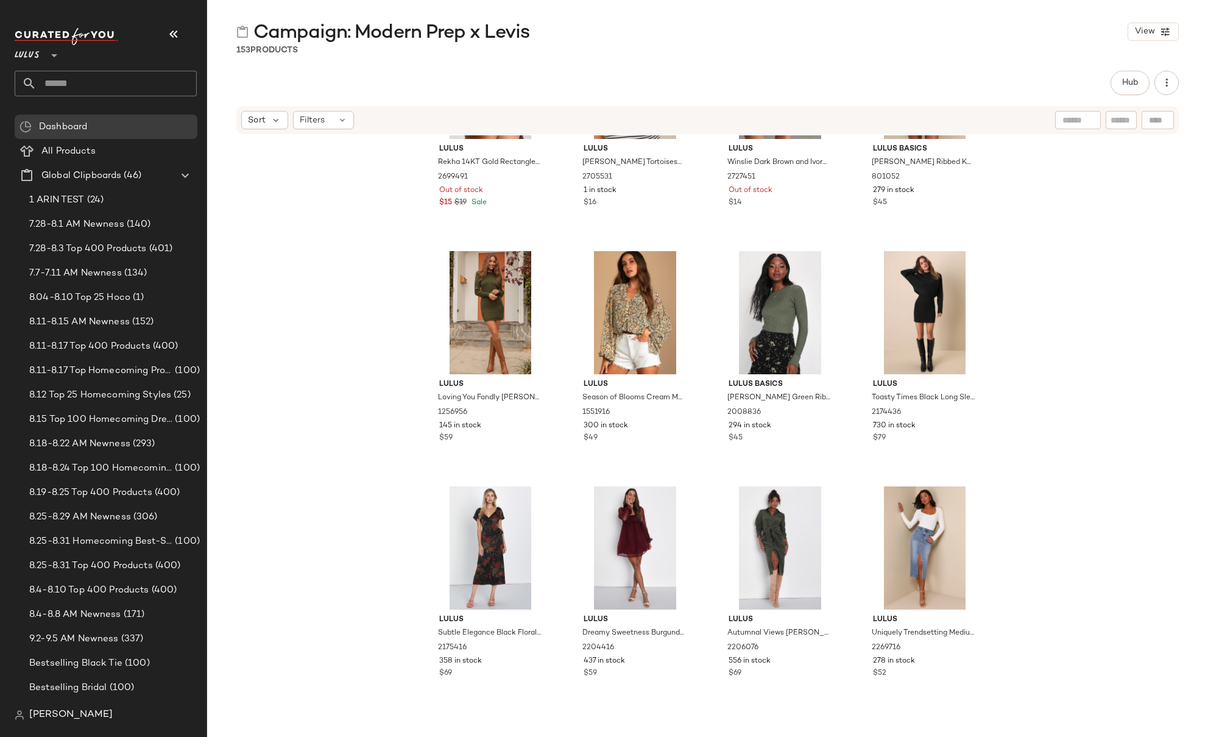
scroll to position [3537, 0]
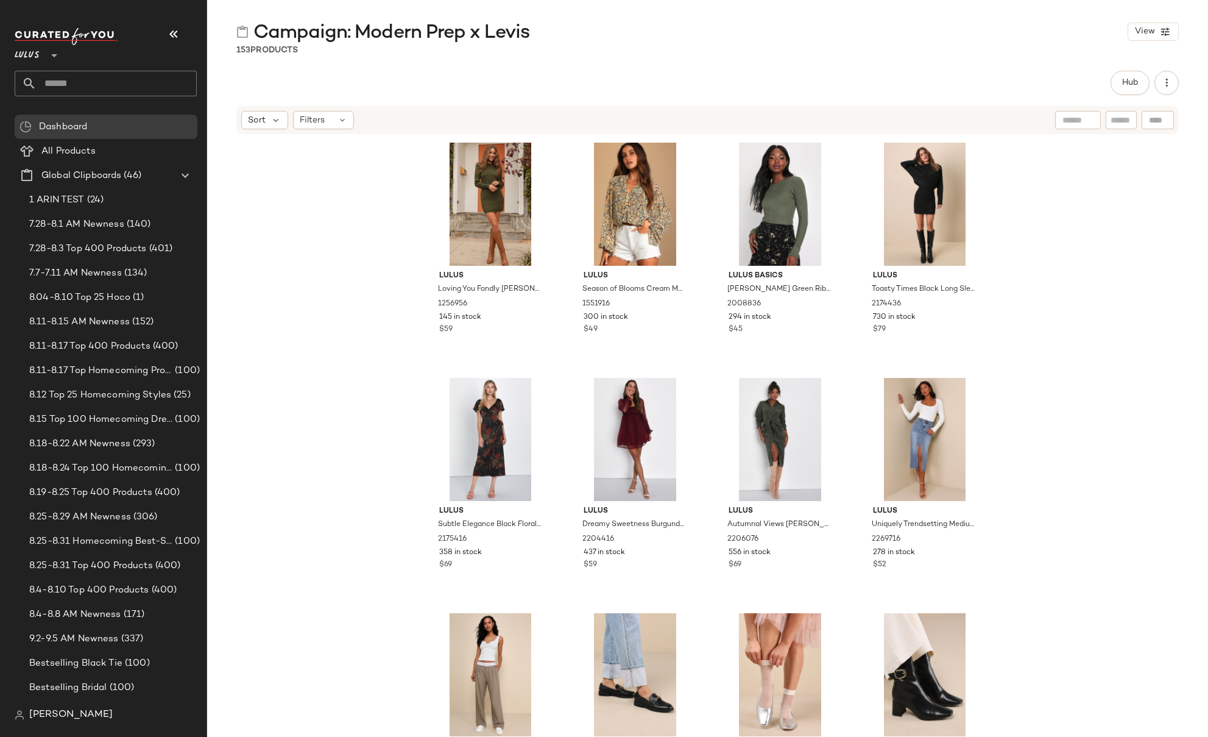
click at [399, 348] on div "Lulus Rekha 14KT Gold Rectangle Hoop Earrings 2699491 Out of stock $15 $19 Sale…" at bounding box center [707, 454] width 1001 height 638
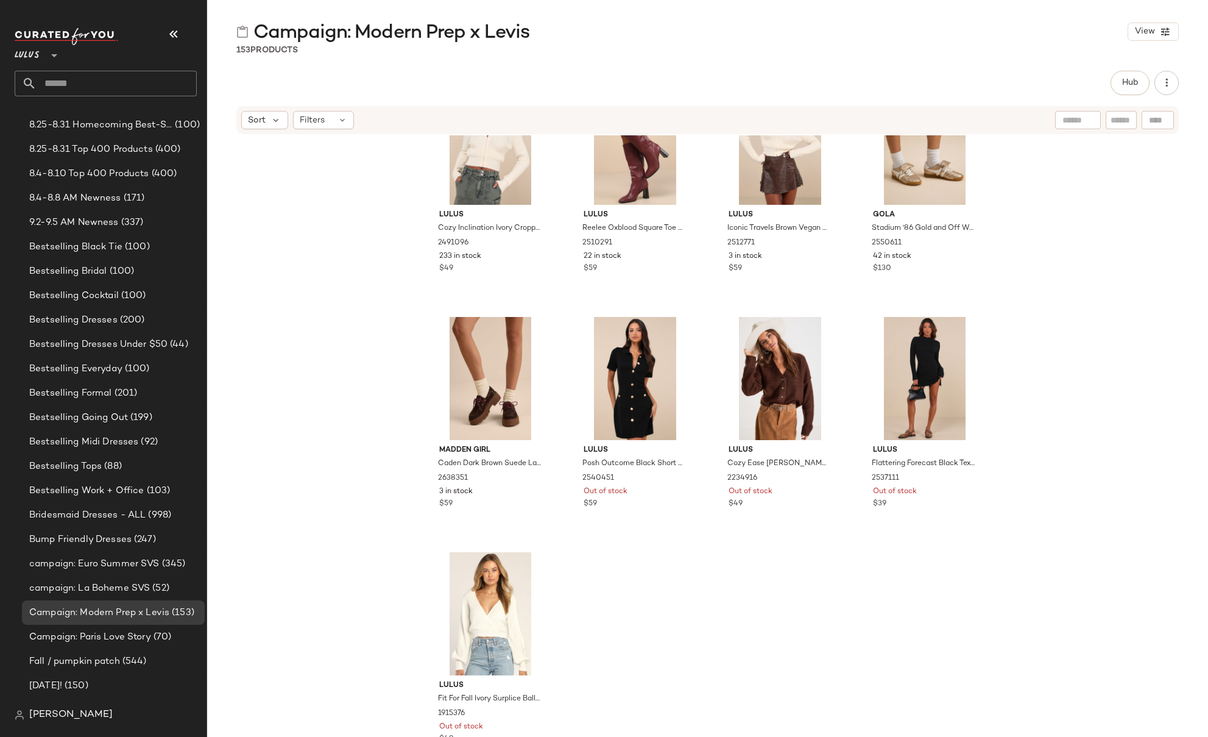
scroll to position [0, 0]
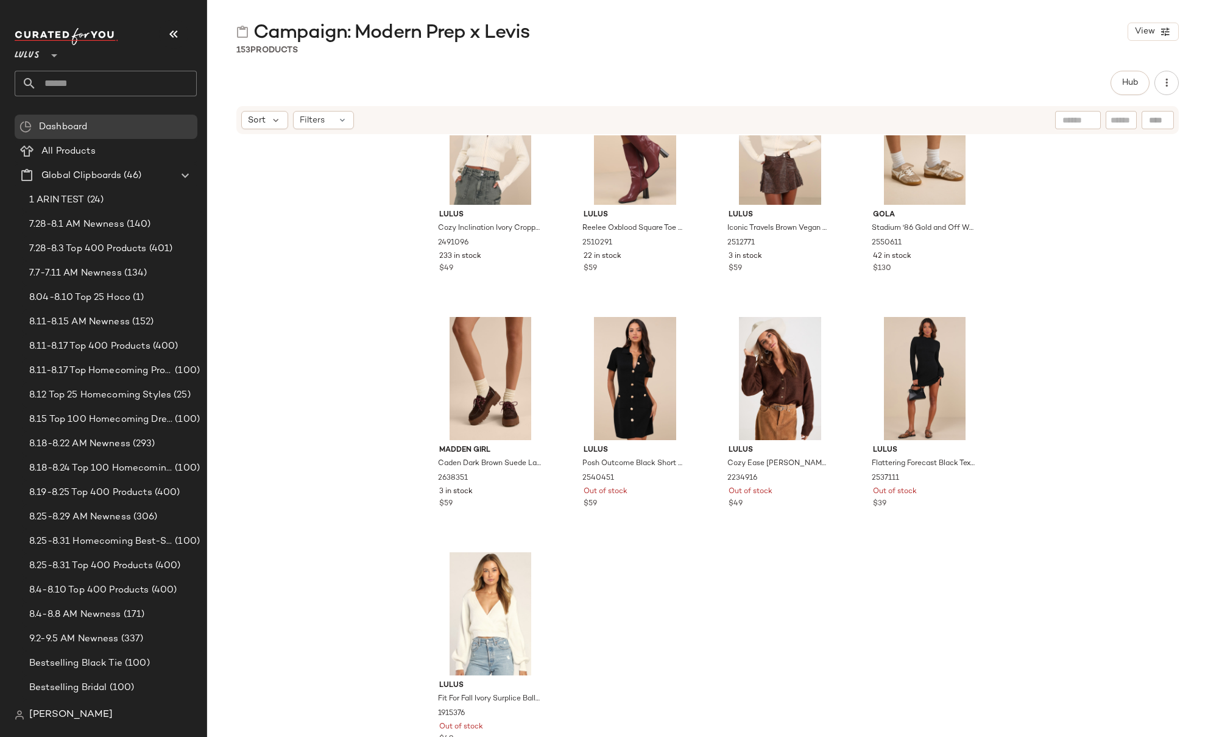
click at [391, 379] on div "Lulus Autumn [PERSON_NAME] Ribbed Two-Piece Sweater Dress 2437111 2 in stock $8…" at bounding box center [707, 454] width 1001 height 638
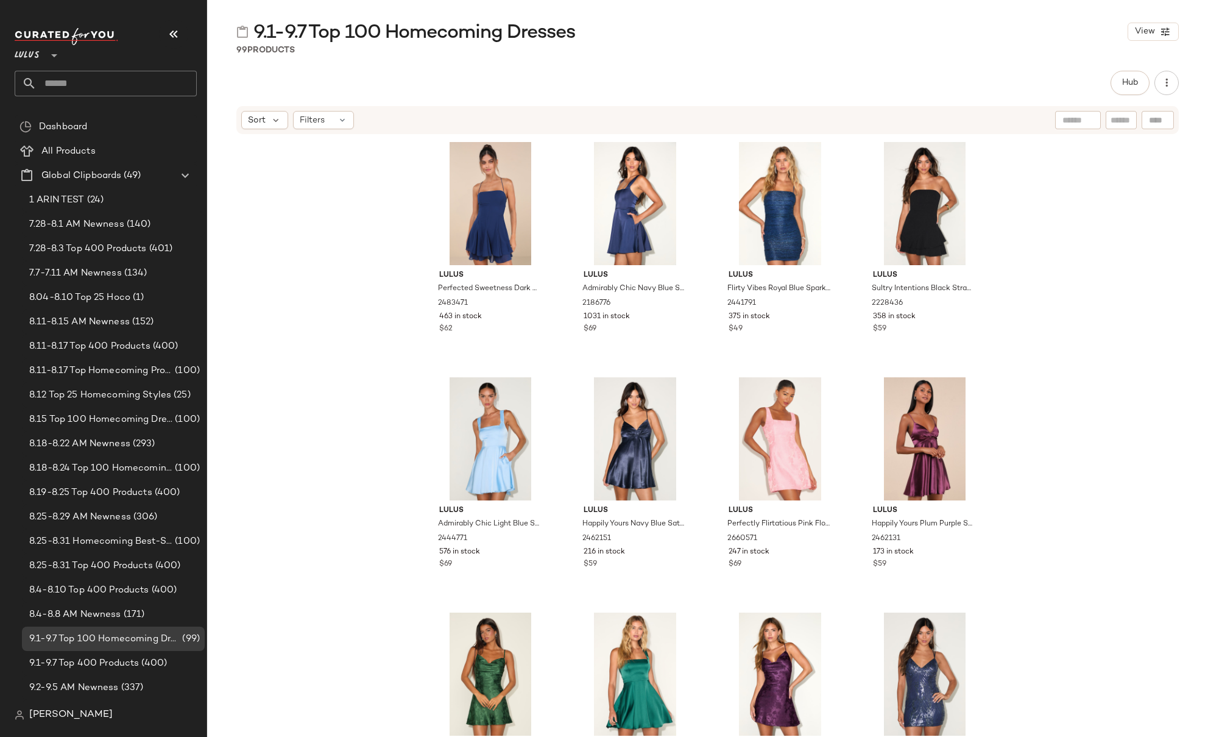
click at [1071, 227] on div "Lulus Perfected Sweetness Dark Blue Pleated Tiered Mini Dress 2483471 463 in st…" at bounding box center [707, 454] width 1001 height 638
